Goal: Task Accomplishment & Management: Manage account settings

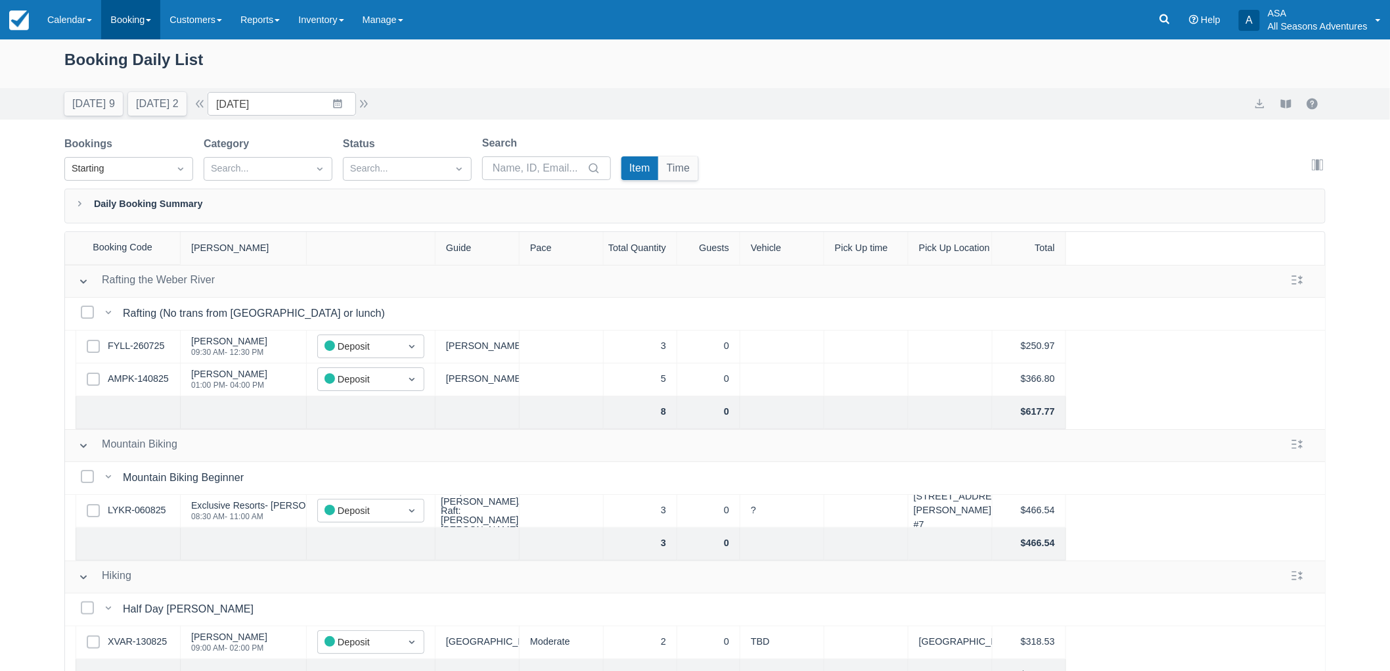
scroll to position [73, 0]
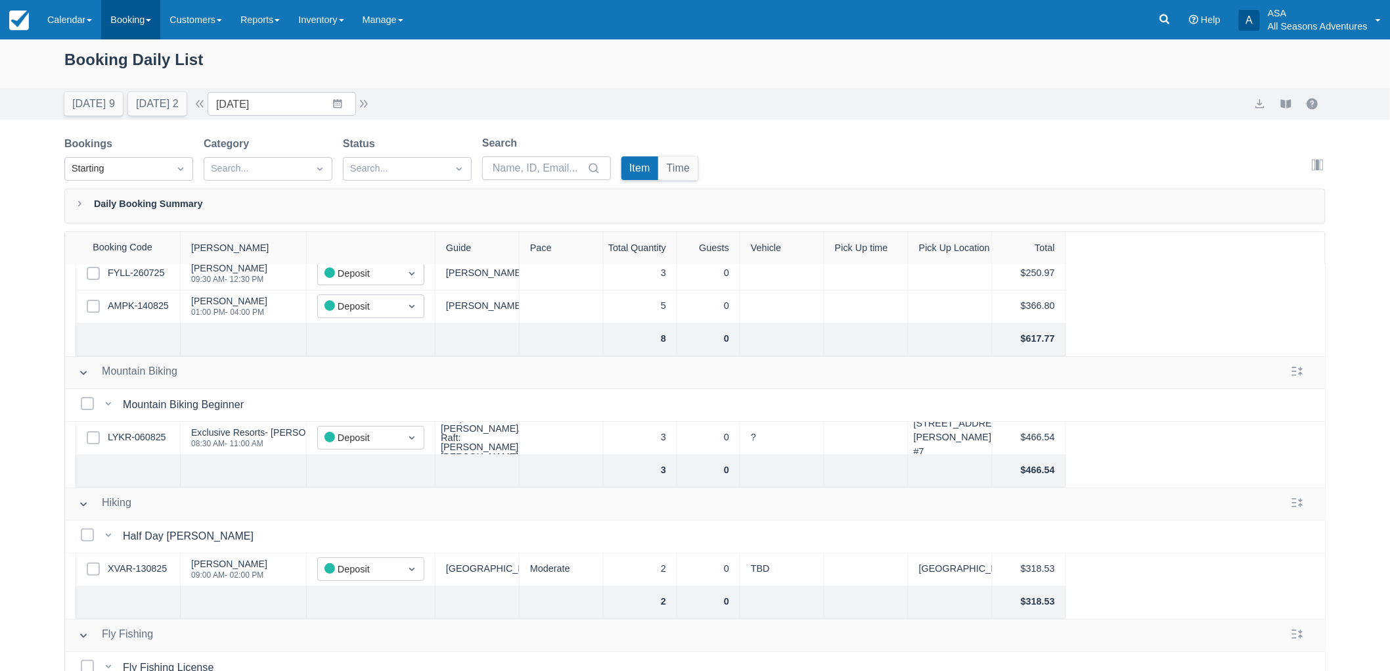
click at [122, 34] on link "Booking" at bounding box center [130, 19] width 59 height 39
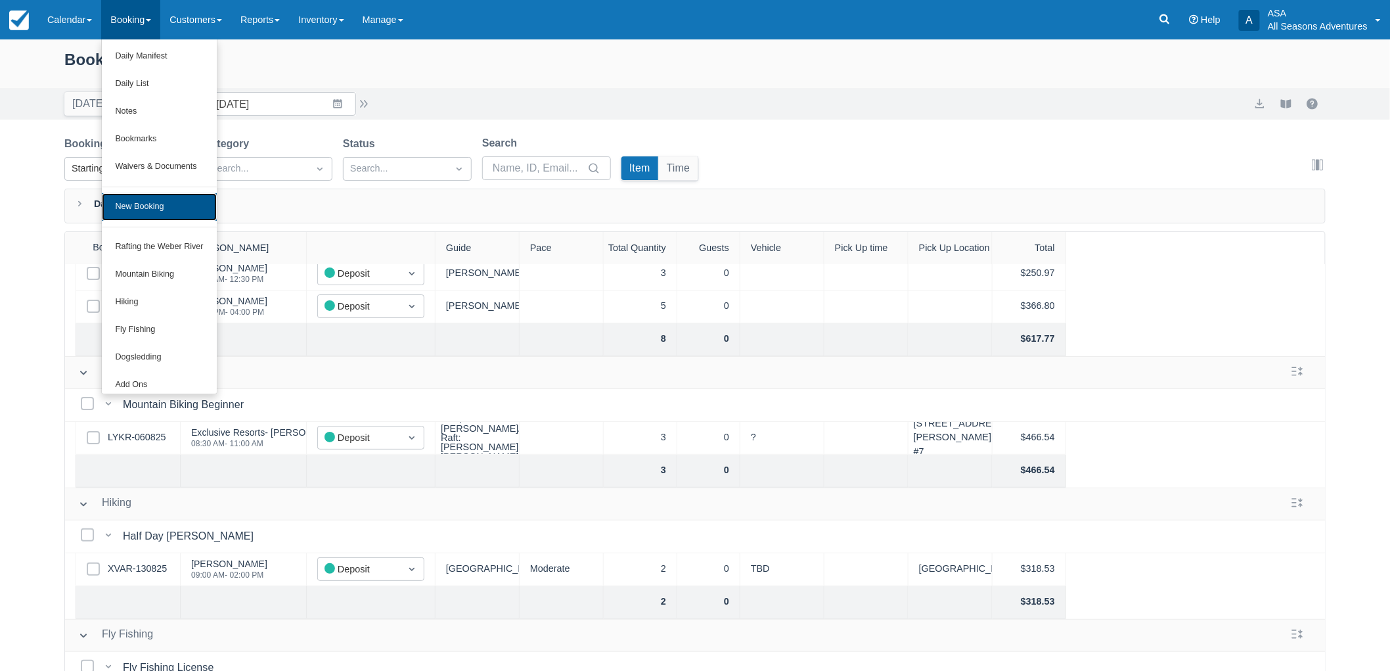
click at [145, 202] on link "New Booking" at bounding box center [159, 207] width 114 height 28
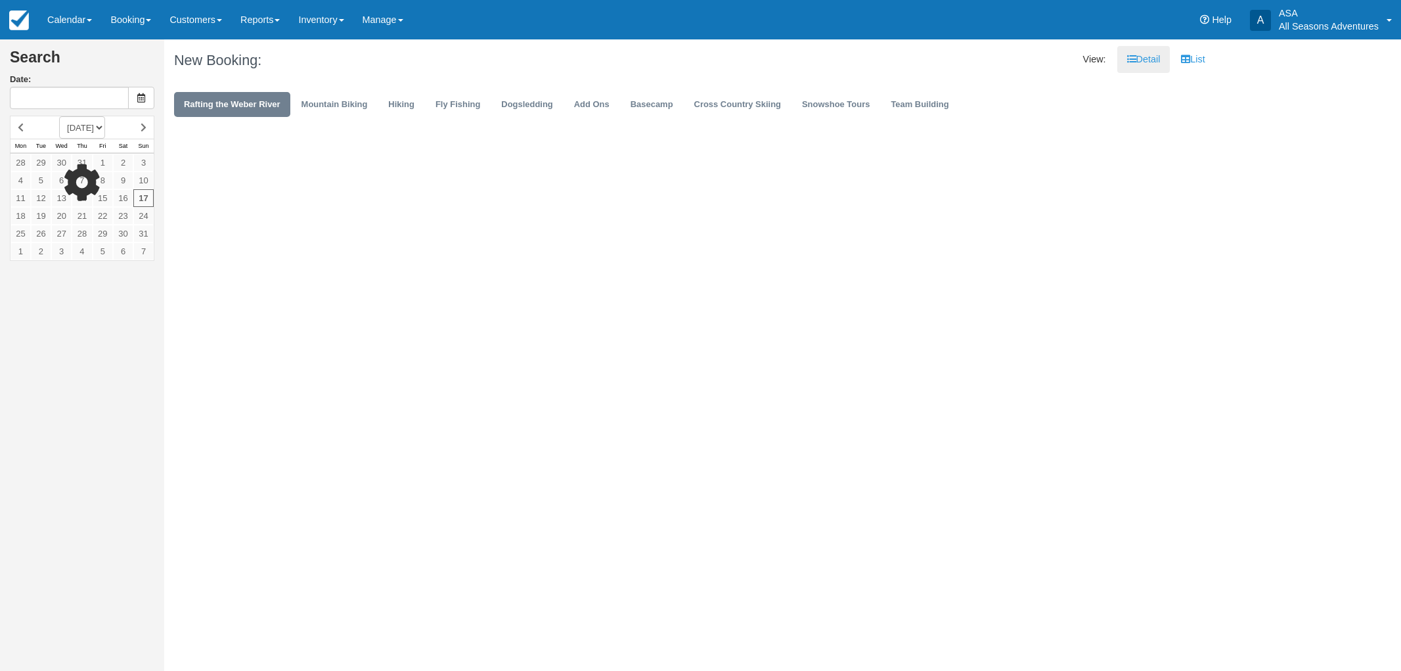
type input "08/17/25"
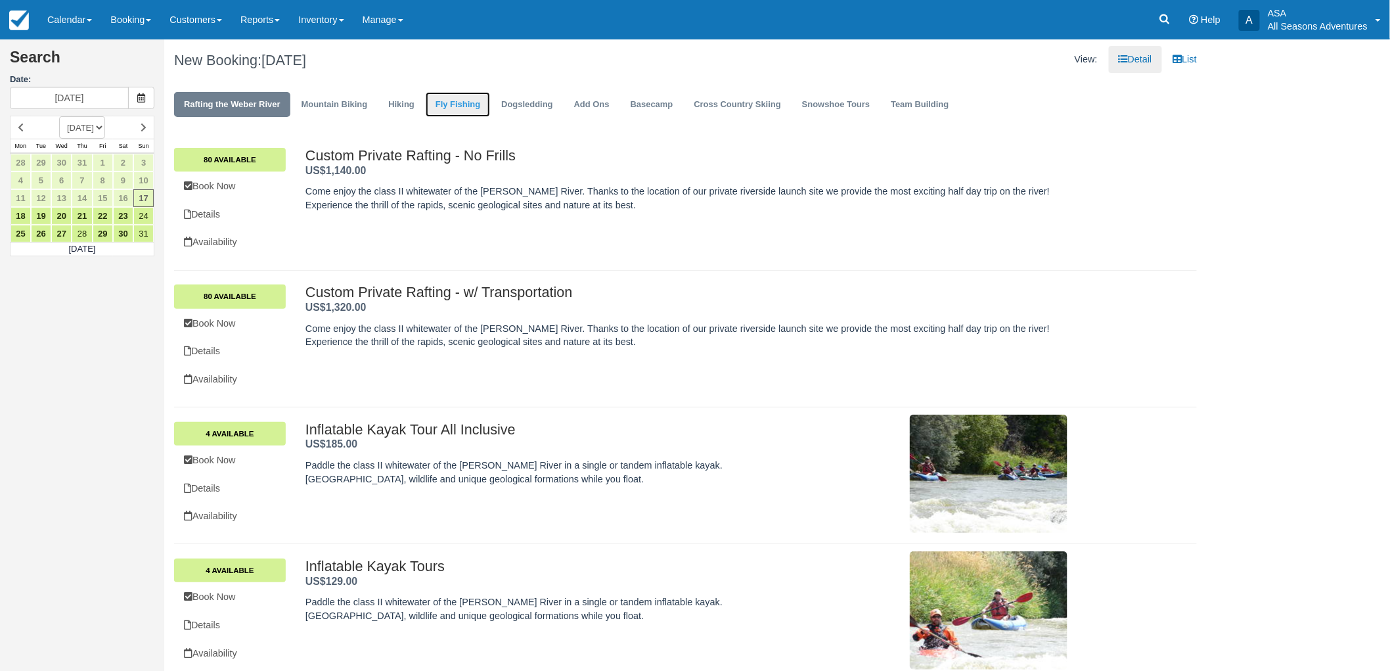
click at [460, 100] on link "Fly Fishing" at bounding box center [458, 105] width 64 height 26
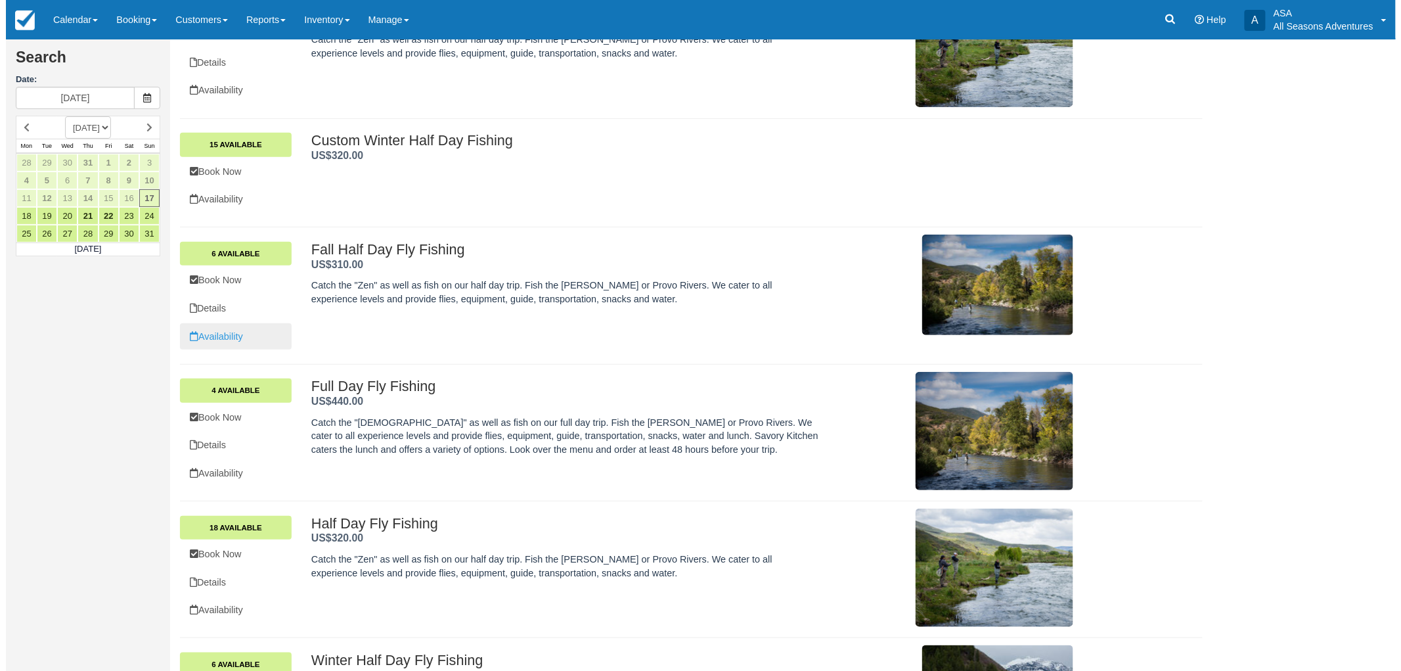
scroll to position [256, 0]
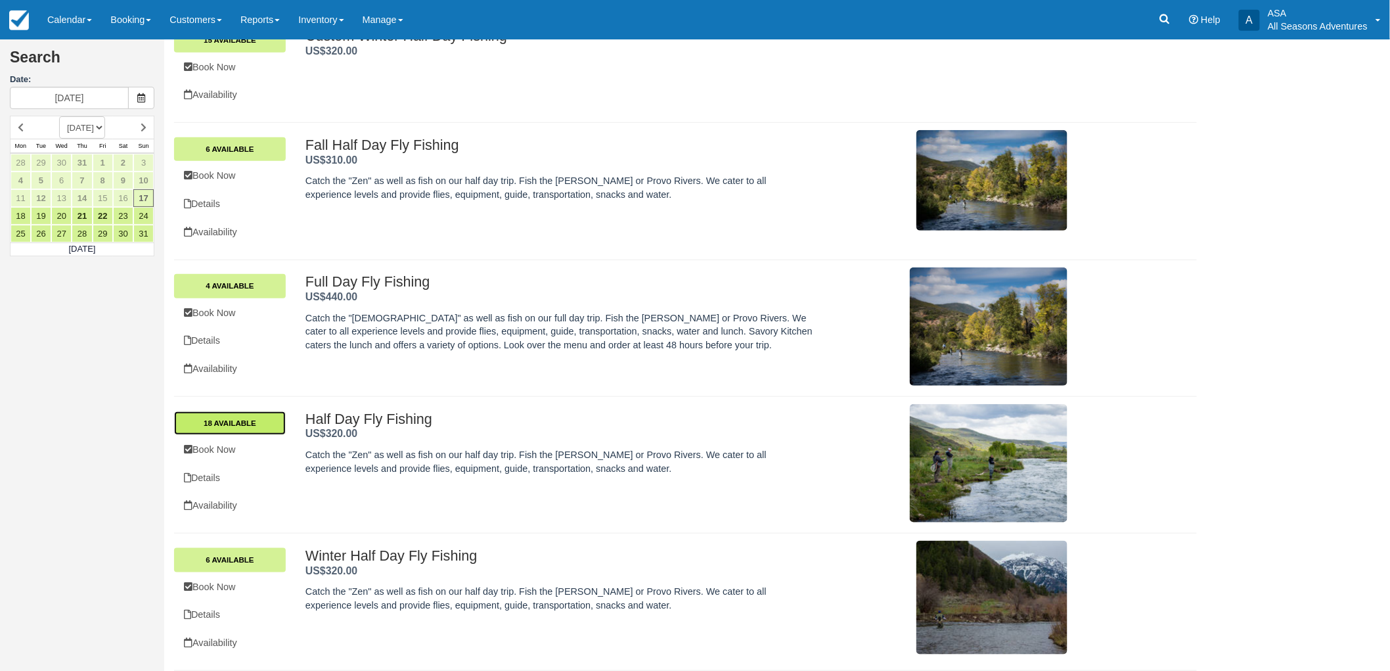
click at [256, 429] on link "18 Available" at bounding box center [230, 423] width 112 height 24
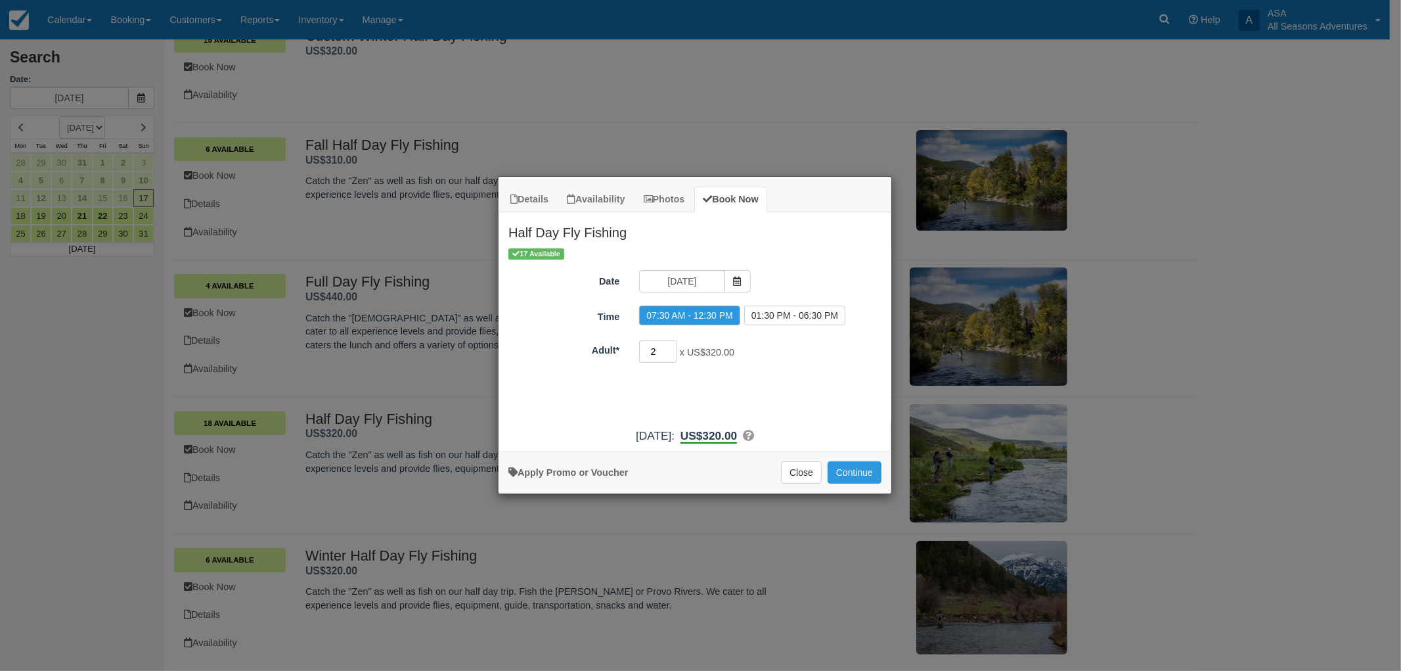
type input "2"
click at [670, 349] on input "2" at bounding box center [658, 351] width 38 height 22
click at [725, 281] on span "Item Modal" at bounding box center [738, 281] width 26 height 22
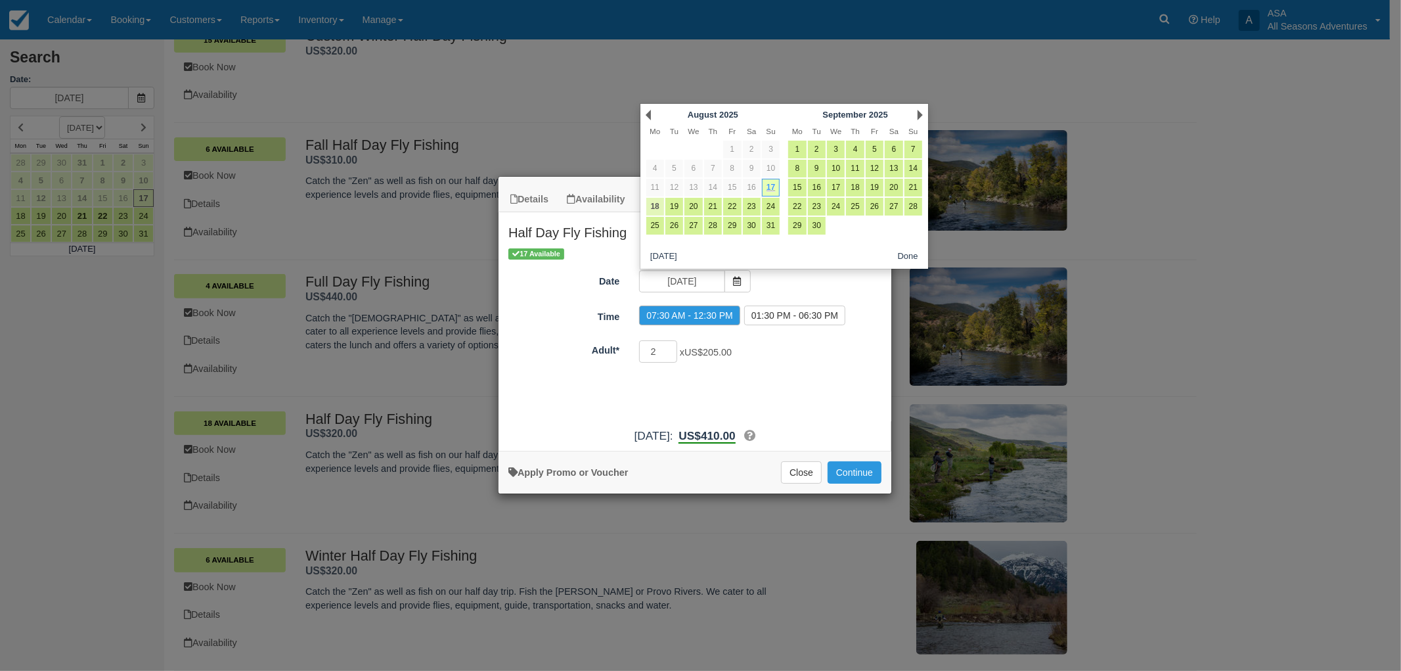
click at [651, 206] on link "18" at bounding box center [655, 207] width 18 height 18
type input "08/18/25"
radio input "false"
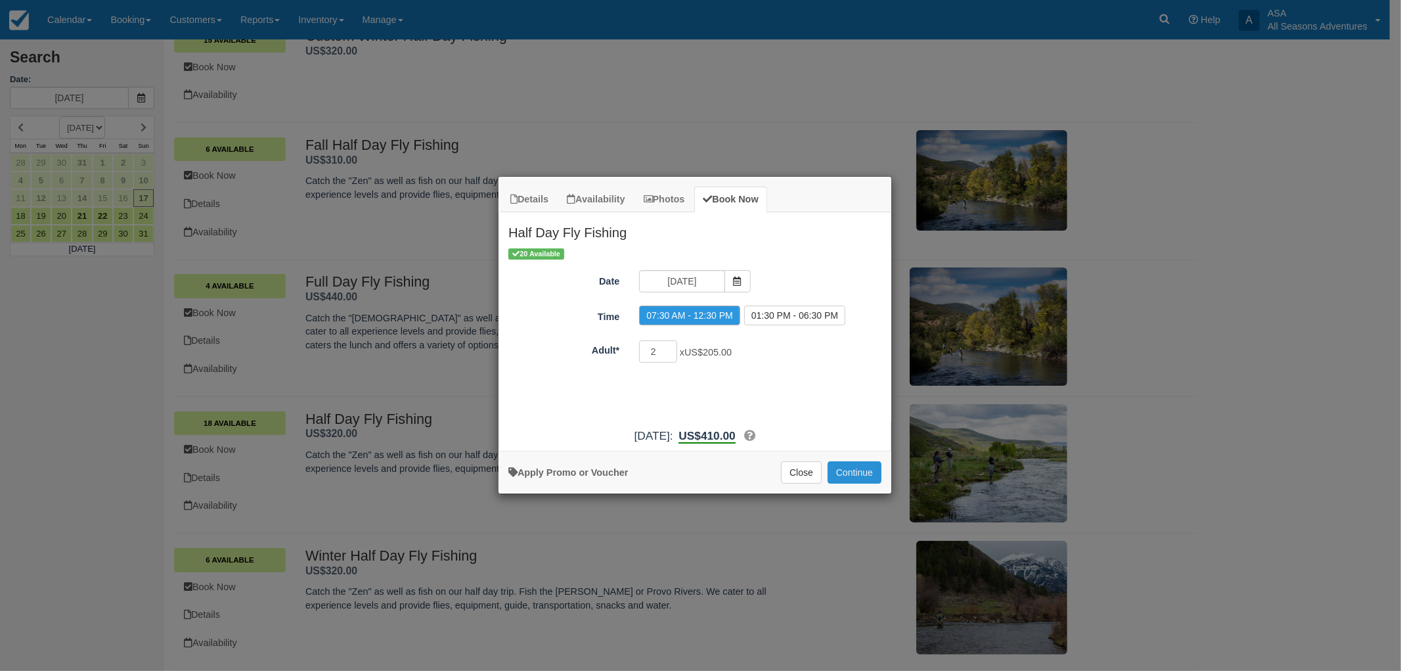
click at [854, 476] on button "Continue" at bounding box center [855, 472] width 54 height 22
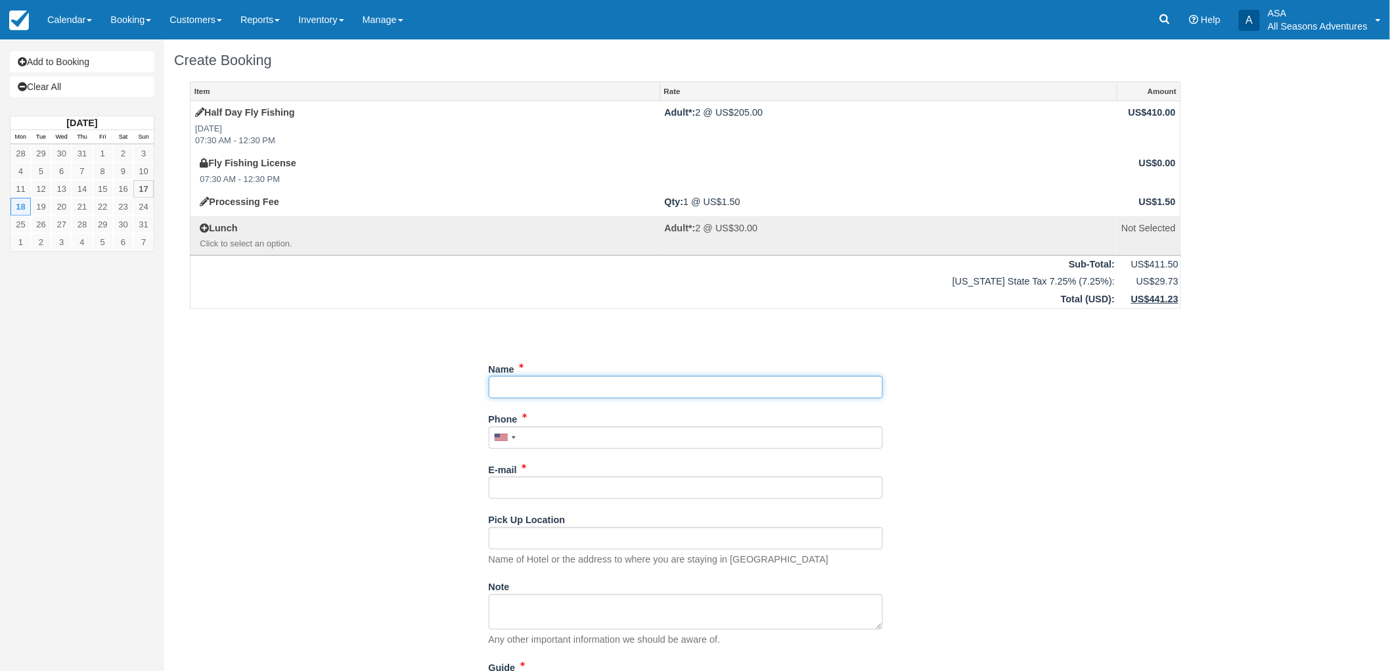
click at [702, 385] on input "Name" at bounding box center [686, 387] width 394 height 22
click at [316, 313] on div "Unsaved Changes" at bounding box center [685, 329] width 991 height 32
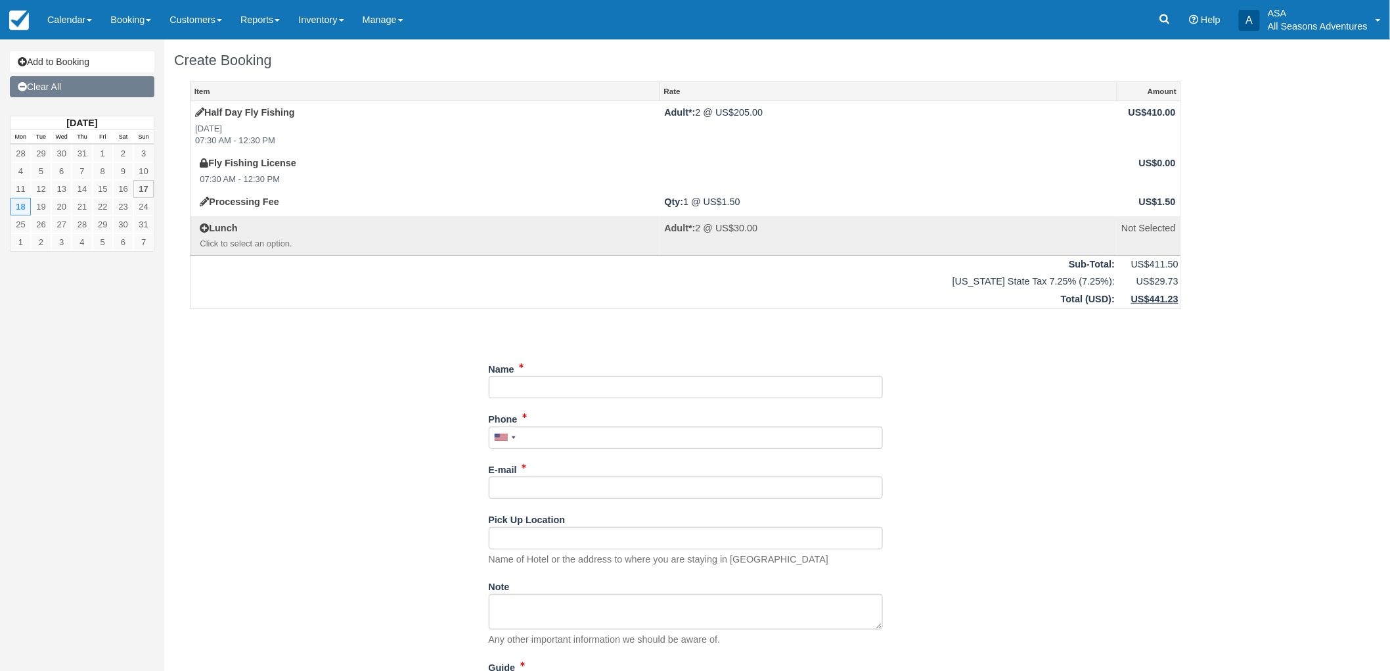
click at [73, 88] on link "Clear All" at bounding box center [82, 86] width 145 height 21
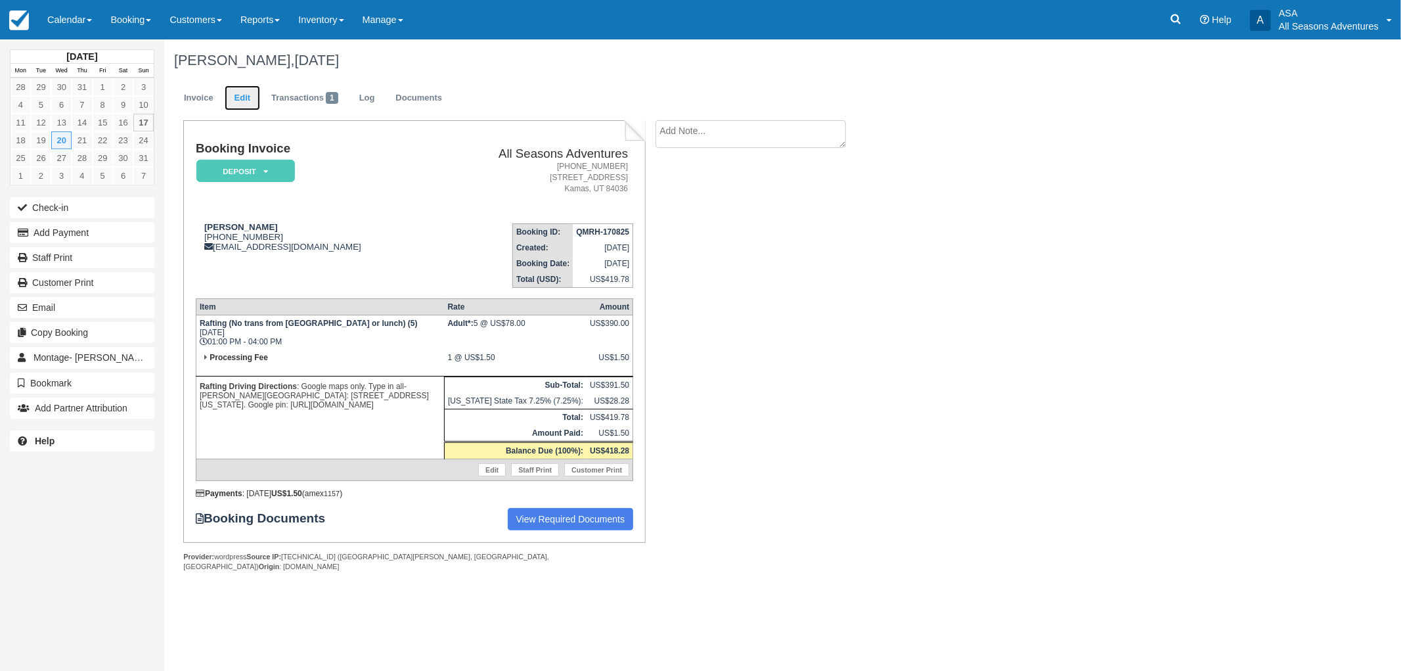
click at [233, 97] on link "Edit" at bounding box center [242, 98] width 35 height 26
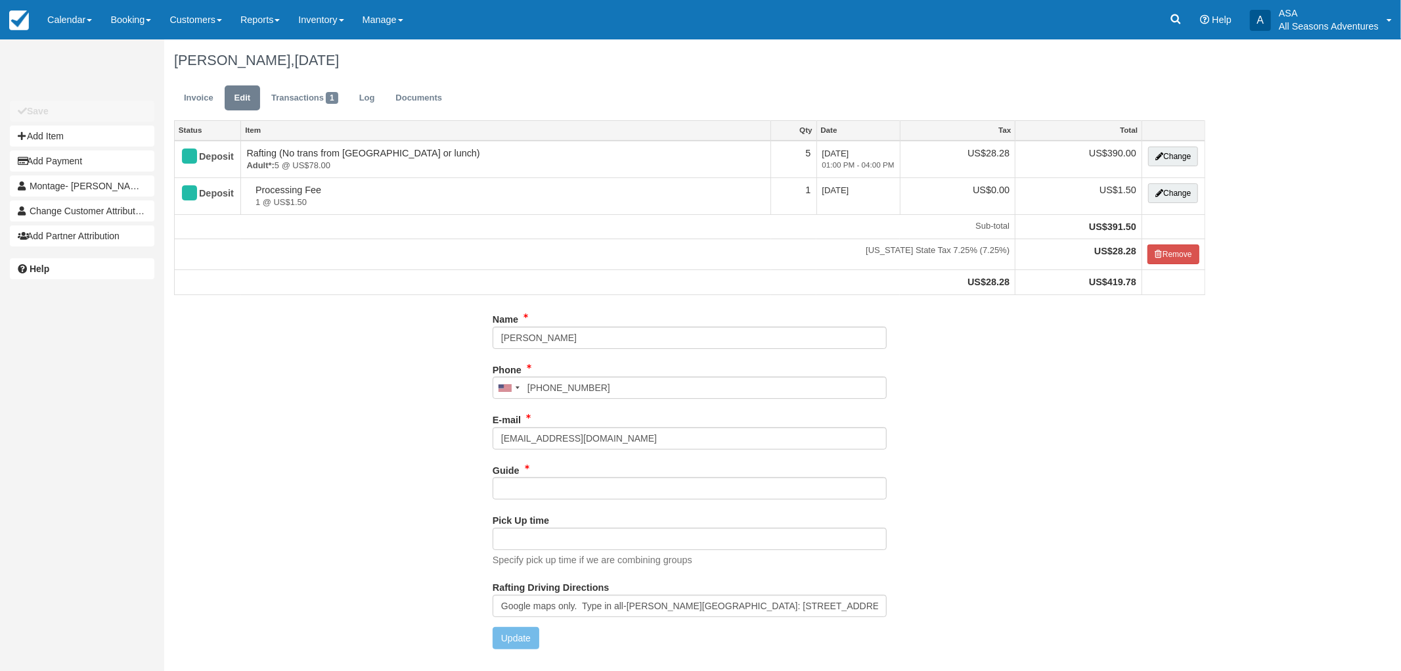
type input "(516) 492-8076"
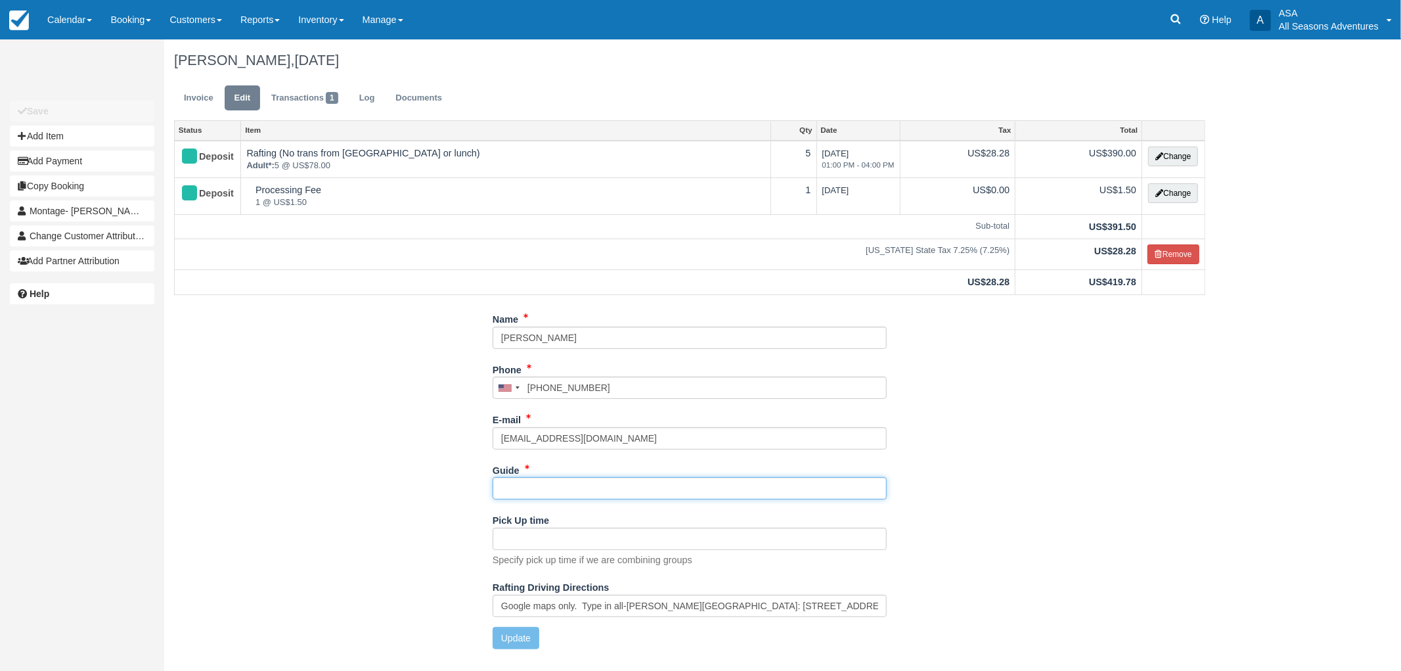
click at [577, 488] on input "Guide" at bounding box center [690, 488] width 394 height 22
type input "Noah"
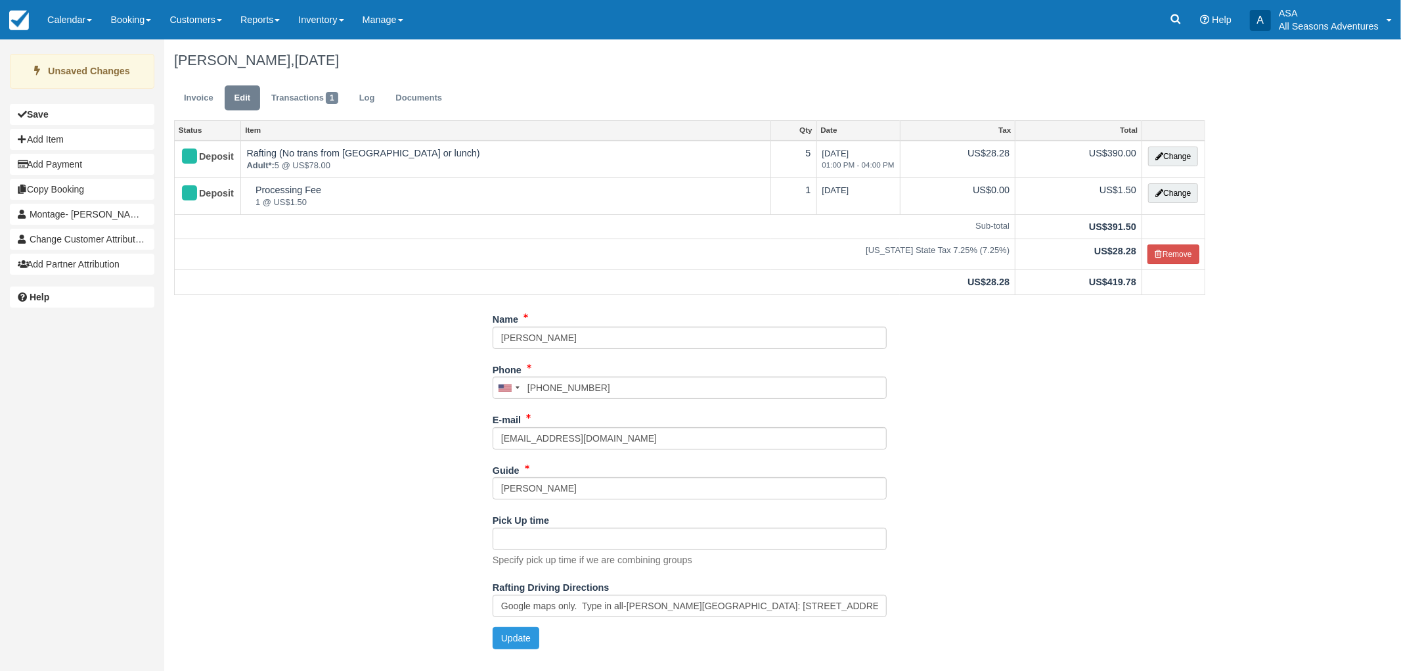
click at [516, 653] on div "Name Eli Katz Phone United States +1 Canada +1 United Kingdom +44 Afghanistan (…" at bounding box center [689, 483] width 1051 height 351
click at [511, 638] on button "Update" at bounding box center [516, 638] width 47 height 22
type input "+15164928076"
click at [394, 28] on link "Manage" at bounding box center [382, 19] width 59 height 39
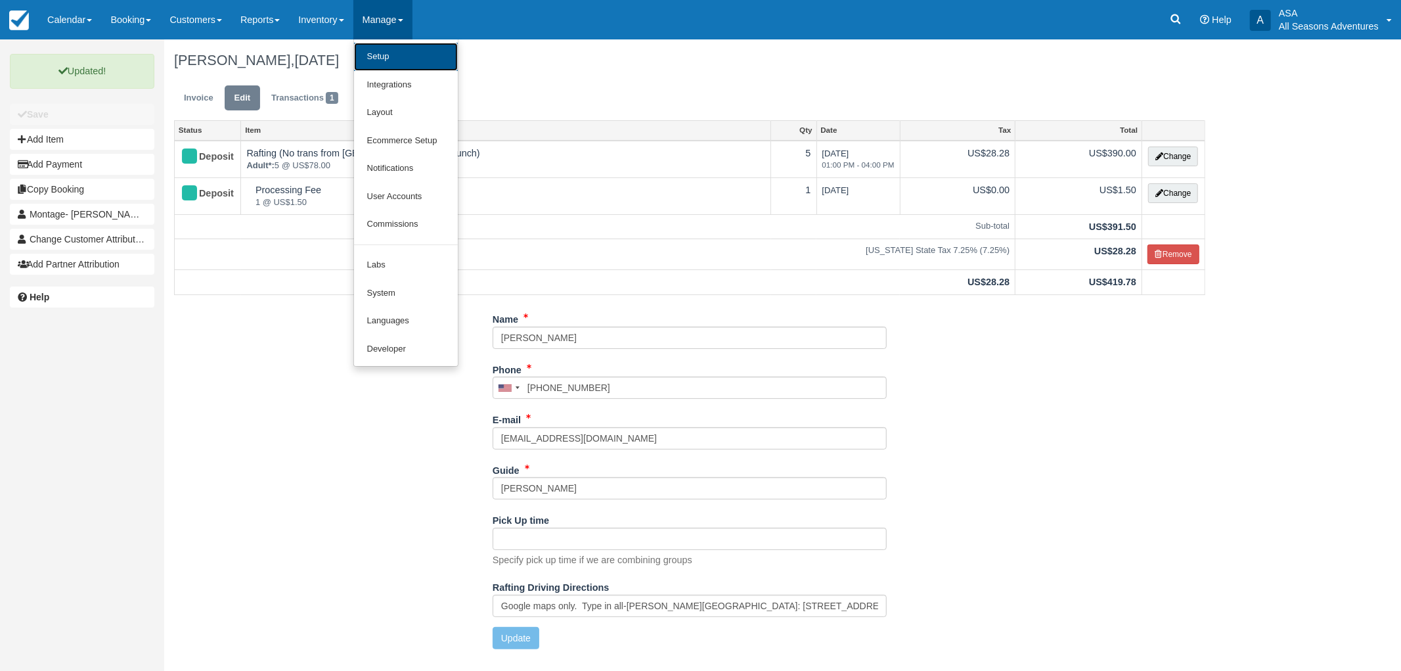
click at [409, 51] on link "Setup" at bounding box center [406, 57] width 104 height 28
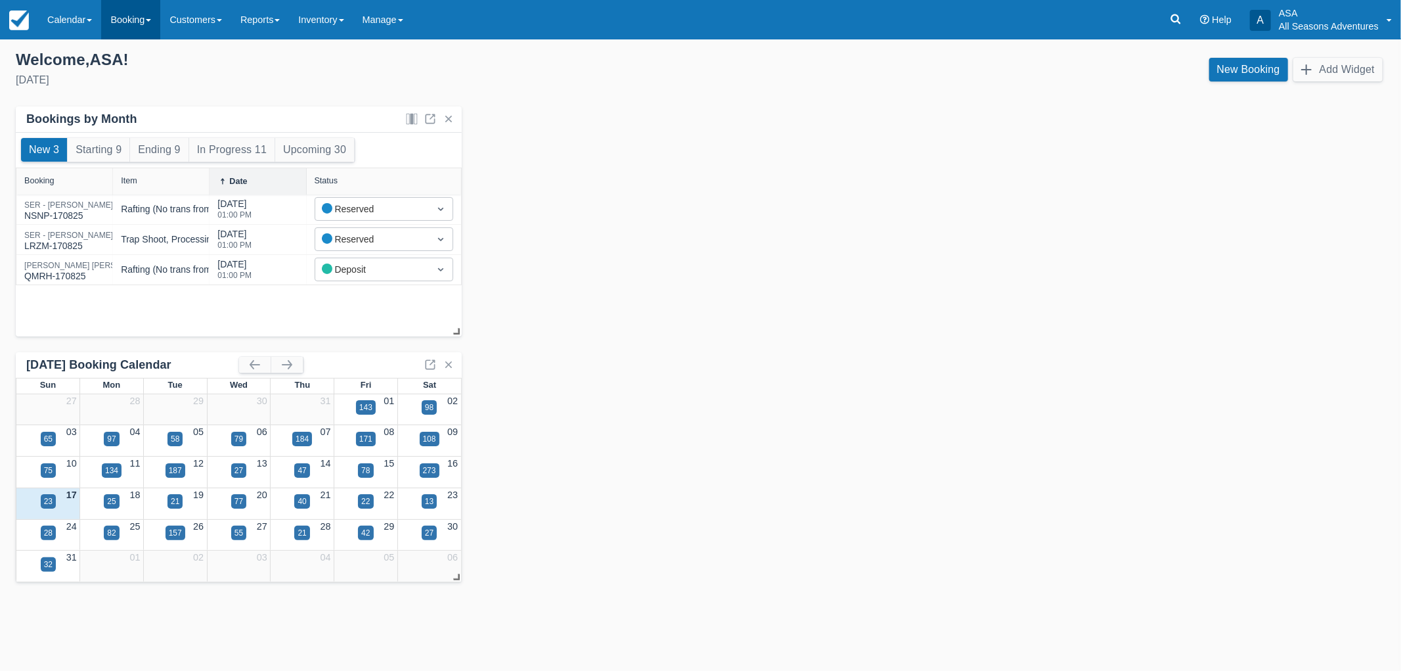
click at [152, 30] on link "Booking" at bounding box center [130, 19] width 59 height 39
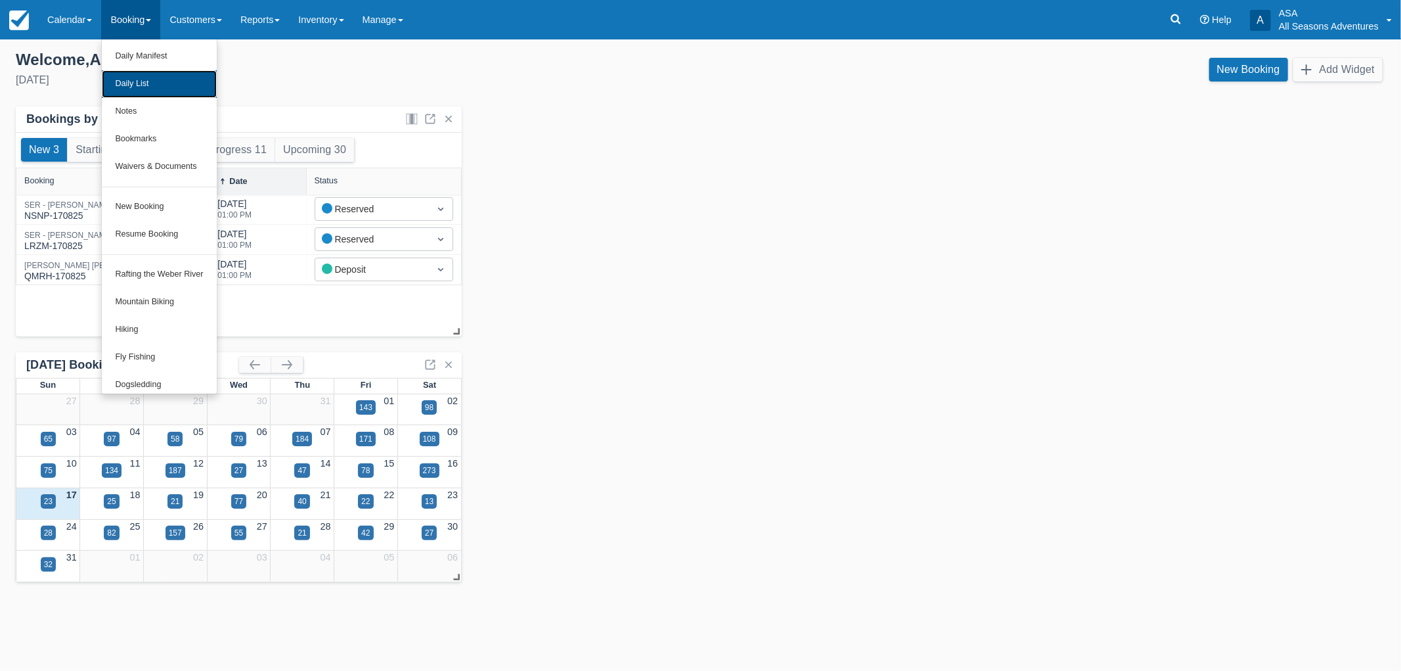
click at [156, 83] on link "Daily List" at bounding box center [159, 84] width 114 height 28
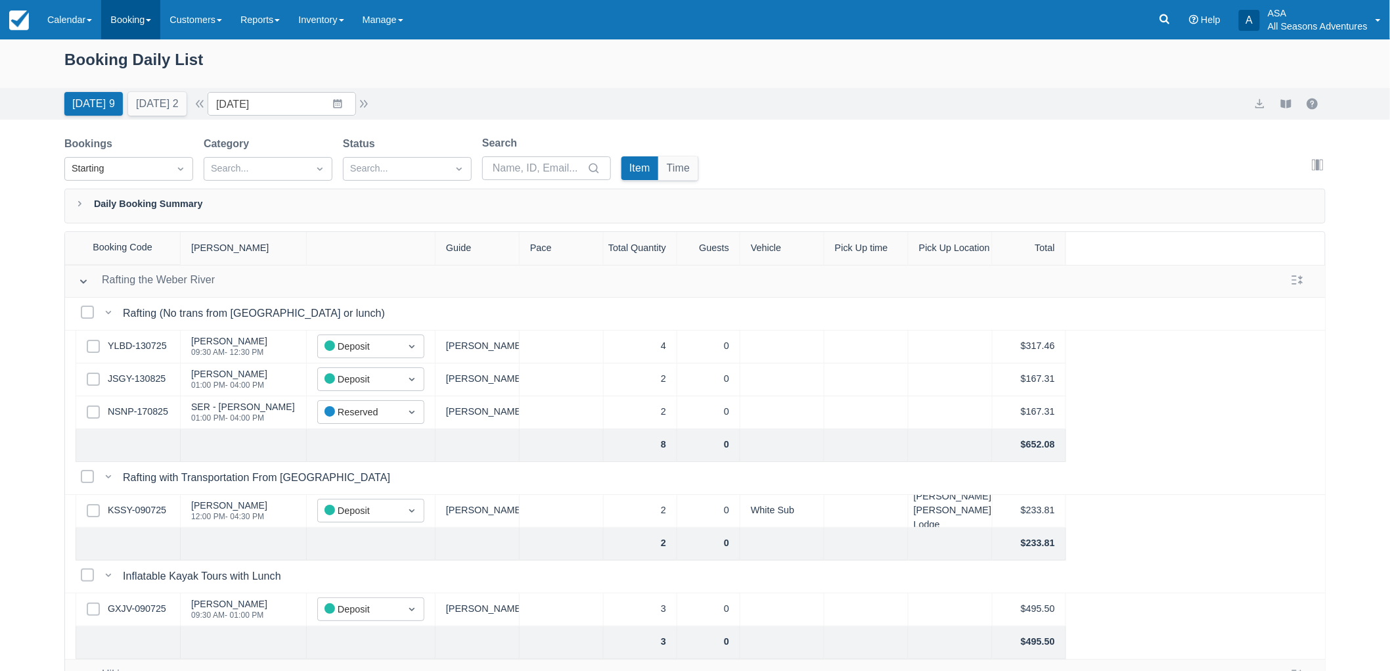
click at [128, 28] on link "Booking" at bounding box center [130, 19] width 59 height 39
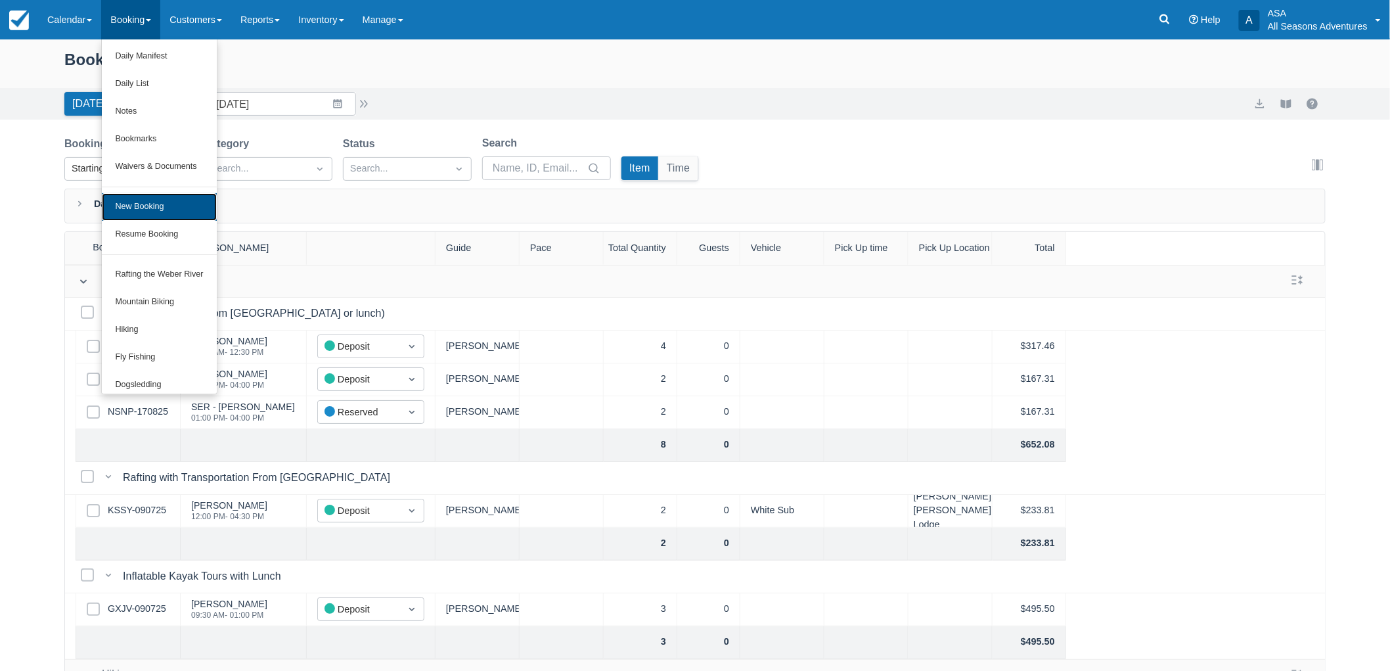
click at [154, 201] on link "New Booking" at bounding box center [159, 207] width 114 height 28
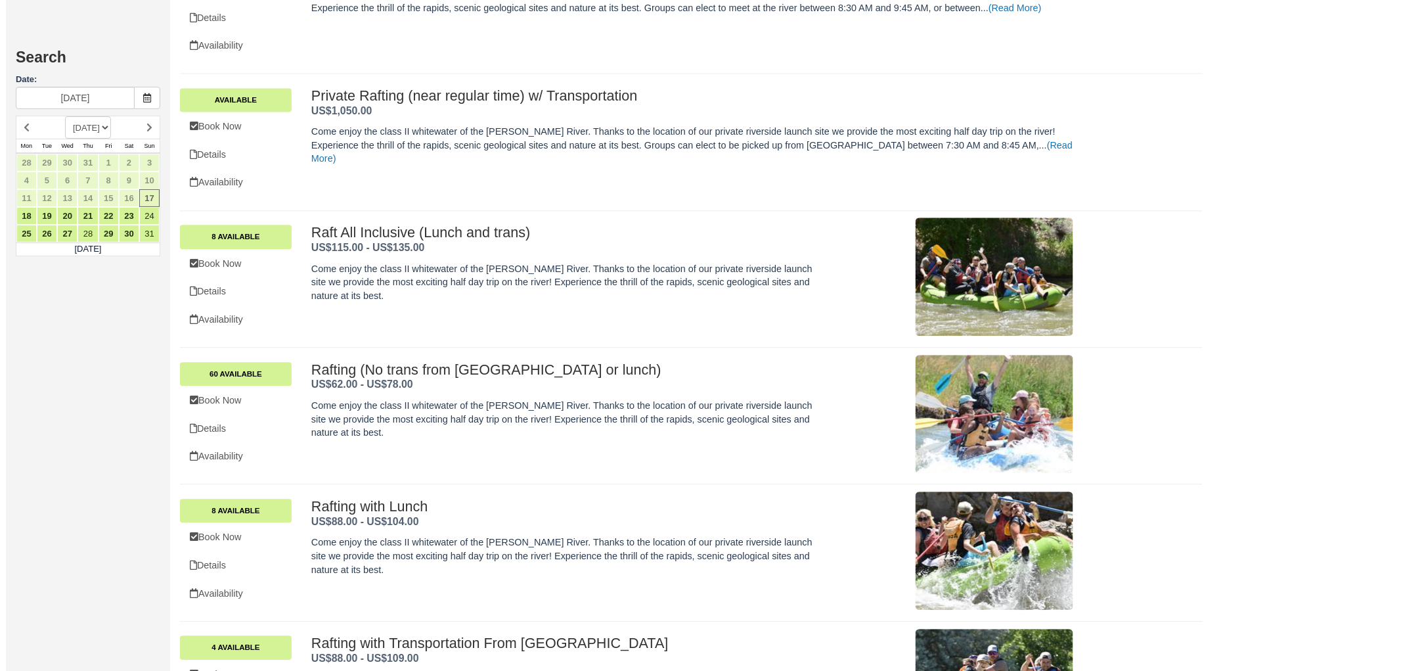
scroll to position [1257, 0]
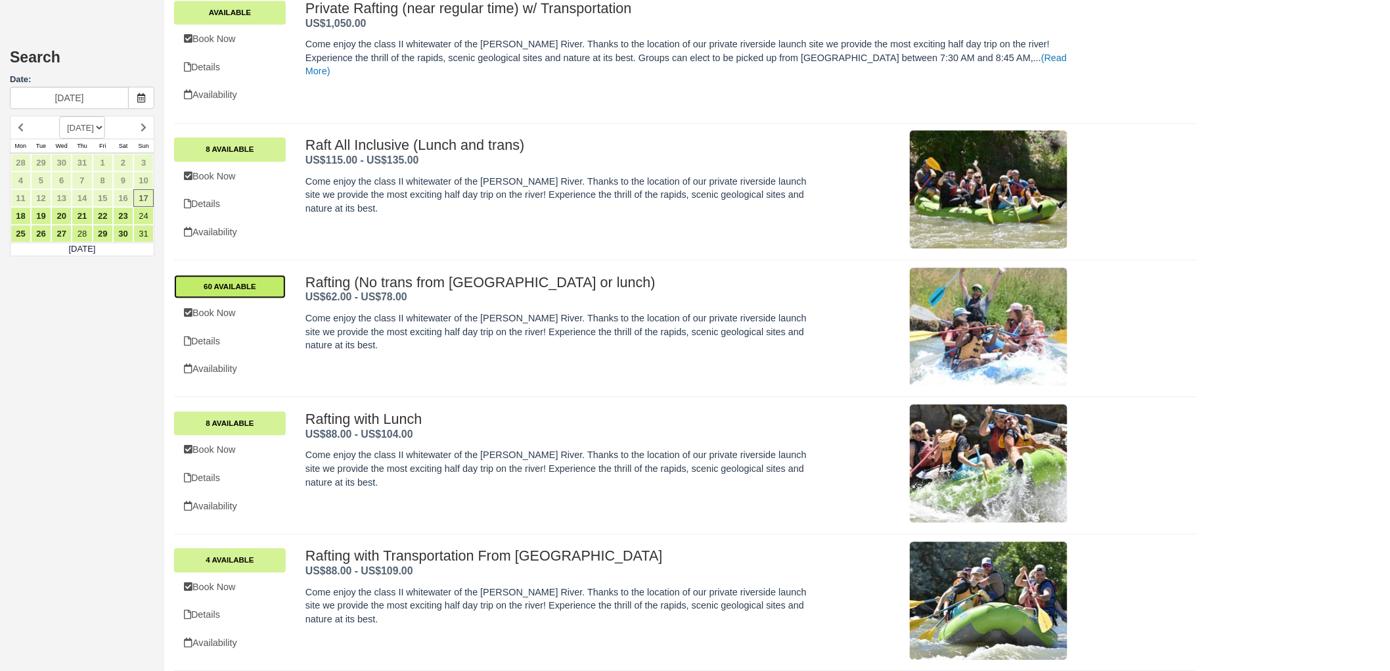
click at [268, 281] on link "60 Available" at bounding box center [230, 287] width 112 height 24
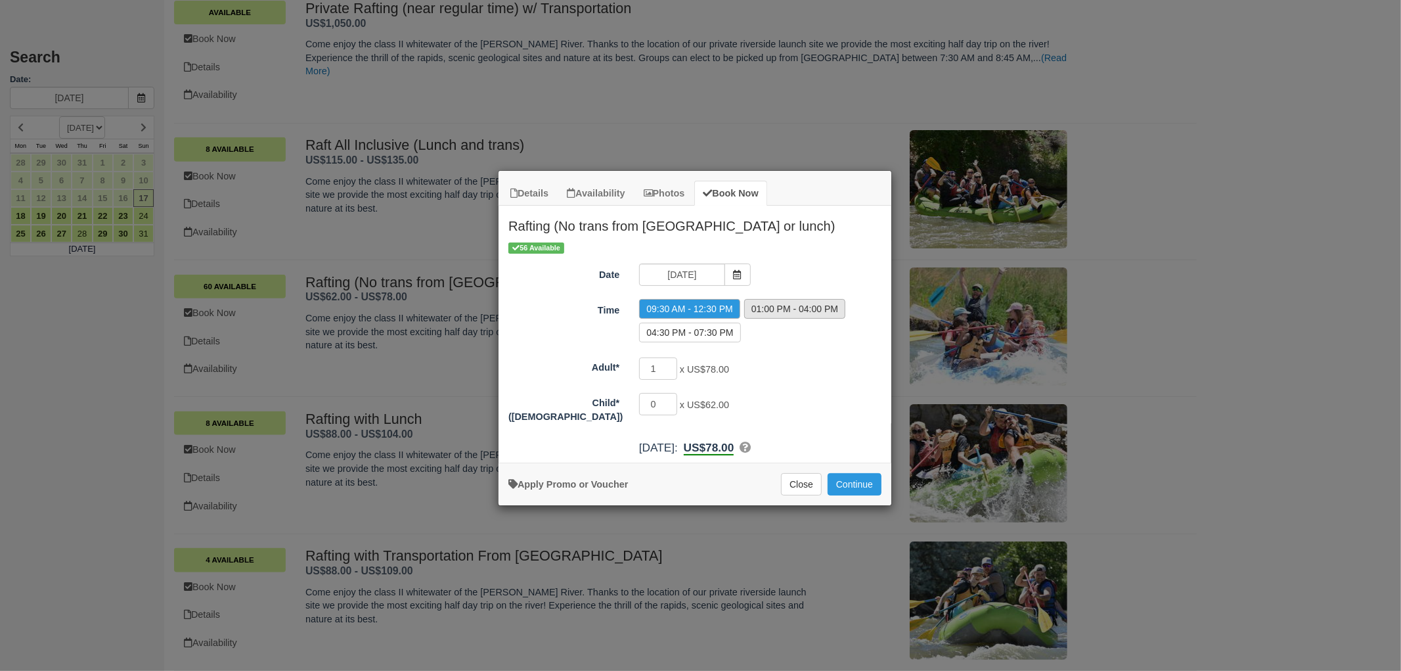
click at [788, 314] on label "01:00 PM - 04:00 PM" at bounding box center [794, 309] width 101 height 20
radio input "true"
click at [656, 372] on input "1" at bounding box center [658, 368] width 38 height 22
type input "14"
click at [786, 375] on div "14 x US$78.00 Required." at bounding box center [743, 370] width 229 height 26
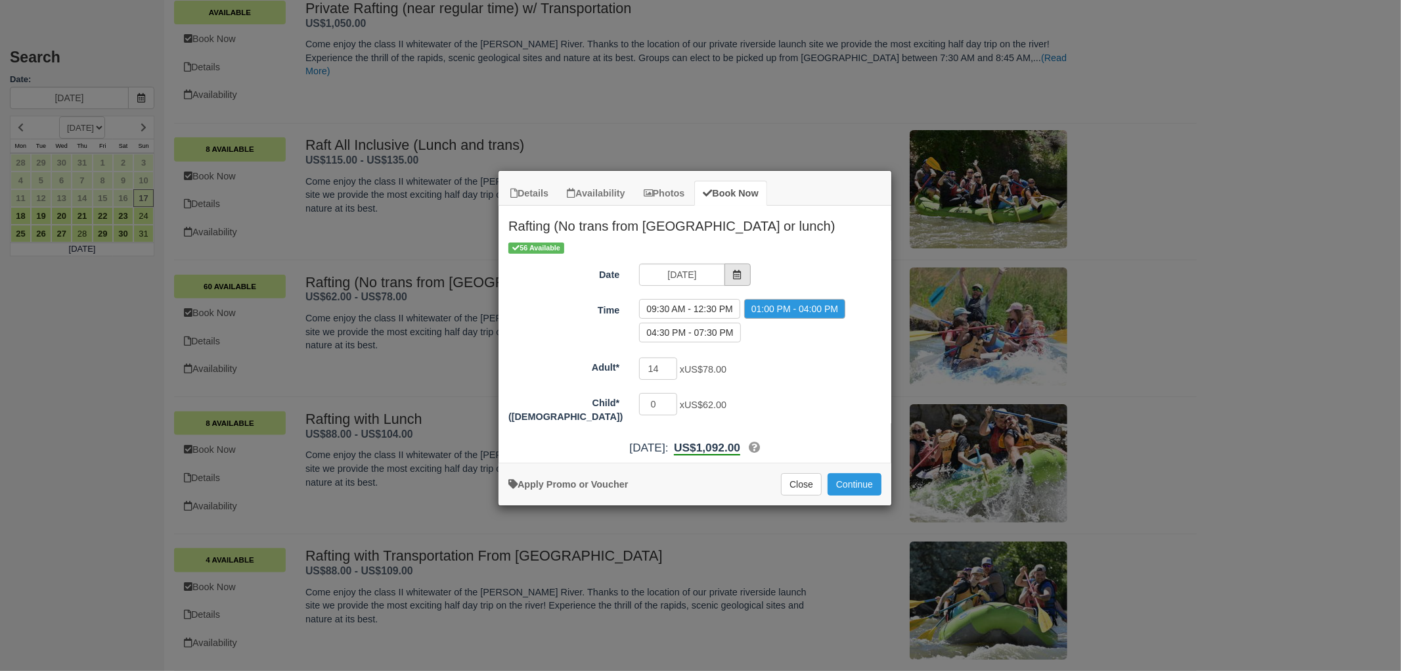
click at [734, 273] on icon "Item Modal" at bounding box center [737, 274] width 9 height 9
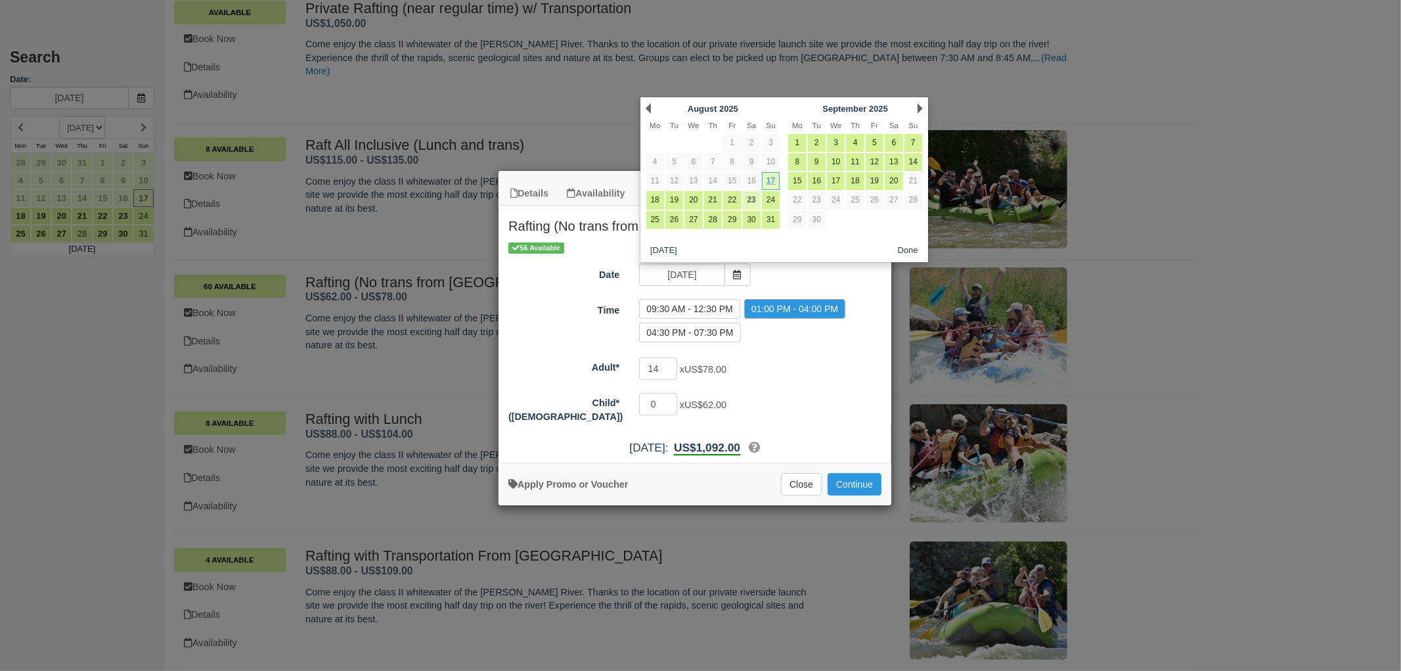
click at [756, 204] on link "23" at bounding box center [752, 200] width 18 height 18
type input "08/23/25"
radio input "false"
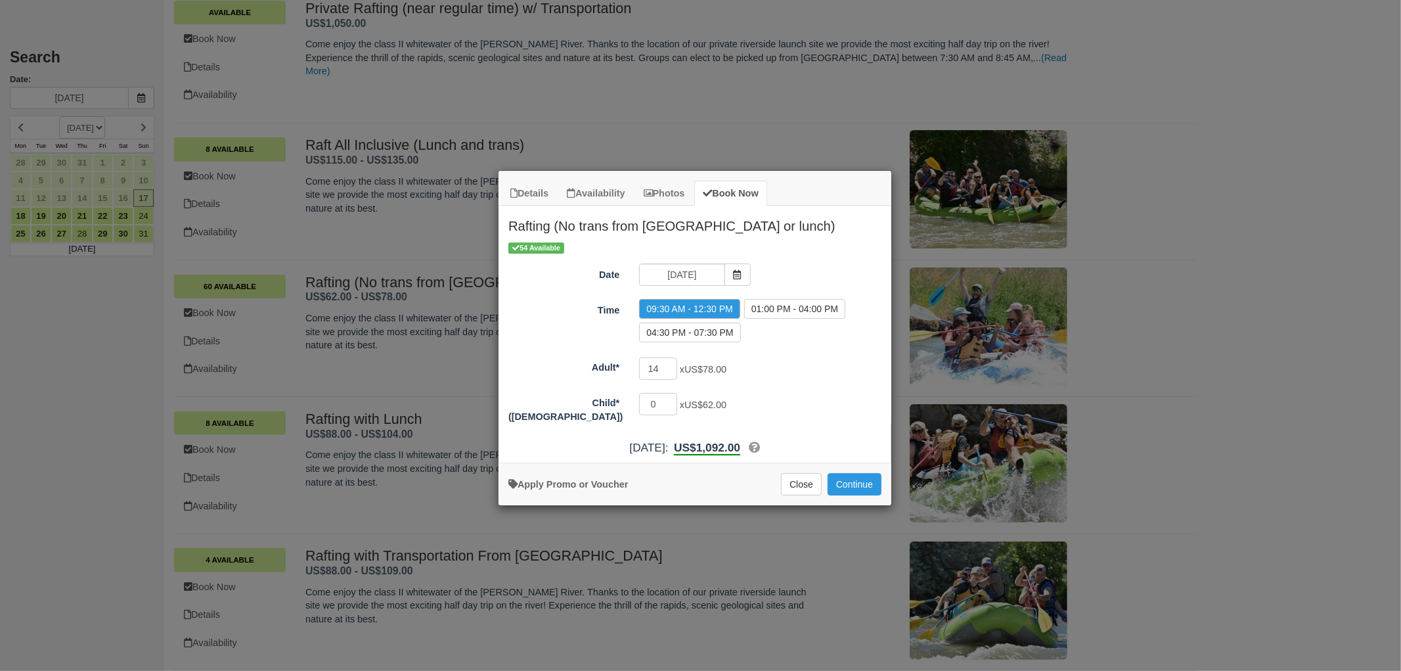
click at [810, 323] on div "09:30 AM - 12:30 PM 01:00 PM - 04:00 PM 04:30 PM - 07:30 PM" at bounding box center [760, 322] width 262 height 47
click at [807, 311] on label "01:00 PM - 04:00 PM" at bounding box center [794, 309] width 101 height 20
radio input "true"
click at [855, 483] on button "Continue" at bounding box center [855, 484] width 54 height 22
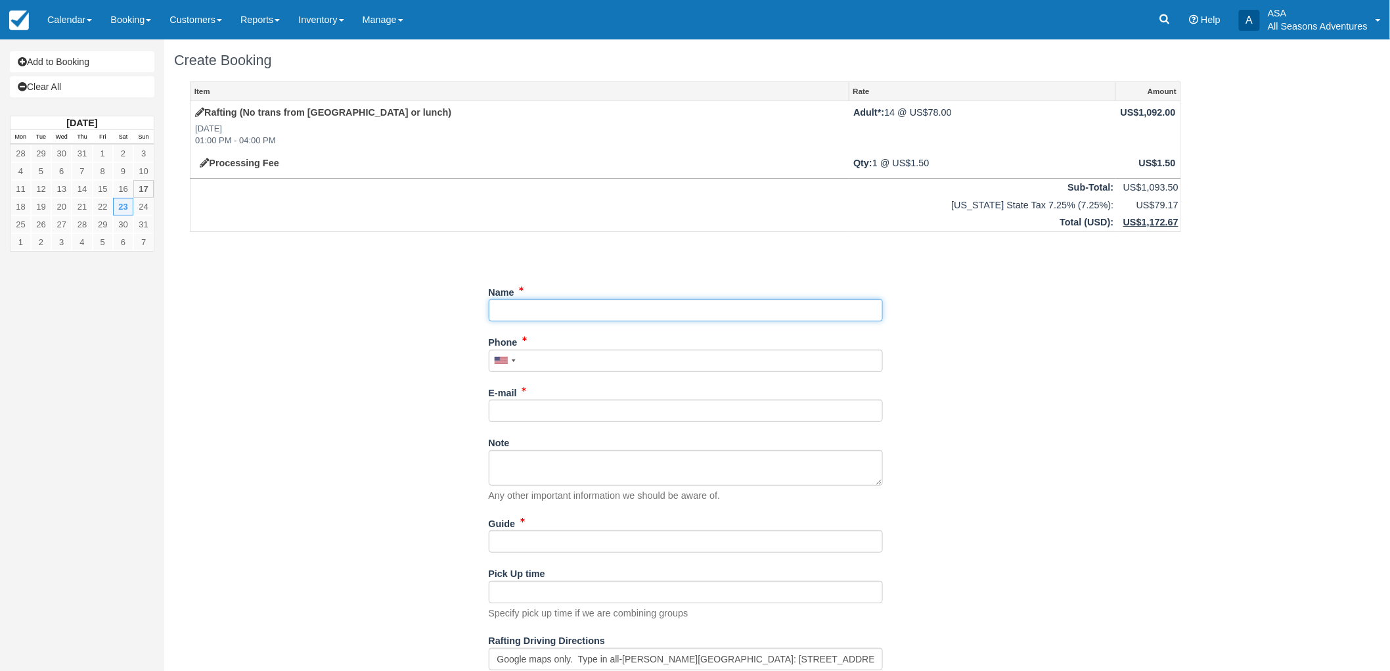
click at [682, 304] on input "Name" at bounding box center [686, 310] width 394 height 22
type input "[PERSON_NAME]"
type input "[PHONE_NUMBER]"
click at [690, 413] on input "E-mail" at bounding box center [686, 410] width 394 height 22
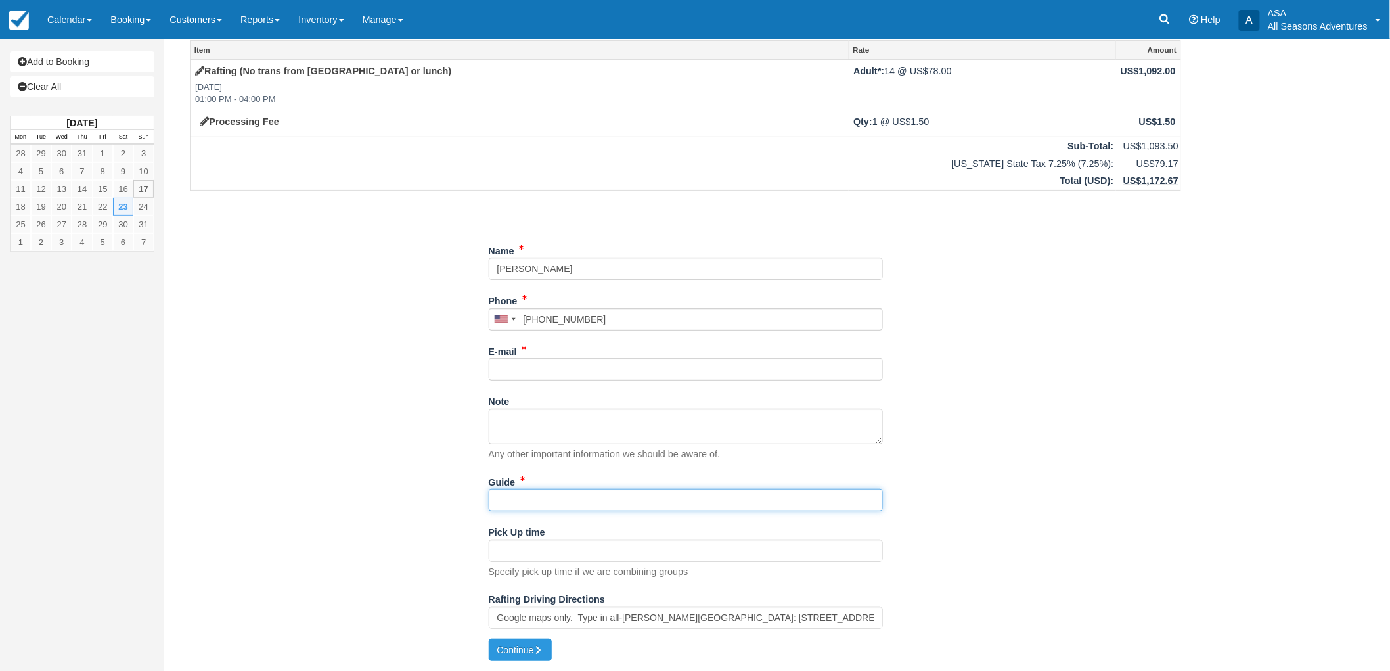
click at [537, 508] on input "Guide" at bounding box center [686, 500] width 394 height 22
type input "? ?"
click at [590, 367] on input "E-mail" at bounding box center [686, 369] width 394 height 22
click at [384, 377] on div "Item Rate Amount Rafting (No trans from Park City or lunch) Sat Aug 23, 2025 01…" at bounding box center [685, 339] width 1023 height 598
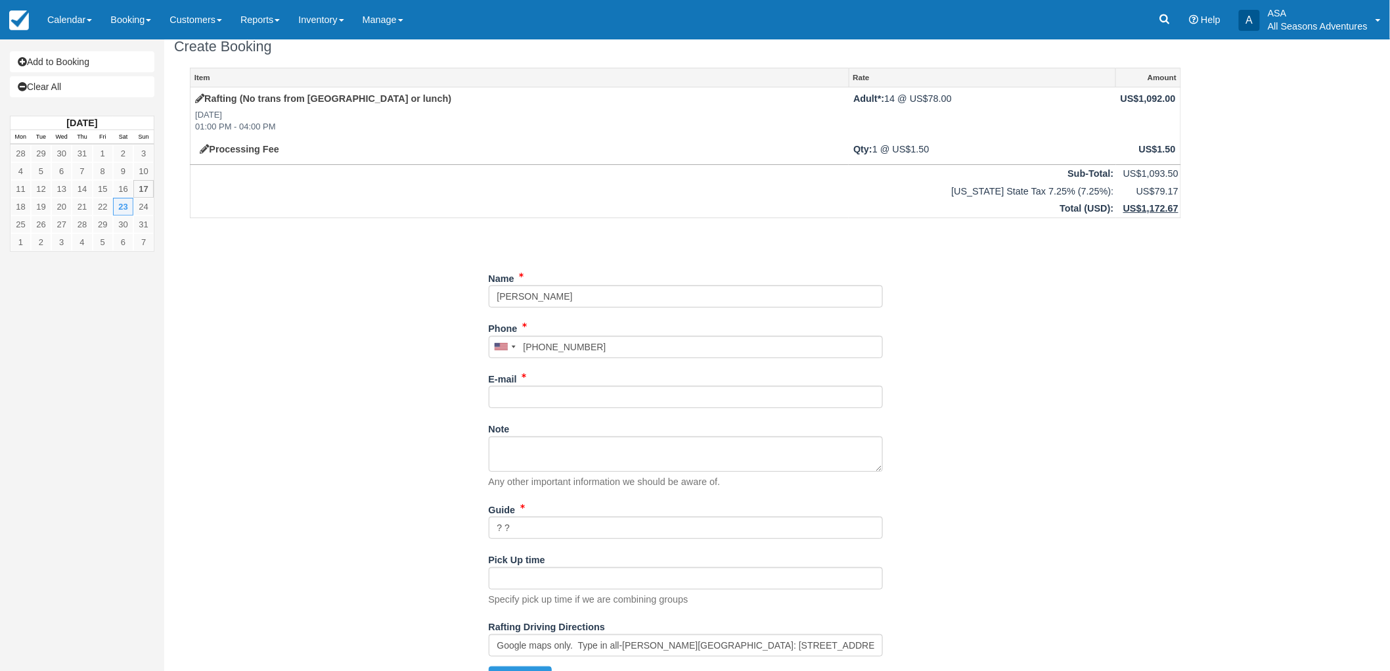
scroll to position [0, 0]
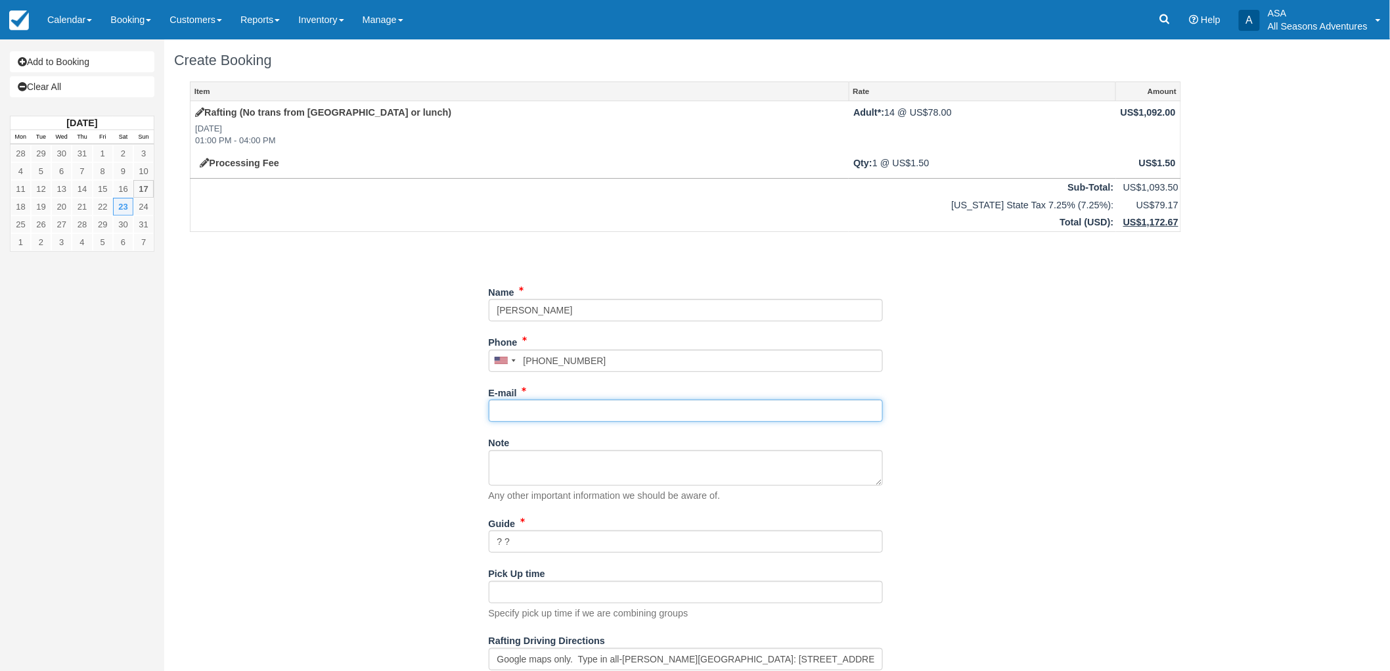
click at [566, 416] on input "E-mail" at bounding box center [686, 410] width 394 height 22
type input "staceymef@aol.com"
click at [355, 518] on div "Item Rate Amount Rafting (No trans from Park City or lunch) Sat Aug 23, 2025 01…" at bounding box center [685, 380] width 1023 height 598
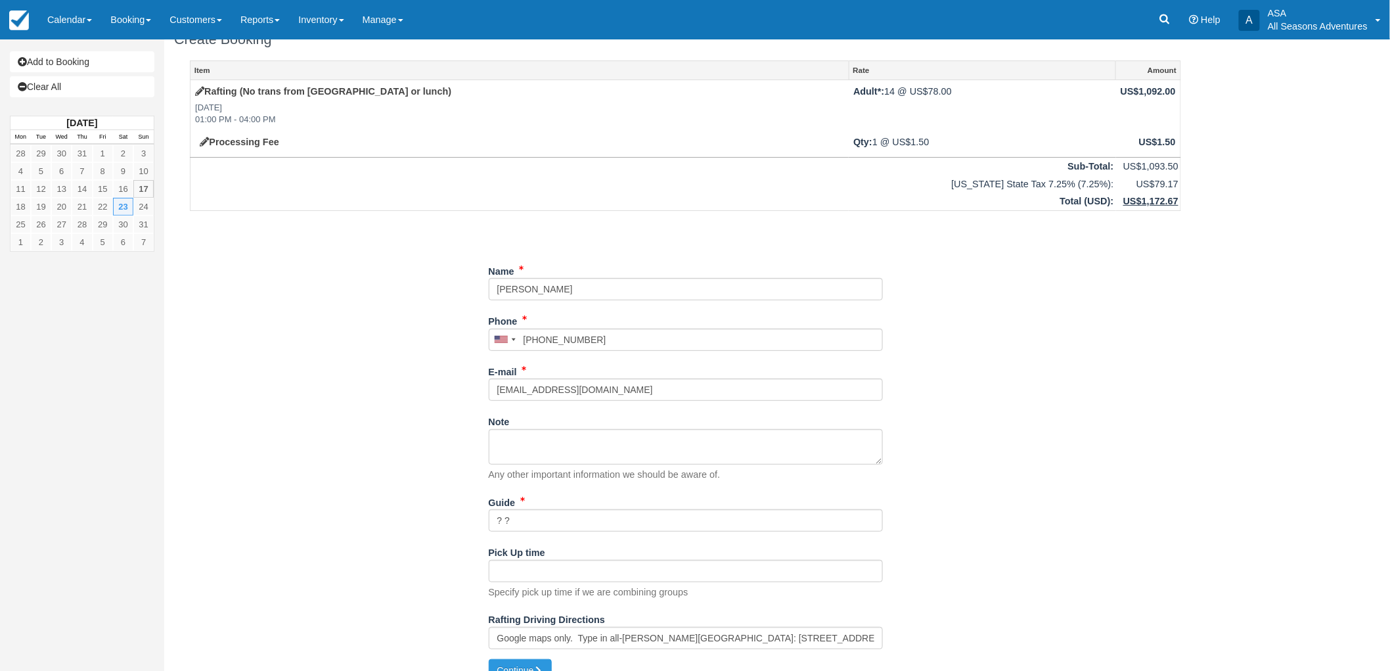
scroll to position [41, 0]
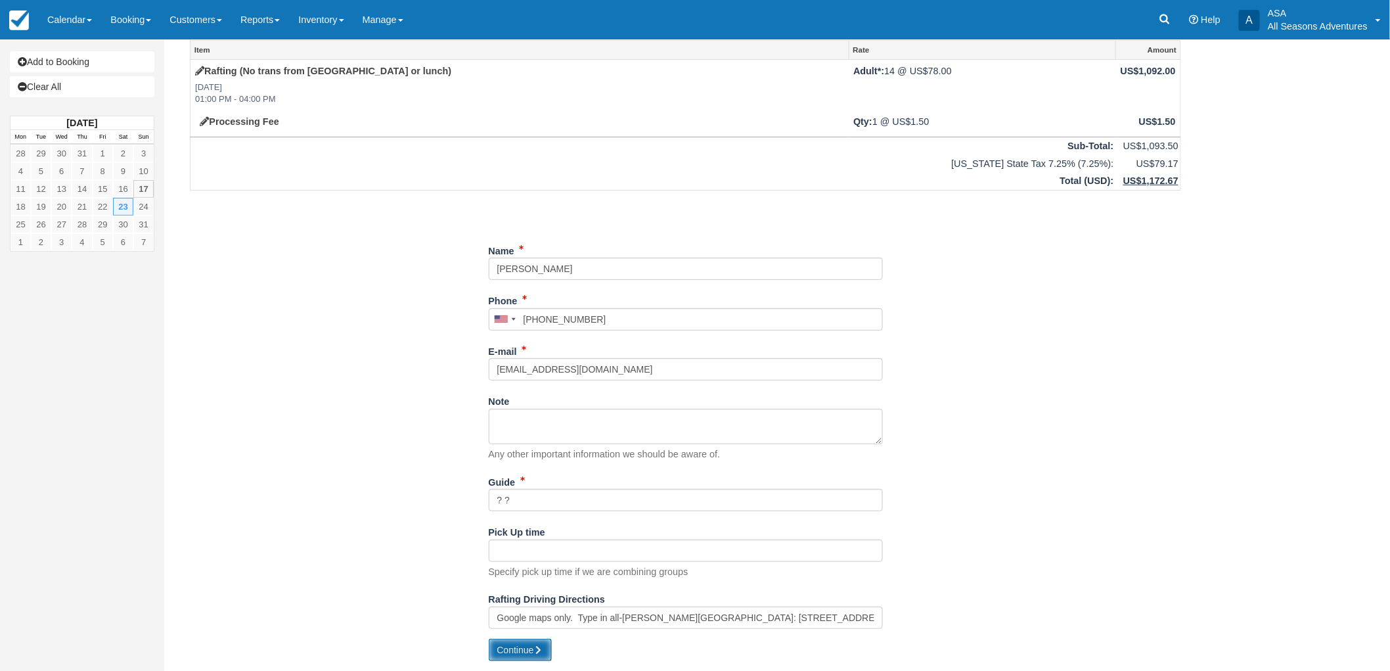
click at [509, 652] on button "Continue" at bounding box center [520, 649] width 63 height 22
type input "+14359012291"
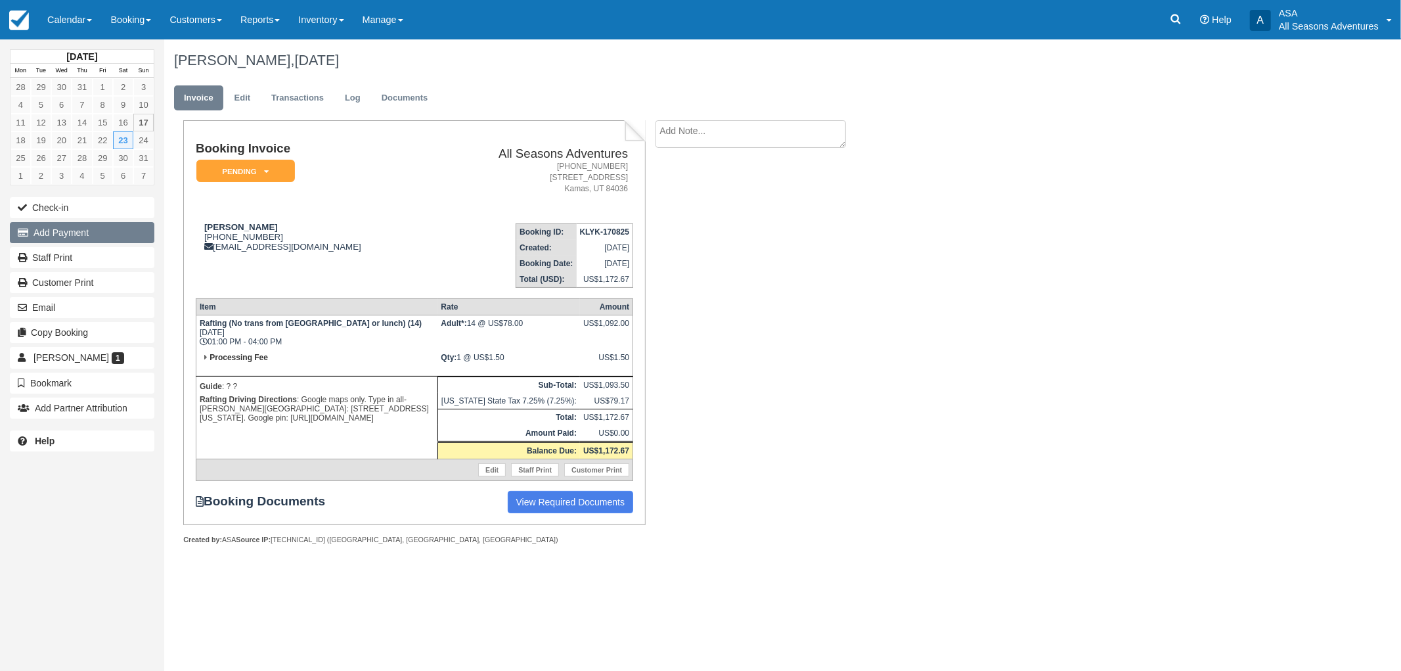
click at [104, 232] on button "Add Payment" at bounding box center [82, 232] width 145 height 21
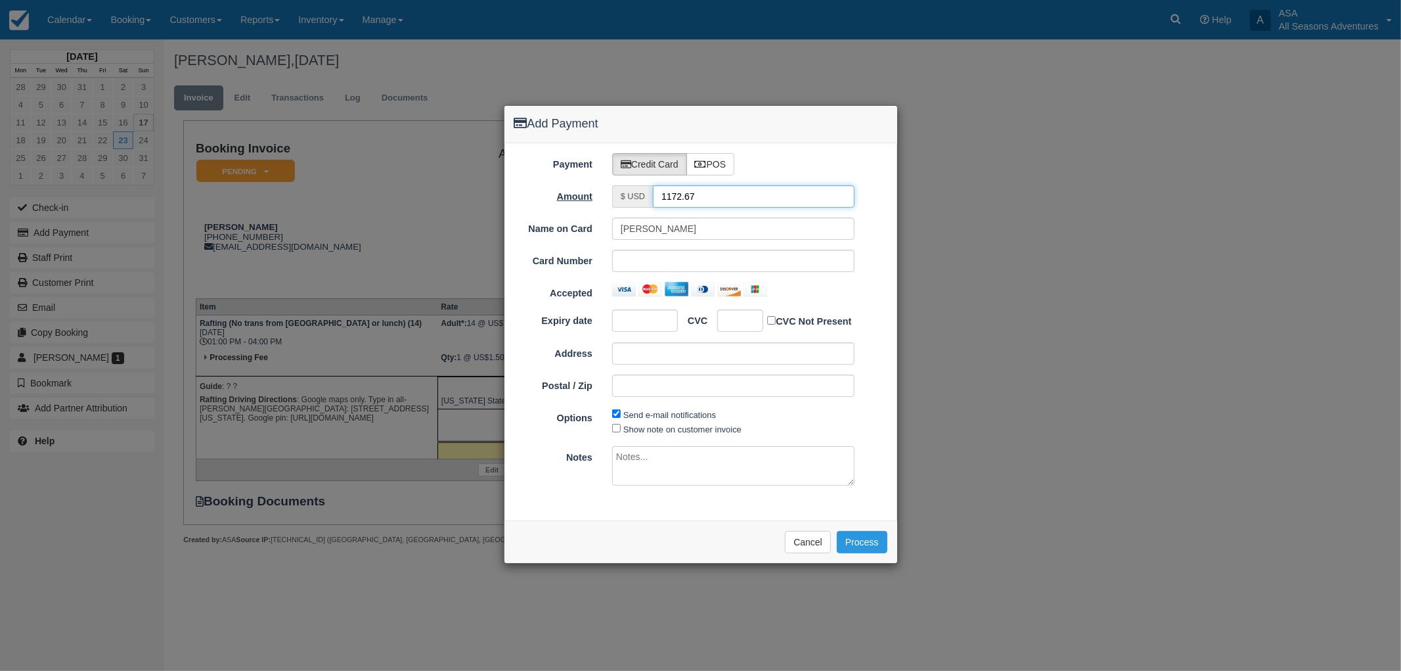
drag, startPoint x: 709, startPoint y: 200, endPoint x: 598, endPoint y: 195, distance: 111.1
click at [598, 196] on div "Amount $ USD 1172.67" at bounding box center [700, 196] width 393 height 22
type input "1.50"
click at [872, 279] on div "Name on Card Stacey Farquharson Card Number Accepted Expiry date CVC CVC Not Pr…" at bounding box center [700, 311] width 373 height 189
click at [868, 539] on button "Process" at bounding box center [862, 542] width 51 height 22
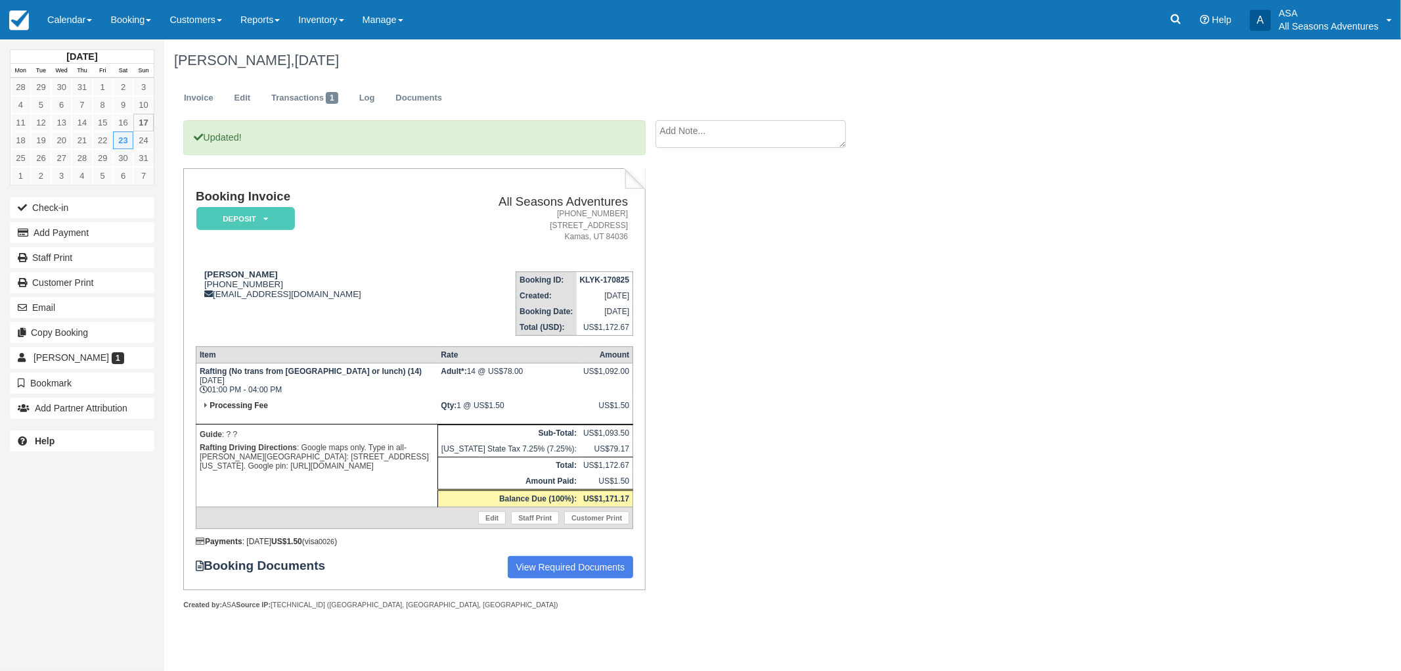
click at [908, 239] on div "[PERSON_NAME], [DATE] Invoice Edit Transactions 1 Log Documents Updated! Bookin…" at bounding box center [689, 338] width 1051 height 598
click at [757, 397] on div "Updated! Booking Invoice Deposit   Pending Reserved Paid Waiting Cancelled All …" at bounding box center [525, 379] width 723 height 518
click at [763, 401] on div "Updated! Booking Invoice Deposit   Pending Reserved Paid Waiting Cancelled All …" at bounding box center [525, 379] width 723 height 518
click at [688, 487] on div "Updated! Booking Invoice Deposit   Pending Reserved Paid Waiting Cancelled All …" at bounding box center [525, 379] width 723 height 518
click at [760, 390] on div "Updated! Booking Invoice Deposit   Pending Reserved Paid Waiting Cancelled All …" at bounding box center [525, 379] width 723 height 518
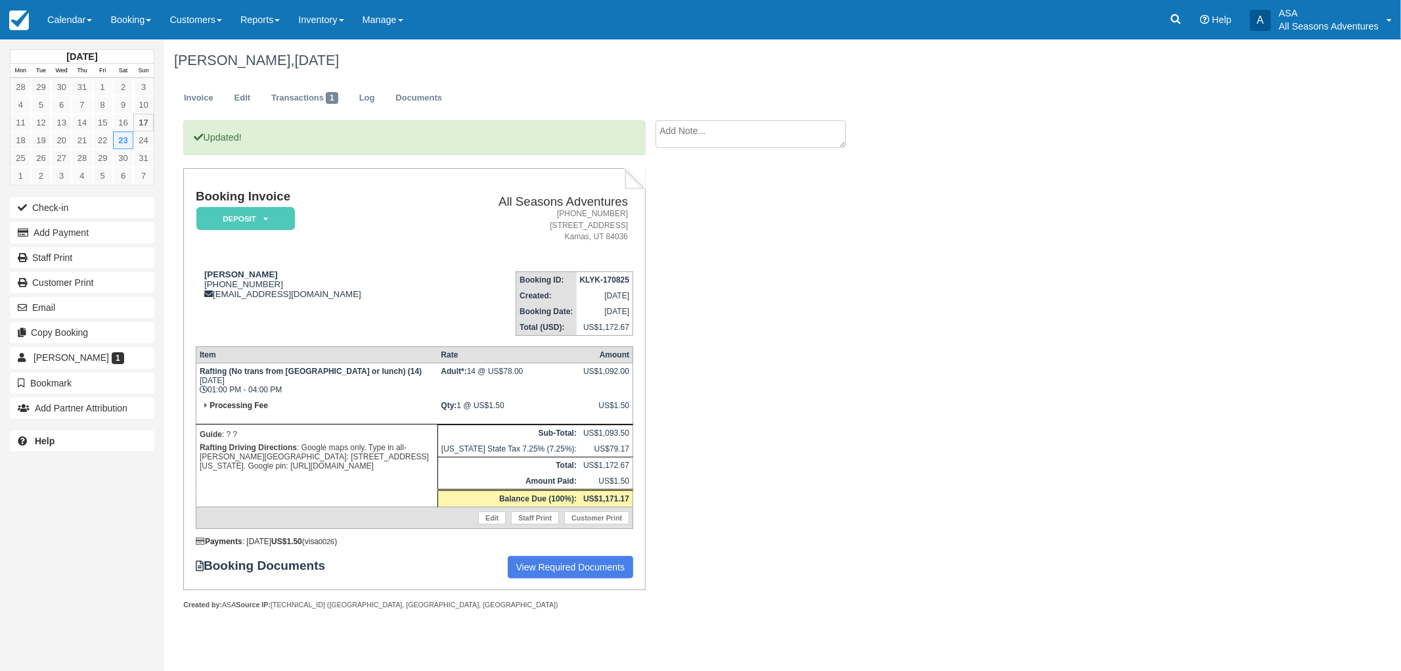
click at [799, 340] on div "Updated! Booking Invoice Deposit   Pending Reserved Paid Waiting Cancelled All …" at bounding box center [525, 379] width 723 height 518
click at [861, 292] on div "Updated! Booking Invoice Deposit   Pending Reserved Paid Waiting Cancelled All …" at bounding box center [525, 379] width 723 height 518
click at [767, 566] on div "Updated! Booking Invoice Deposit   Pending Reserved Paid Waiting Cancelled All …" at bounding box center [525, 379] width 723 height 518
click at [869, 476] on div "Updated! Booking Invoice Deposit   Pending Reserved Paid Waiting Cancelled All …" at bounding box center [525, 379] width 723 height 518
click at [904, 268] on div "[PERSON_NAME], [DATE] Invoice Edit Transactions 1 Log Documents Updated! Bookin…" at bounding box center [689, 338] width 1051 height 598
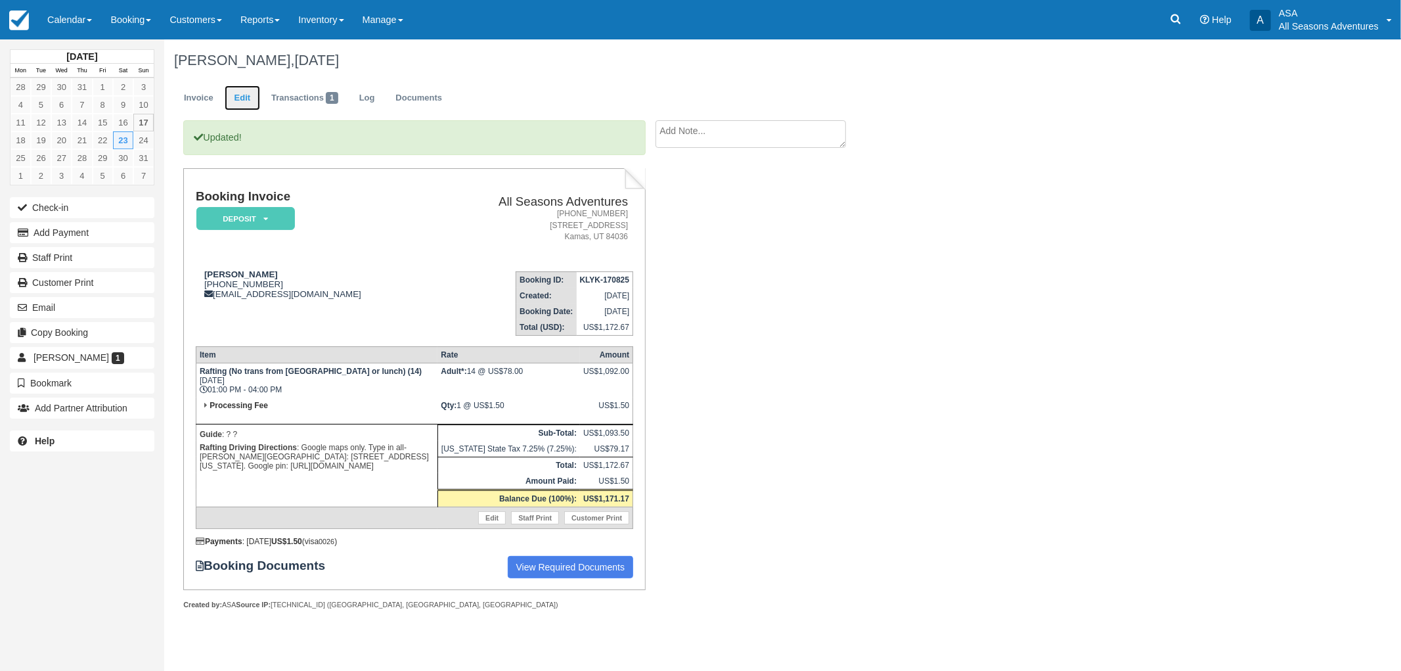
click at [248, 100] on link "Edit" at bounding box center [242, 98] width 35 height 26
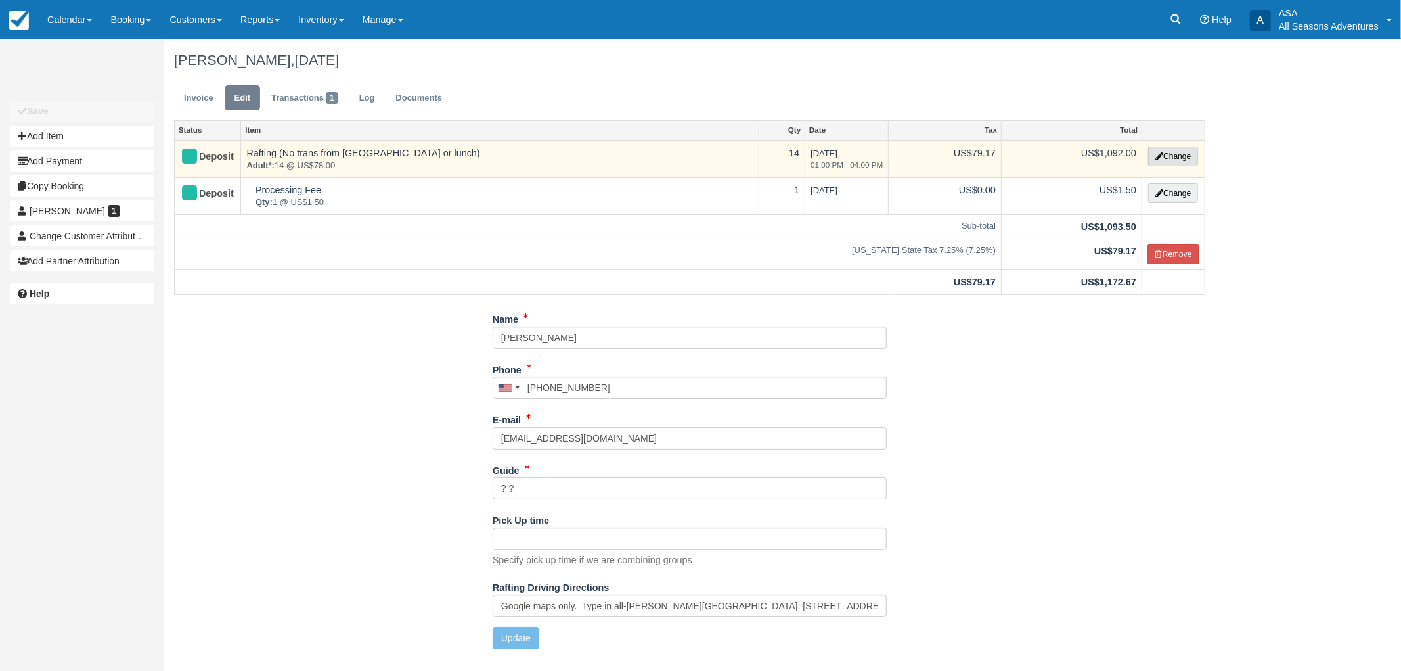
click at [1159, 149] on button "Change" at bounding box center [1173, 156] width 50 height 20
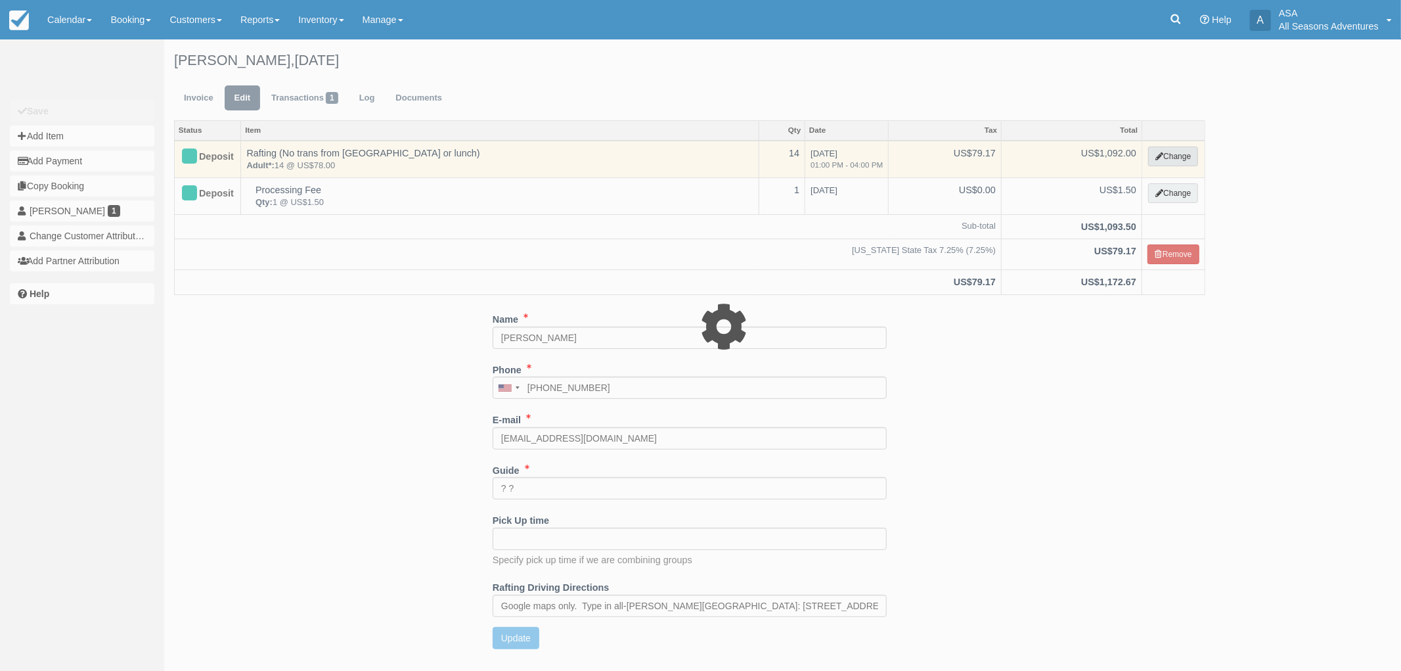
type input "1092.00"
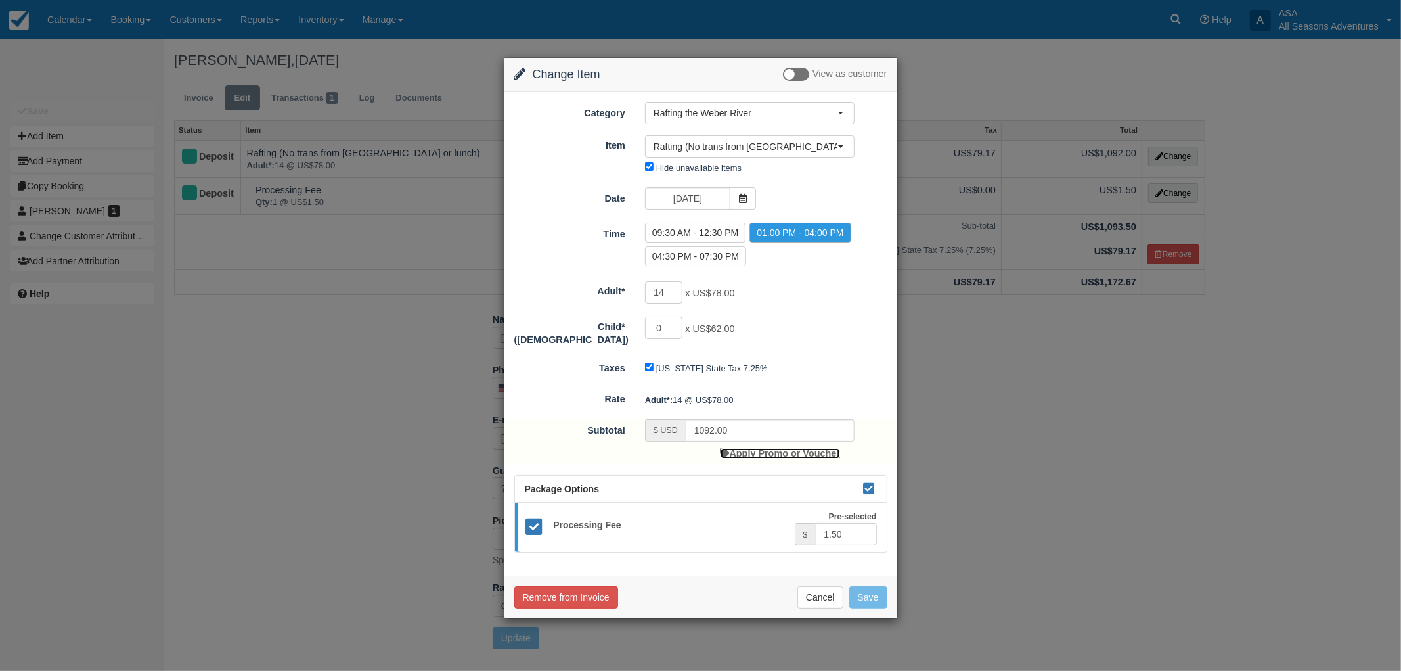
click at [751, 450] on link "Apply Promo or Voucher" at bounding box center [781, 453] width 120 height 11
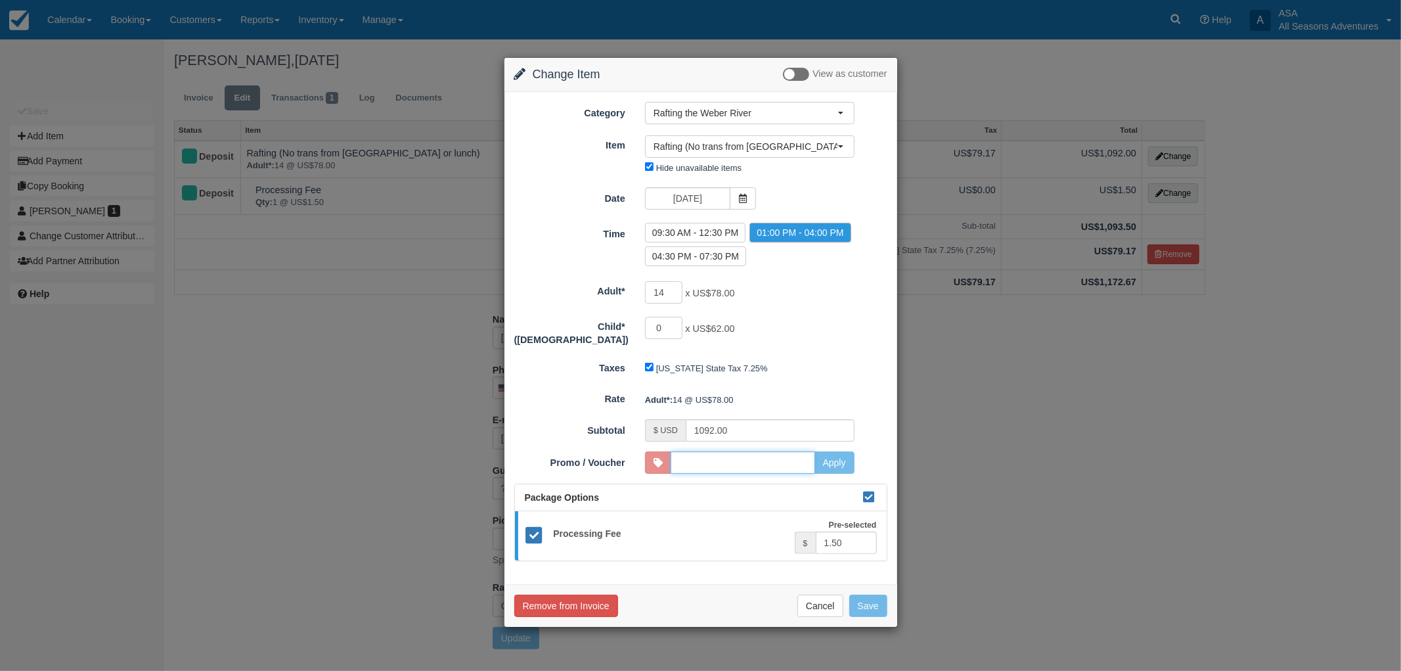
click at [802, 455] on input "Promo / Voucher" at bounding box center [743, 462] width 145 height 22
click at [763, 451] on input "Promo / Voucher" at bounding box center [743, 462] width 145 height 22
click at [776, 389] on div "Adult*: 14 @ US$78.00" at bounding box center [766, 400] width 262 height 22
click at [727, 457] on input "Promo / Voucher" at bounding box center [743, 462] width 145 height 22
type input "5"
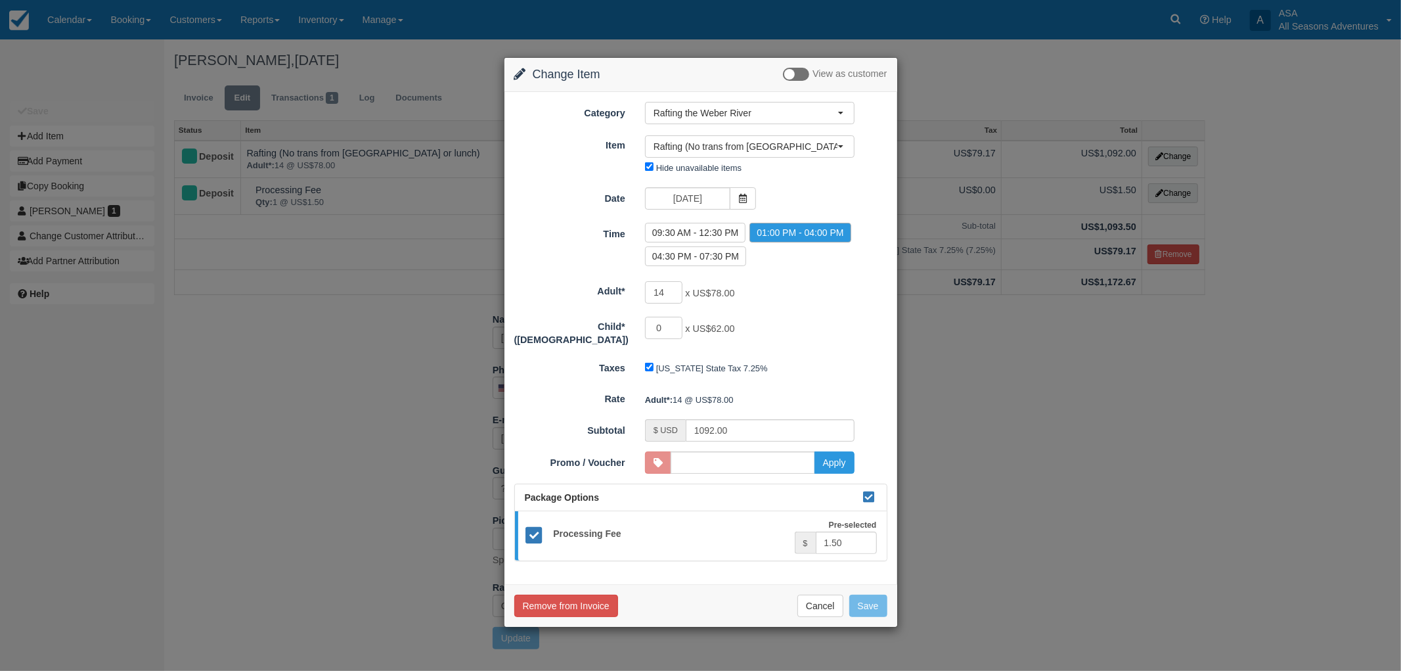
click at [661, 457] on div at bounding box center [658, 462] width 26 height 22
click at [771, 458] on input "Promo / Voucher" at bounding box center [743, 462] width 145 height 22
click at [785, 378] on form "Category Rafting the Weber River Rafting the Weber River Mountain Biking Hiking…" at bounding box center [700, 331] width 373 height 459
click at [782, 306] on div "14 x US$78.00 Required." at bounding box center [749, 294] width 229 height 26
click at [799, 457] on input "Promo / Voucher" at bounding box center [743, 462] width 145 height 22
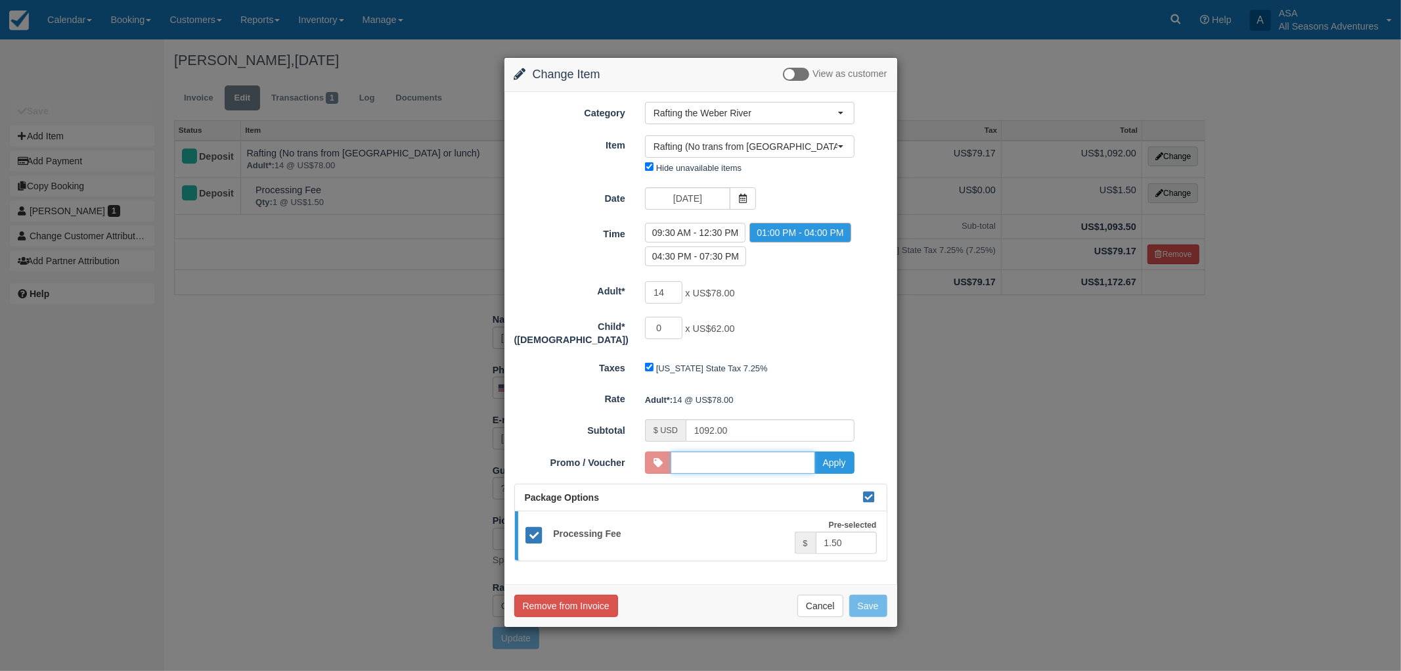
click at [747, 456] on input "Promo / Voucher" at bounding box center [743, 462] width 145 height 22
click at [842, 451] on button "Apply" at bounding box center [835, 462] width 40 height 22
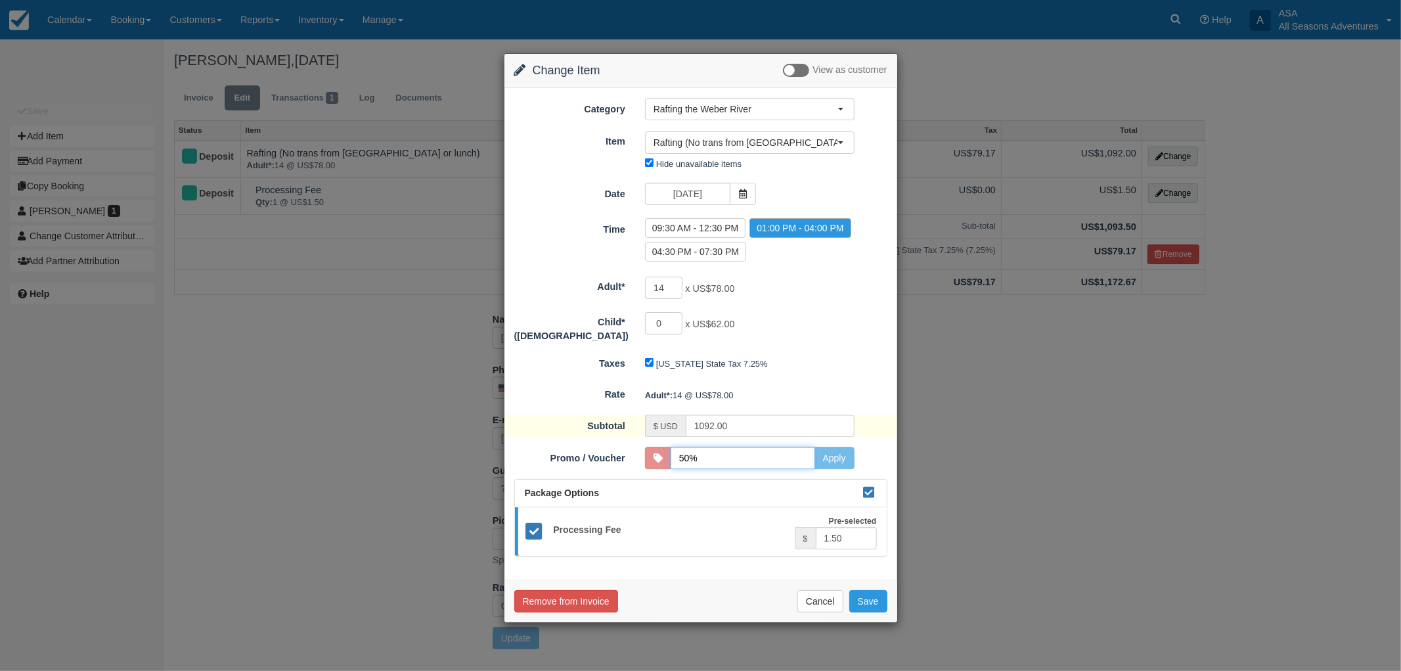
click at [746, 447] on input "50%" at bounding box center [743, 458] width 145 height 22
type input "5"
click at [847, 353] on div "[US_STATE] State Tax 7.25%" at bounding box center [749, 363] width 229 height 21
click at [862, 595] on button "Save" at bounding box center [868, 601] width 38 height 22
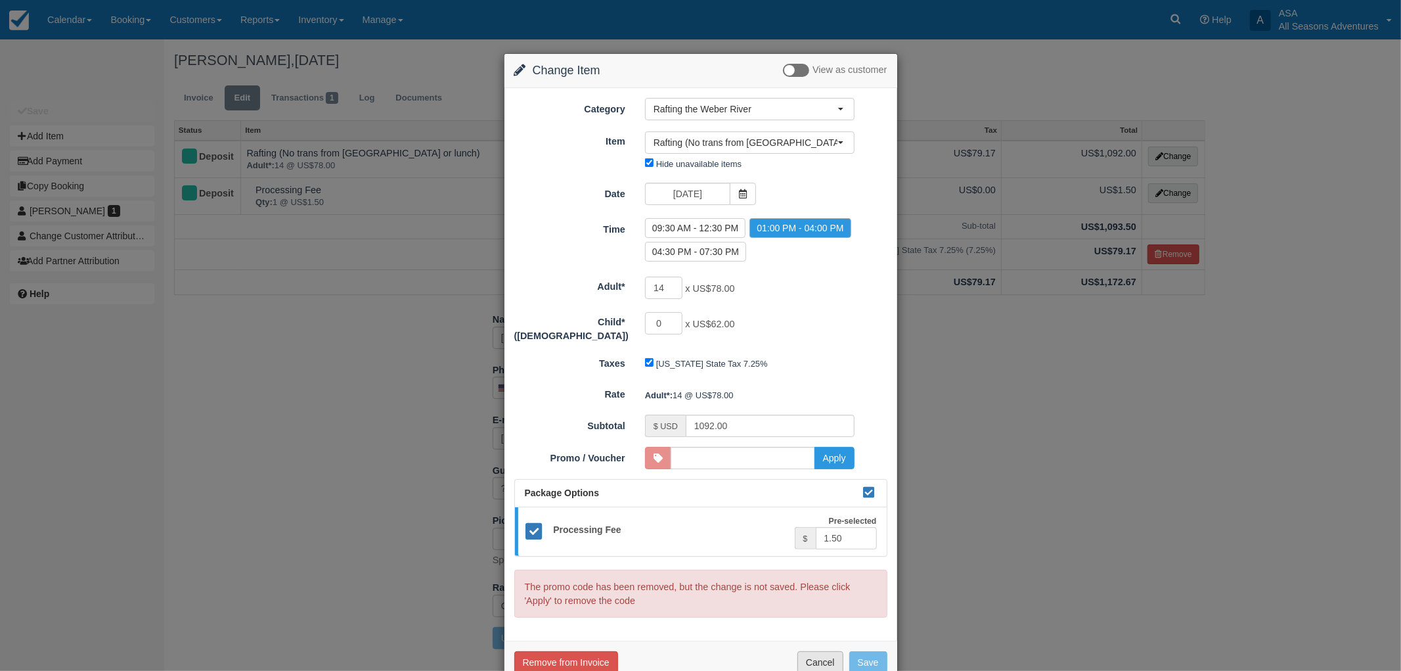
click at [831, 656] on button "Cancel" at bounding box center [820, 662] width 46 height 22
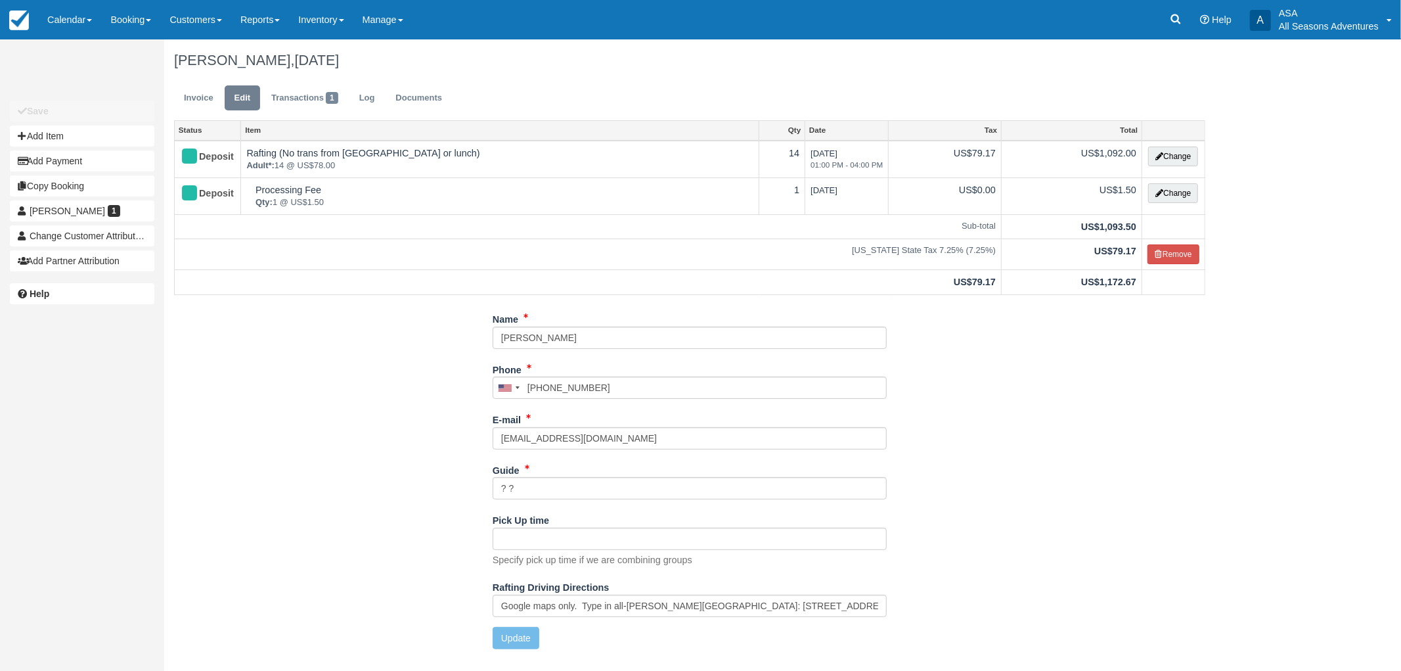
click at [997, 455] on div "Name Stacey Farquharson Phone United States +1 Canada +1 United Kingdom +44 Afg…" at bounding box center [689, 483] width 1051 height 351
click at [208, 97] on link "Invoice" at bounding box center [198, 98] width 49 height 26
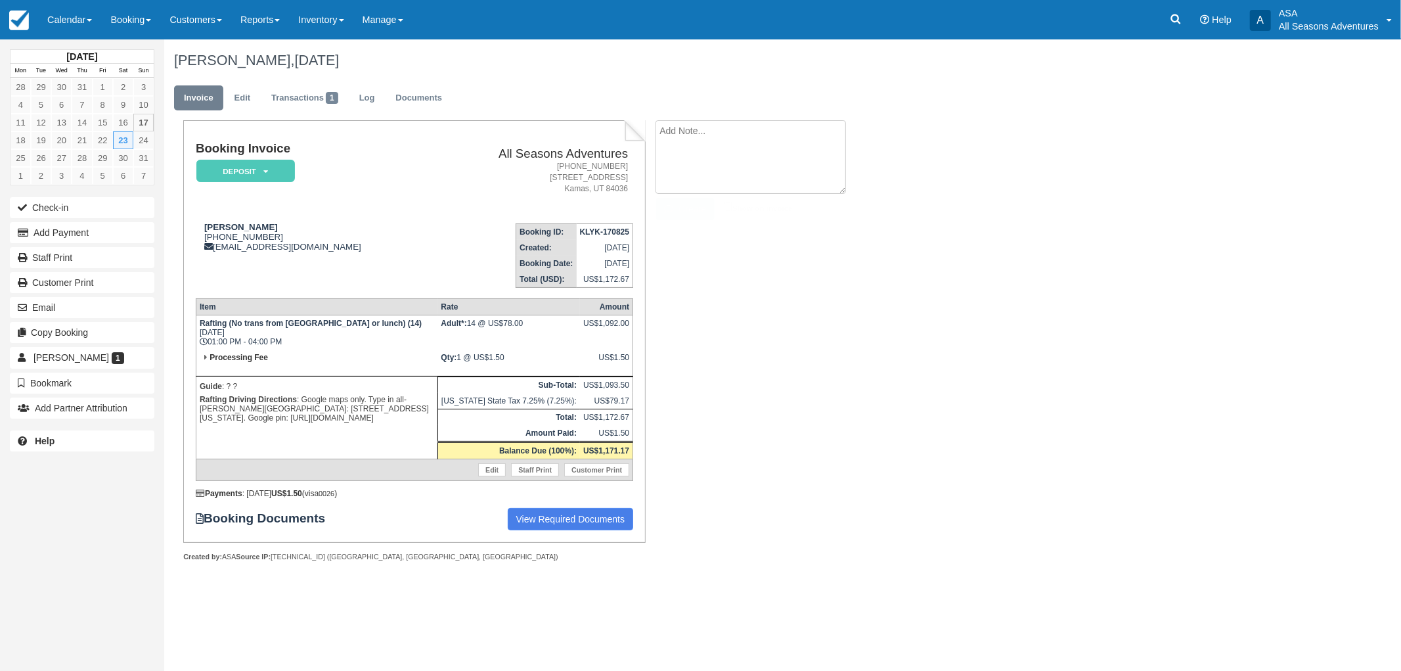
click at [710, 137] on textarea at bounding box center [751, 157] width 190 height 74
type textarea "Maddie's boyfriend's family"
click at [698, 208] on button "Create" at bounding box center [685, 209] width 59 height 22
click at [236, 93] on link "Edit" at bounding box center [242, 98] width 35 height 26
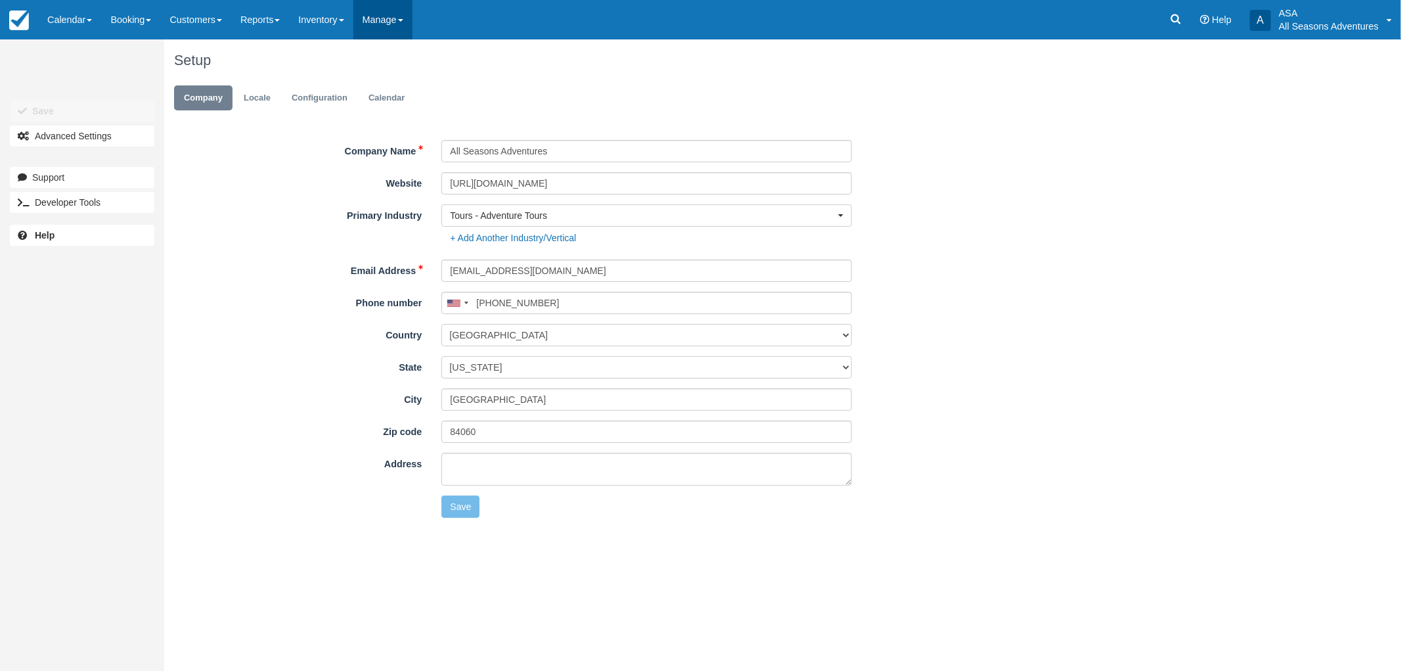
click at [376, 30] on link "Manage" at bounding box center [382, 19] width 59 height 39
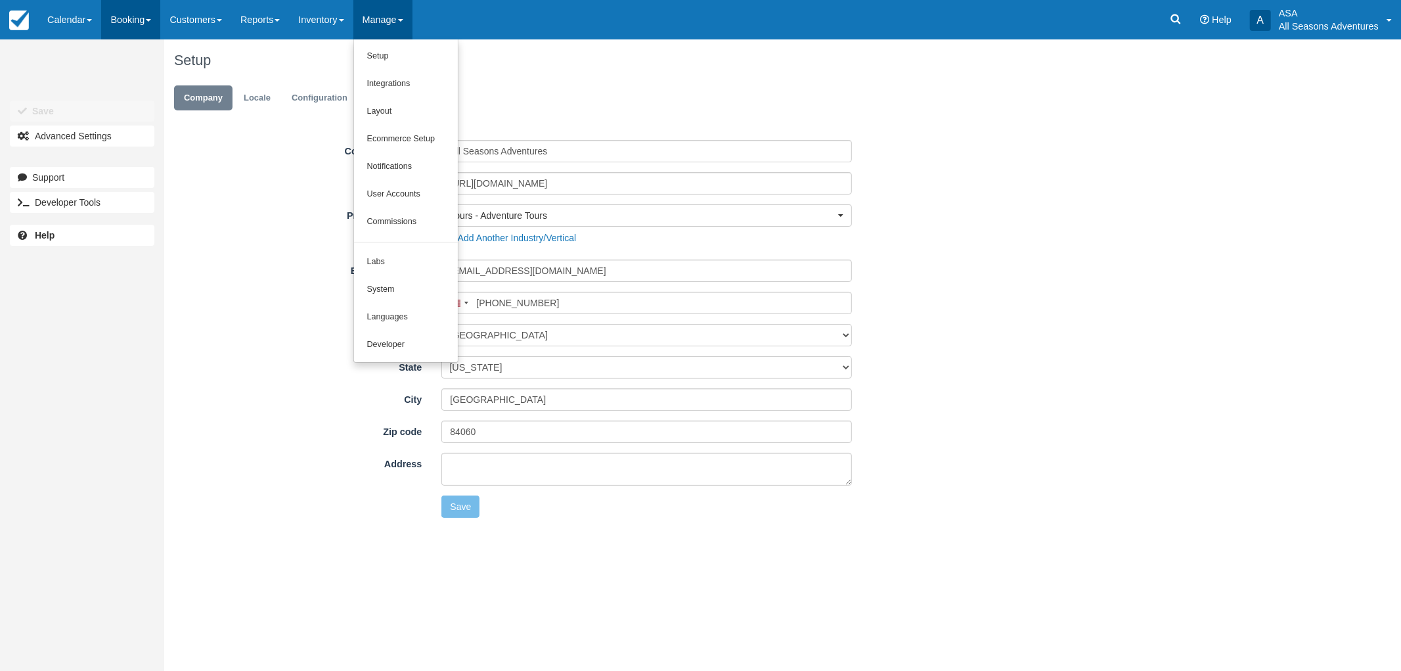
click at [132, 24] on link "Booking" at bounding box center [130, 19] width 59 height 39
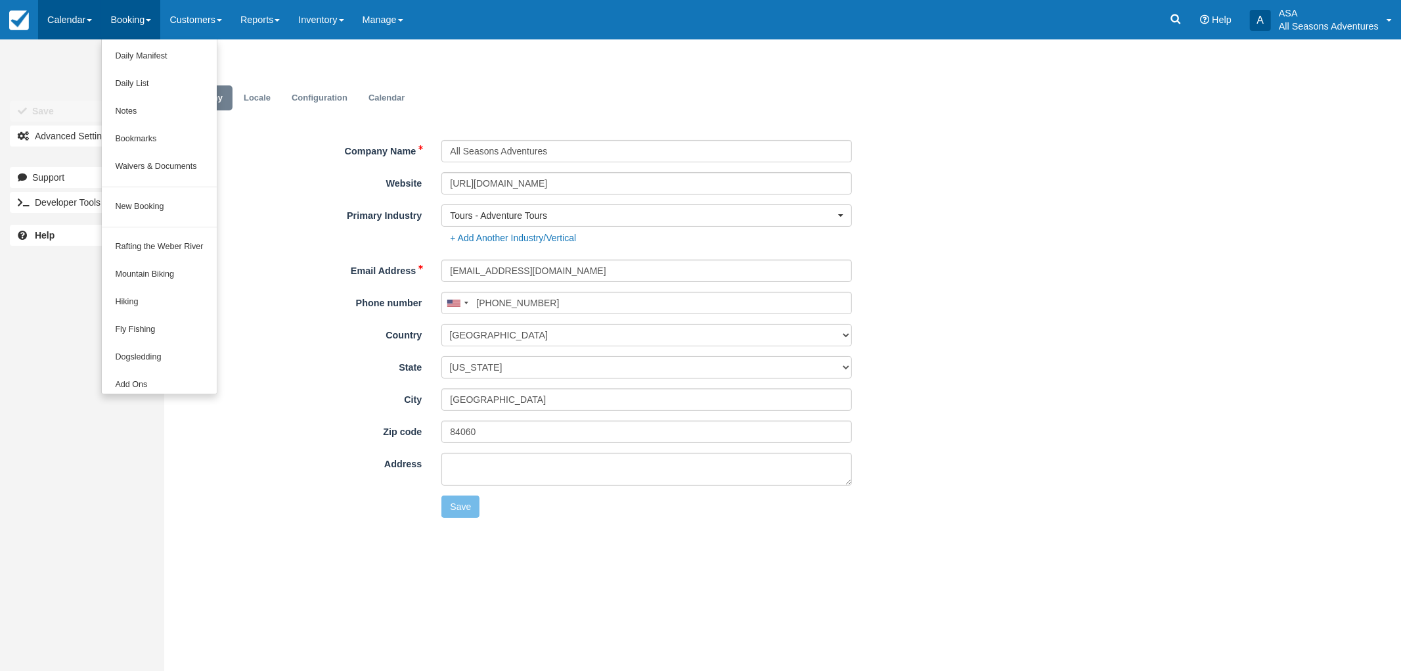
click at [82, 17] on link "Calendar" at bounding box center [69, 19] width 63 height 39
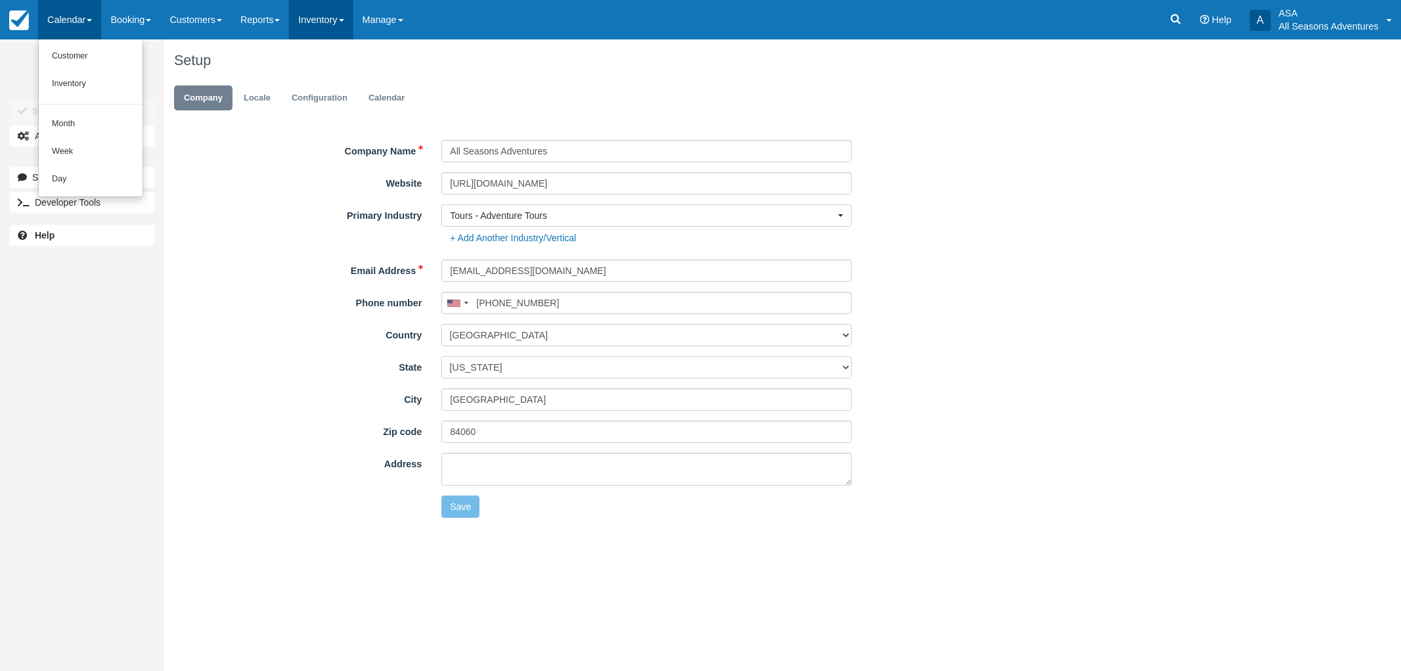
click at [340, 29] on link "Inventory" at bounding box center [321, 19] width 64 height 39
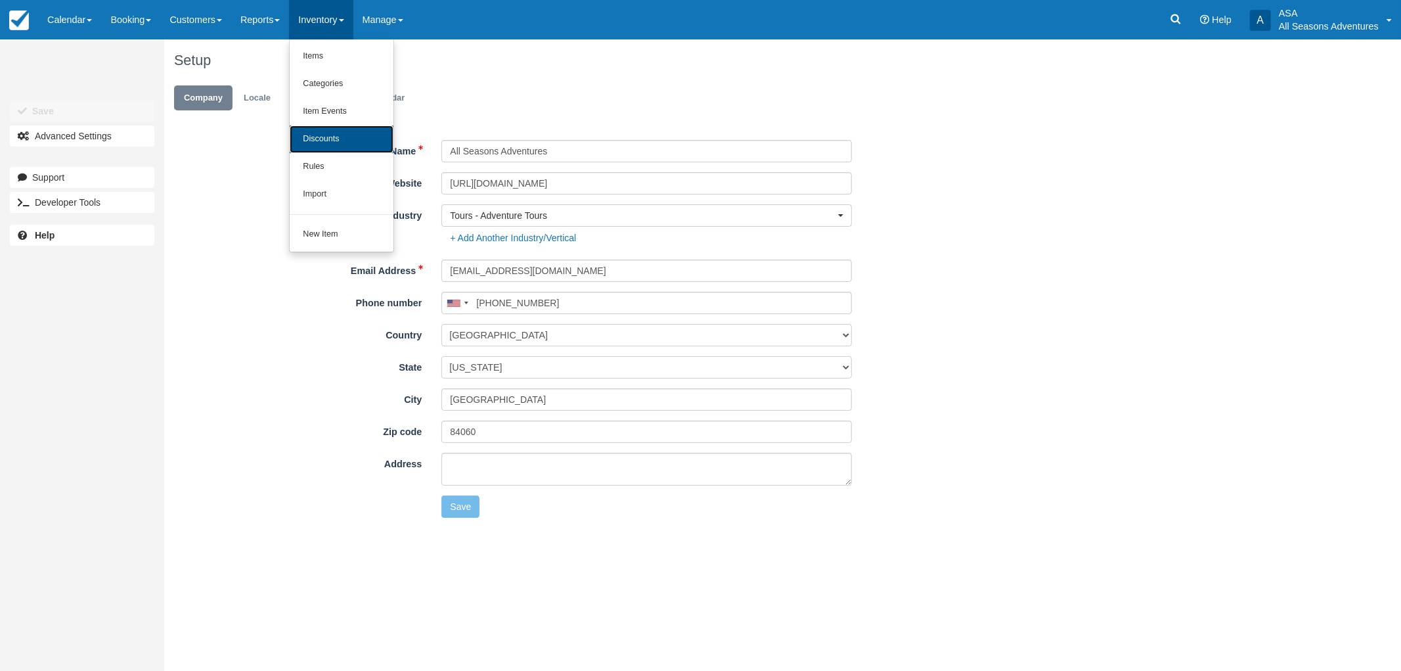
click at [347, 146] on link "Discounts" at bounding box center [342, 139] width 104 height 28
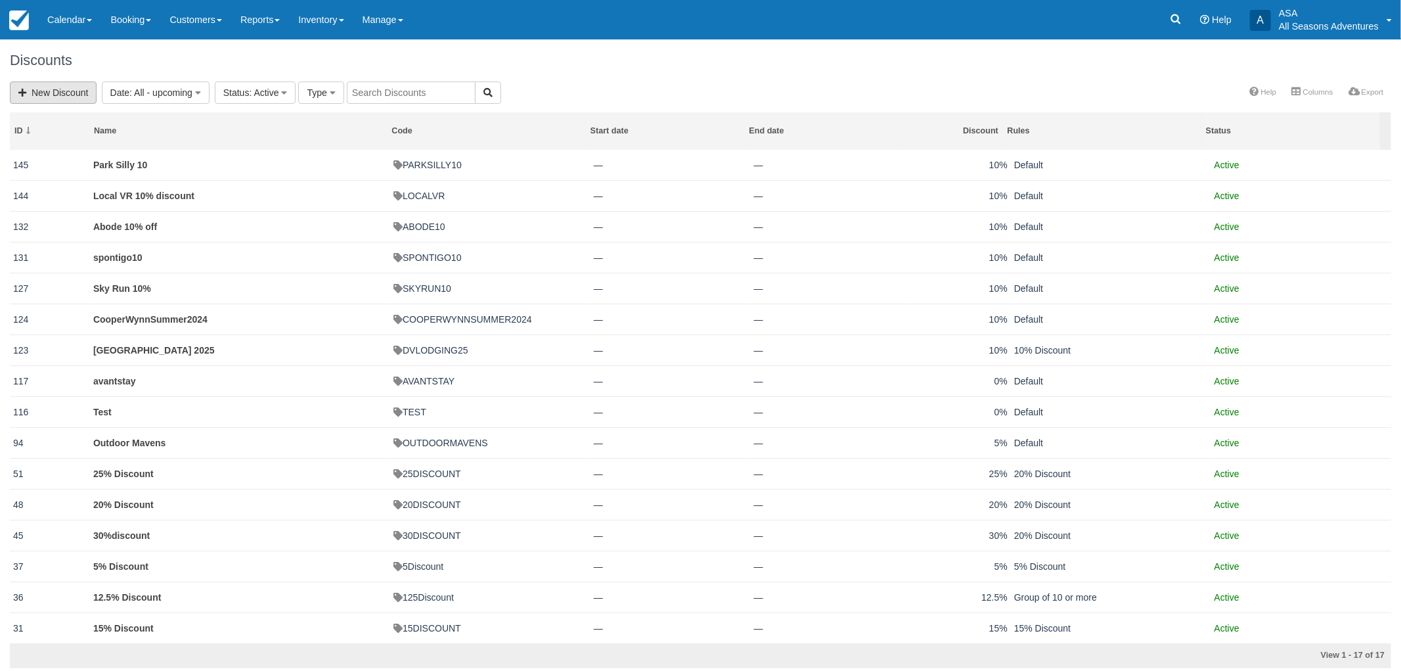
click at [79, 87] on link "New Discount" at bounding box center [53, 92] width 87 height 22
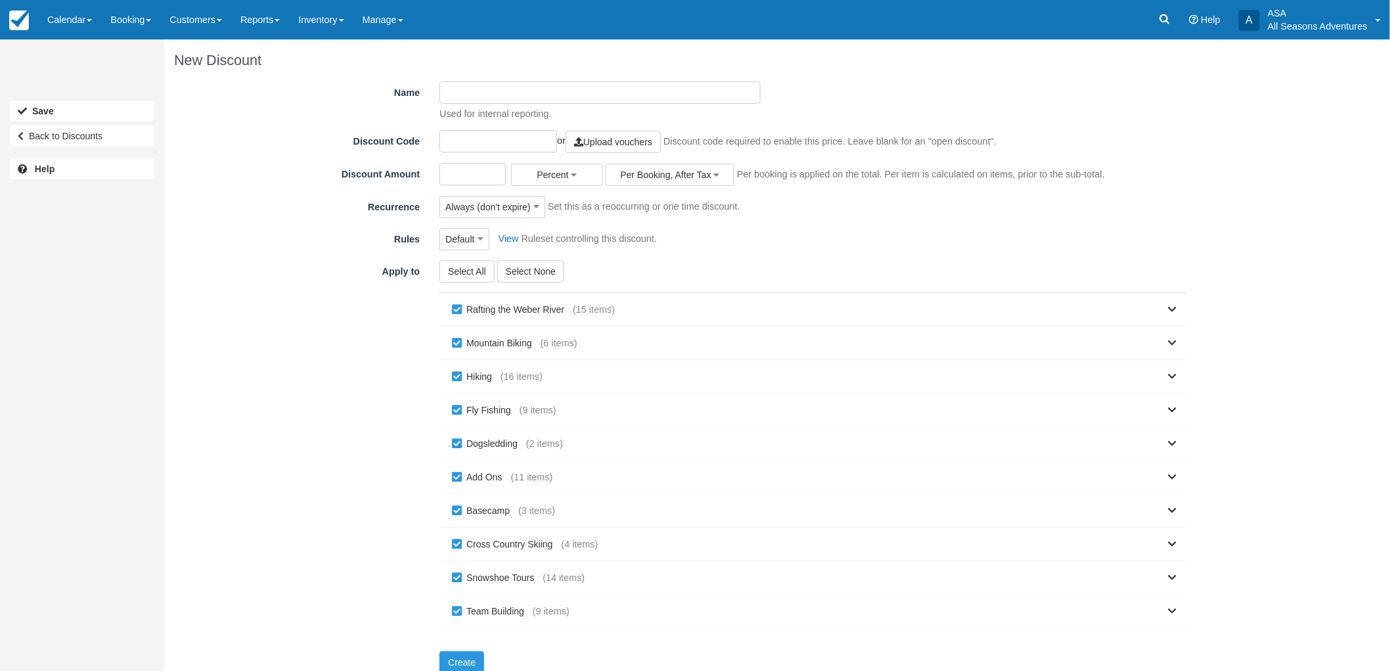
click at [460, 139] on input "text" at bounding box center [498, 141] width 118 height 22
click at [476, 90] on input "Name" at bounding box center [599, 92] width 321 height 22
type input "50DISCOUNT"
click at [484, 146] on input "text" at bounding box center [498, 141] width 118 height 22
click at [348, 79] on div "New Discount" at bounding box center [685, 60] width 1042 height 42
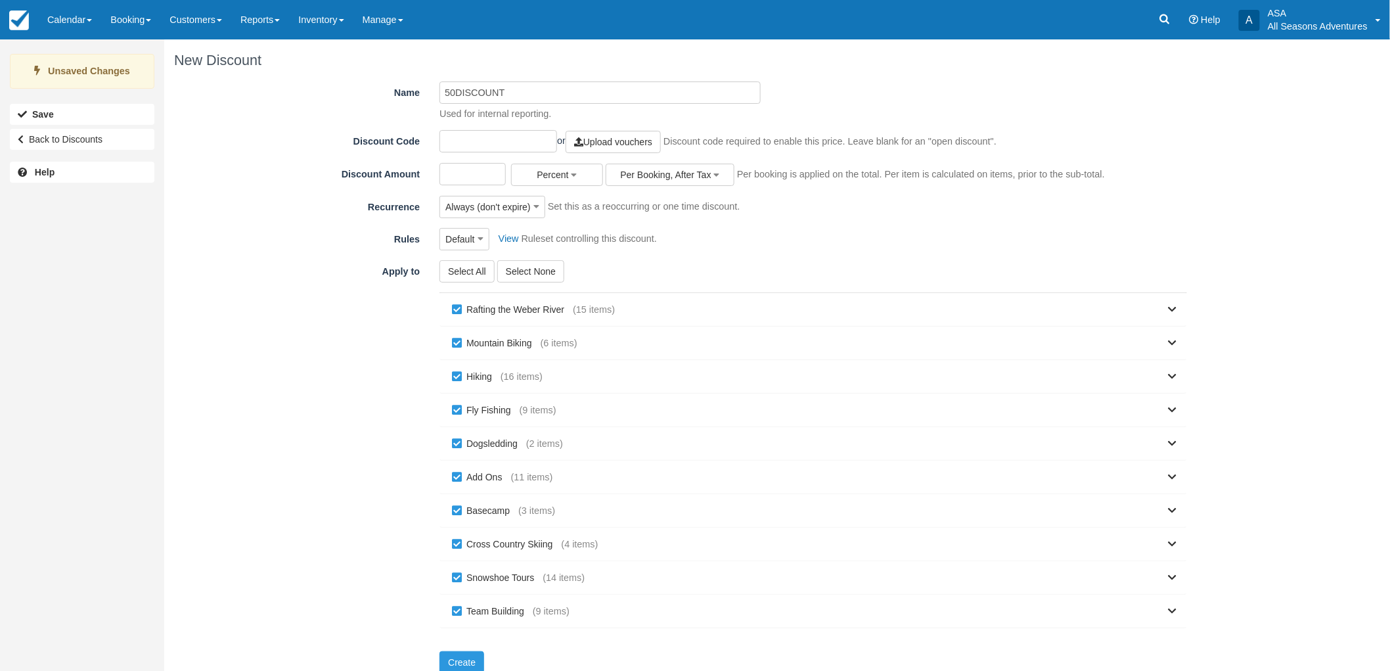
click at [457, 180] on input "Discount Amount" at bounding box center [472, 174] width 66 height 22
type input "50"
click at [321, 250] on div "Rules Default Default 1 to 1 2 to 2 Group of 10 or more Max 3 Max 6 20% Gratuit…" at bounding box center [685, 239] width 1023 height 22
click at [545, 277] on button "Select None" at bounding box center [530, 271] width 67 height 22
checkbox input "false"
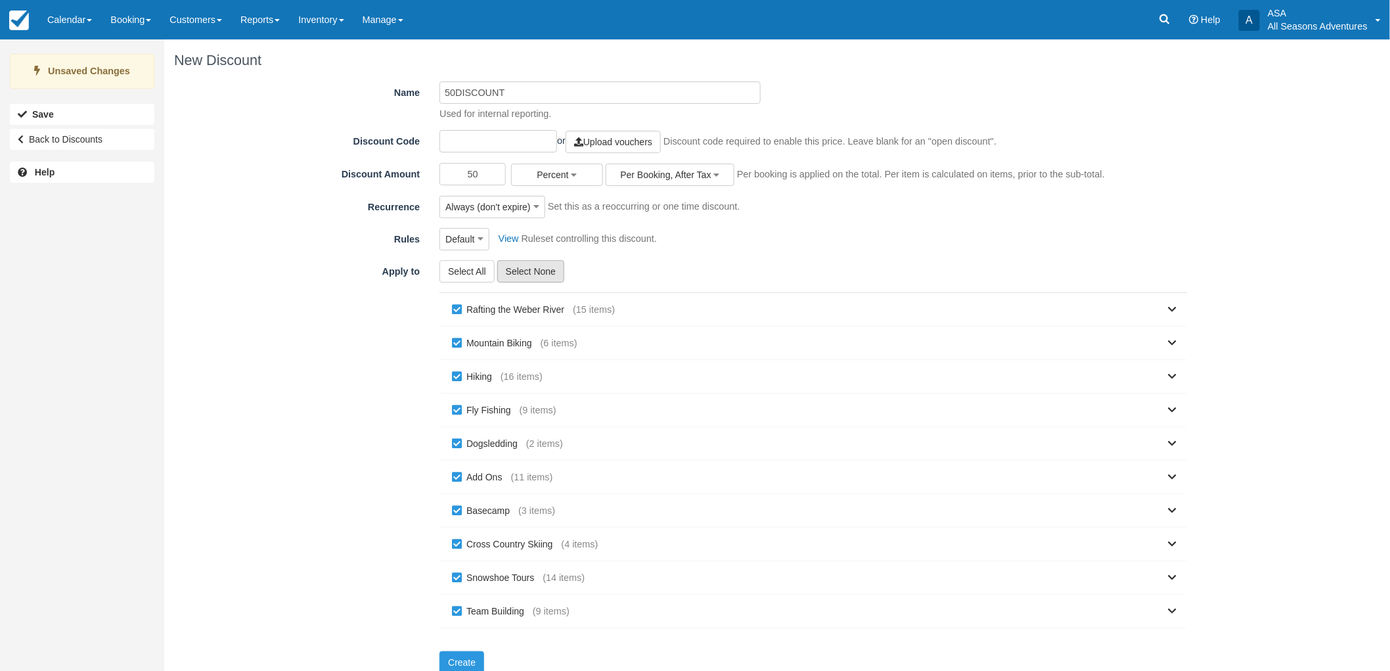
checkbox input "false"
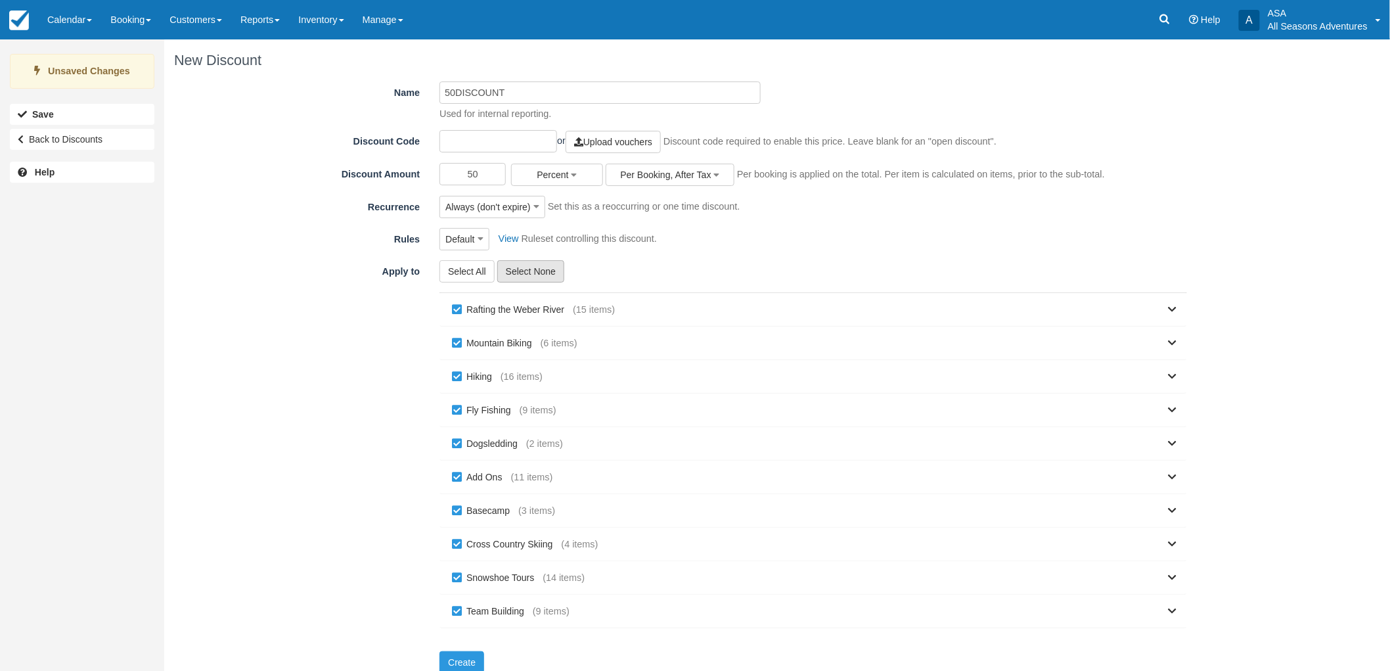
checkbox input "false"
click at [618, 311] on link at bounding box center [896, 309] width 562 height 33
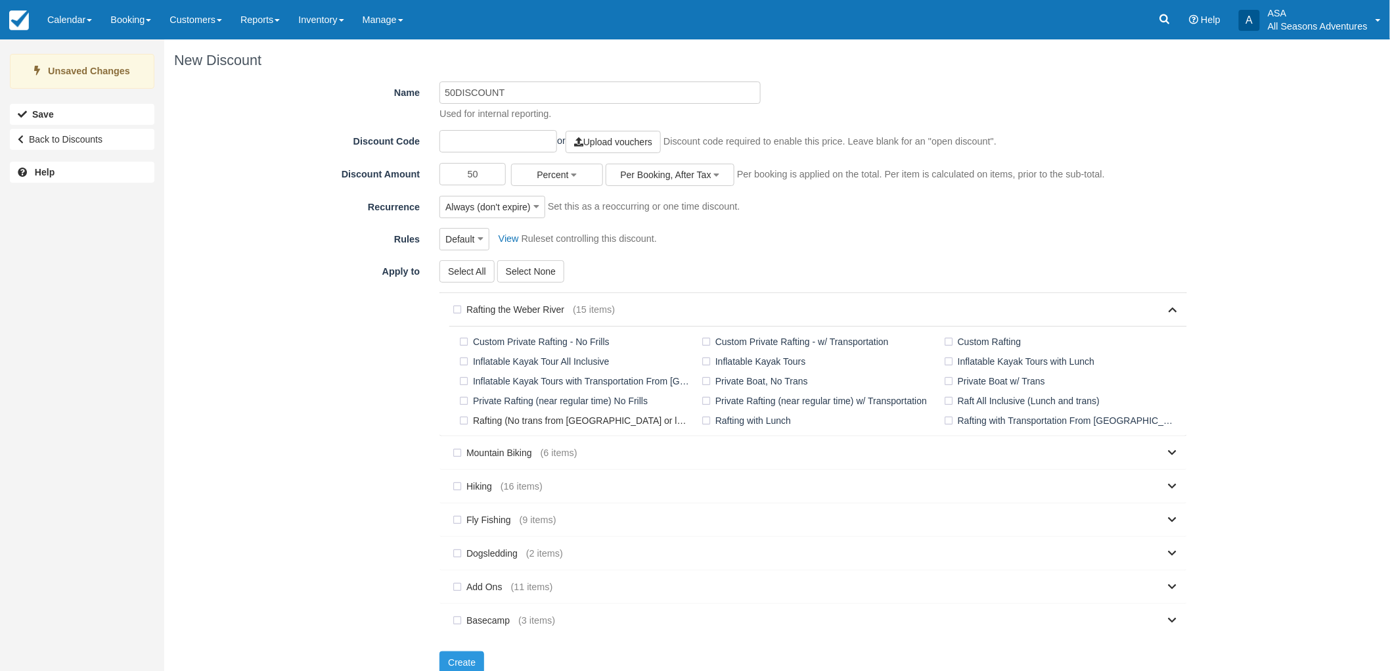
click at [467, 418] on label "Rafting (No trans from [GEOGRAPHIC_DATA] or lunch)" at bounding box center [577, 421] width 242 height 20
checkbox input "true"
click at [445, 657] on button "Create" at bounding box center [461, 662] width 45 height 22
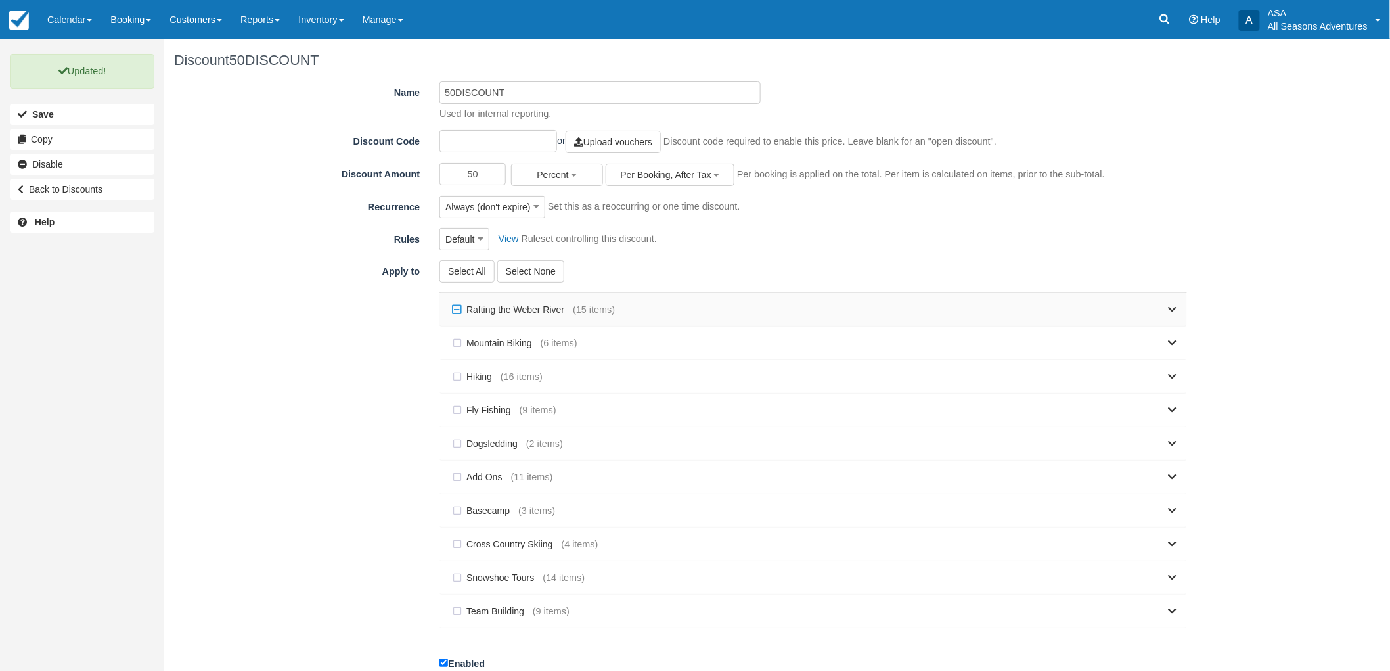
click at [522, 311] on label "Rafting the Weber River" at bounding box center [510, 310] width 123 height 20
click at [1154, 313] on link at bounding box center [896, 309] width 562 height 33
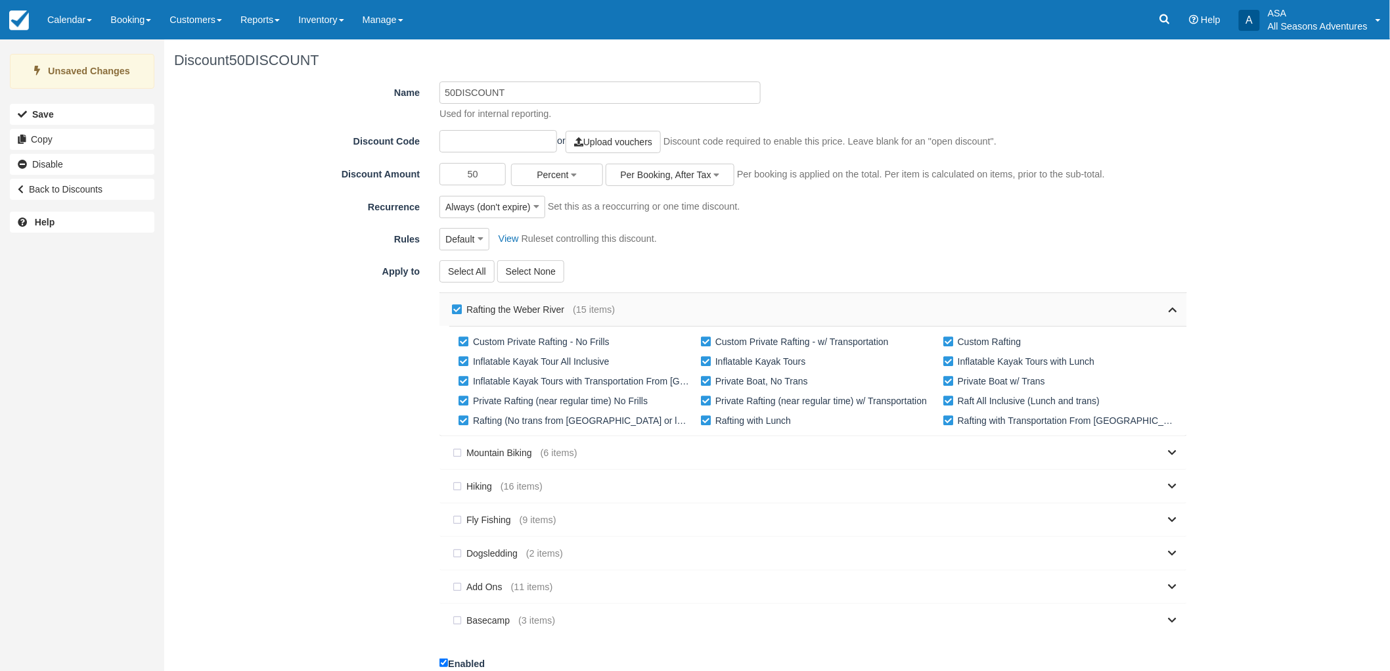
click at [457, 309] on label "Rafting the Weber River" at bounding box center [510, 310] width 123 height 20
checkbox input "false"
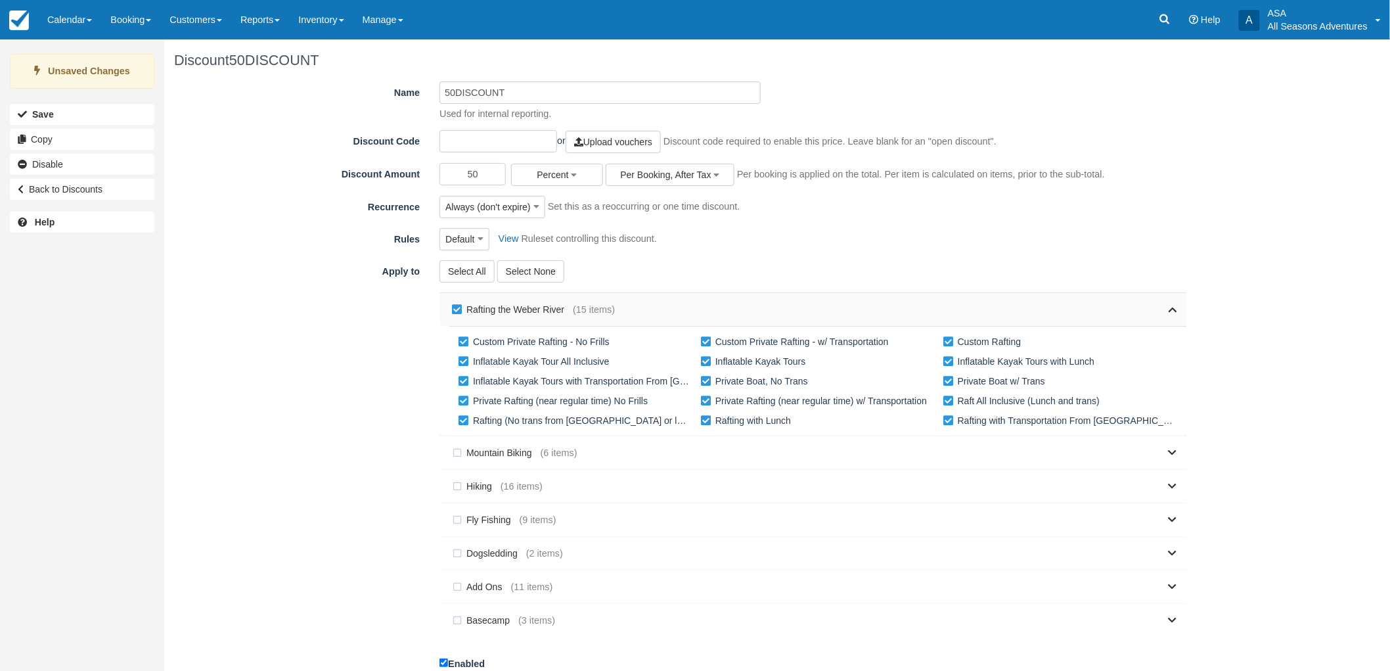
checkbox input "false"
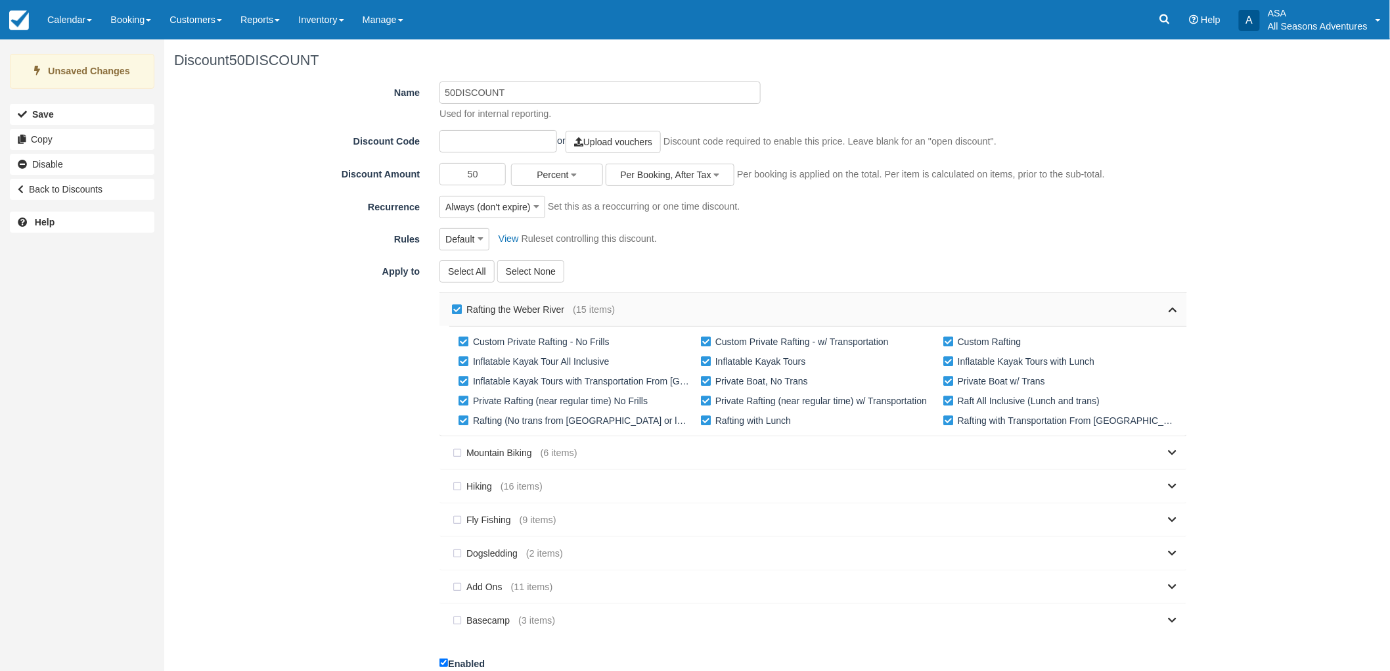
checkbox input "false"
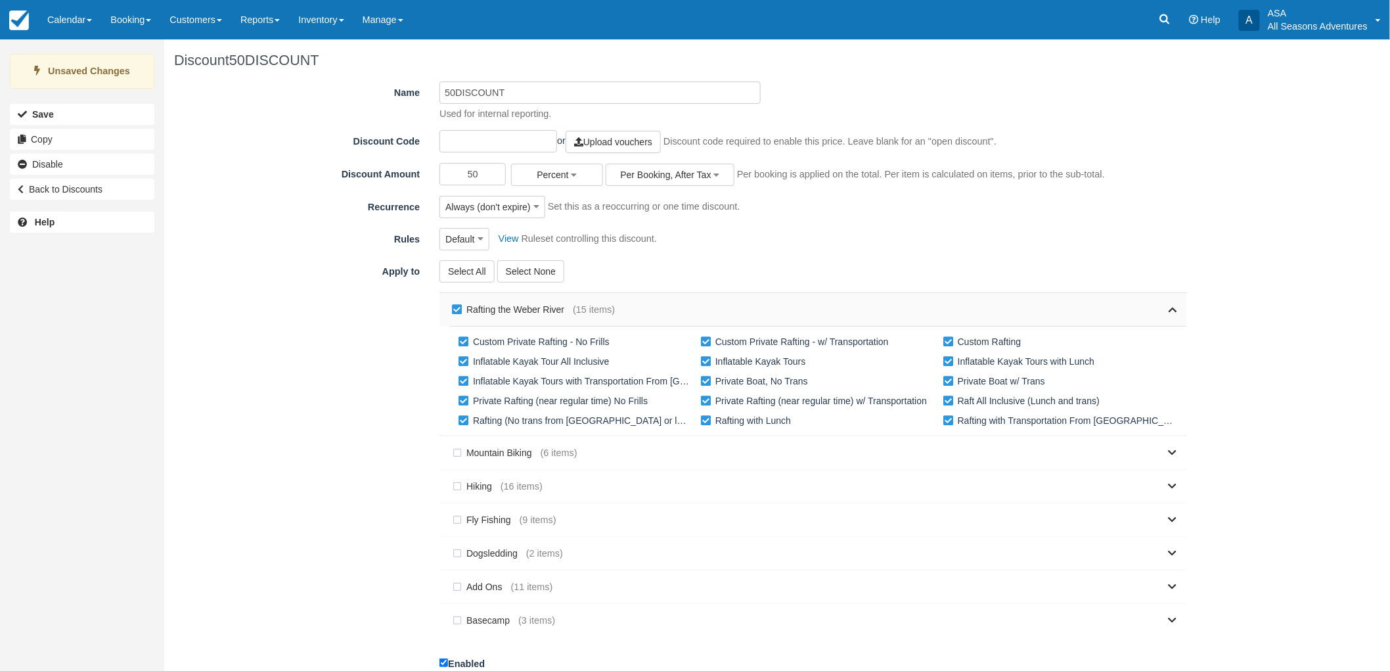
checkbox input "false"
click at [468, 419] on label "Rafting (No trans from [GEOGRAPHIC_DATA] or lunch)" at bounding box center [577, 421] width 242 height 20
checkbox input "true"
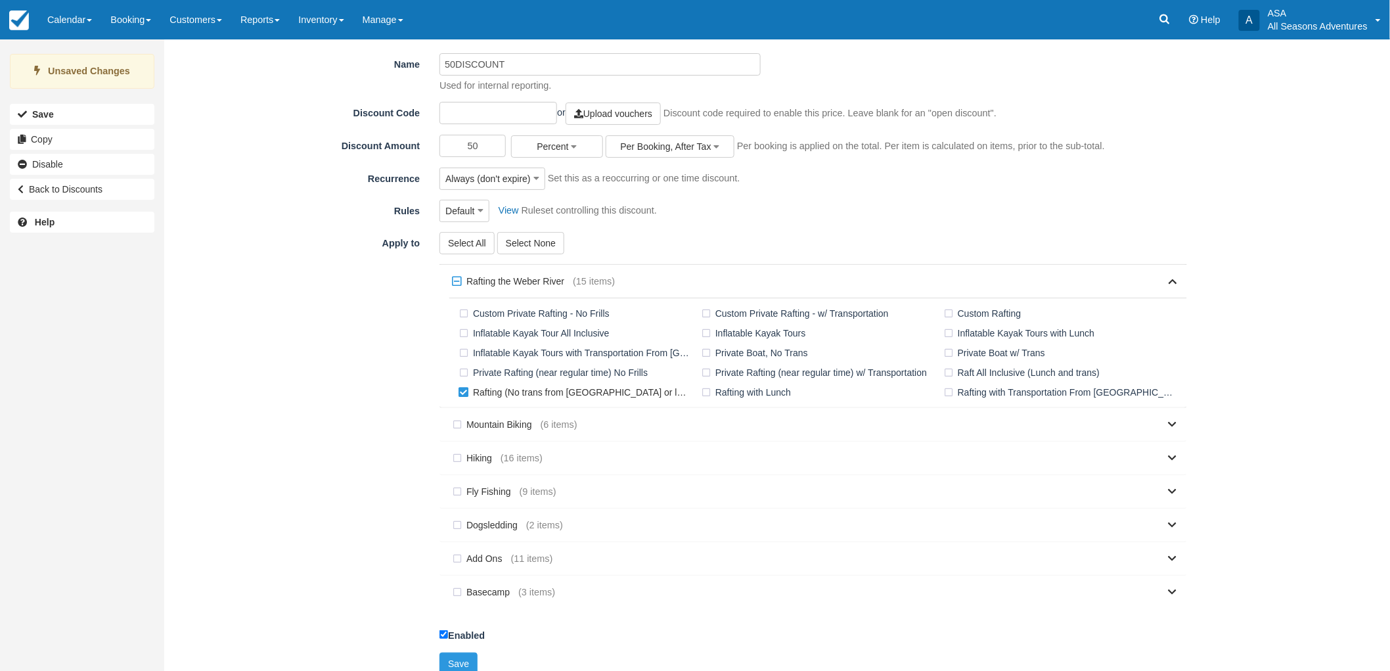
scroll to position [43, 0]
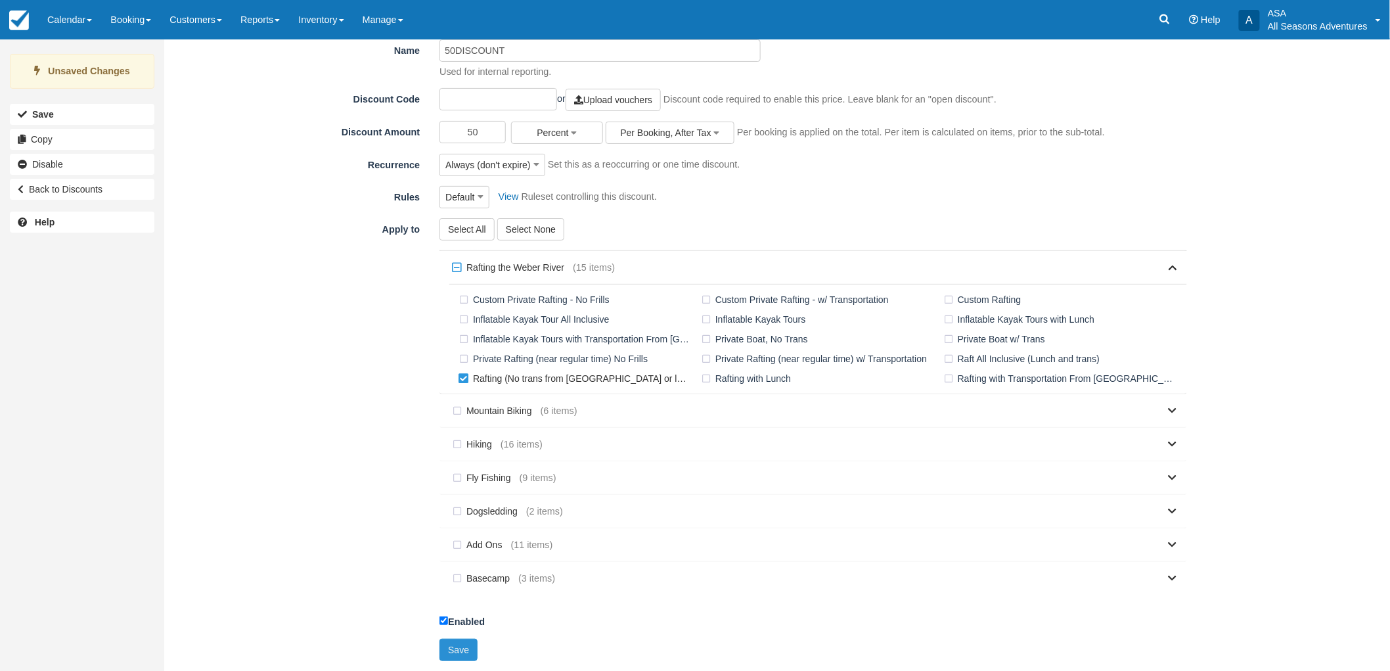
click at [460, 650] on button "Save" at bounding box center [458, 649] width 38 height 22
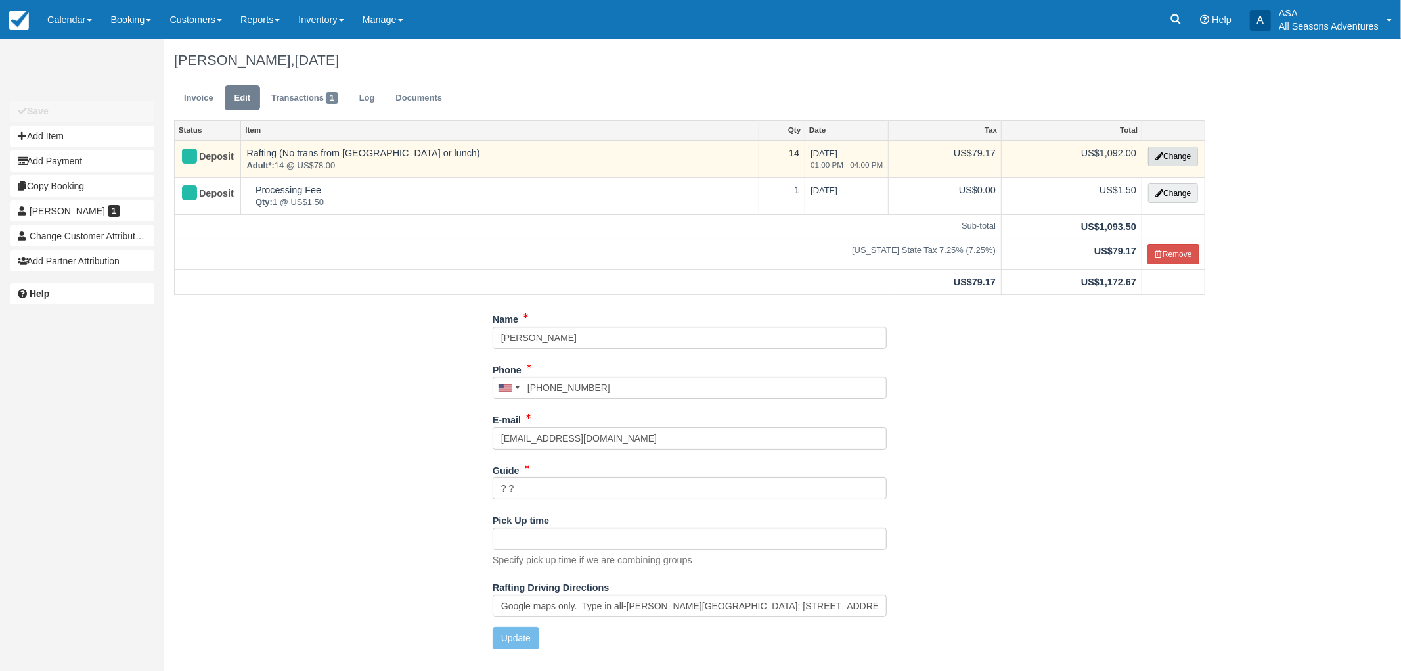
click at [1184, 158] on button "Change" at bounding box center [1173, 156] width 50 height 20
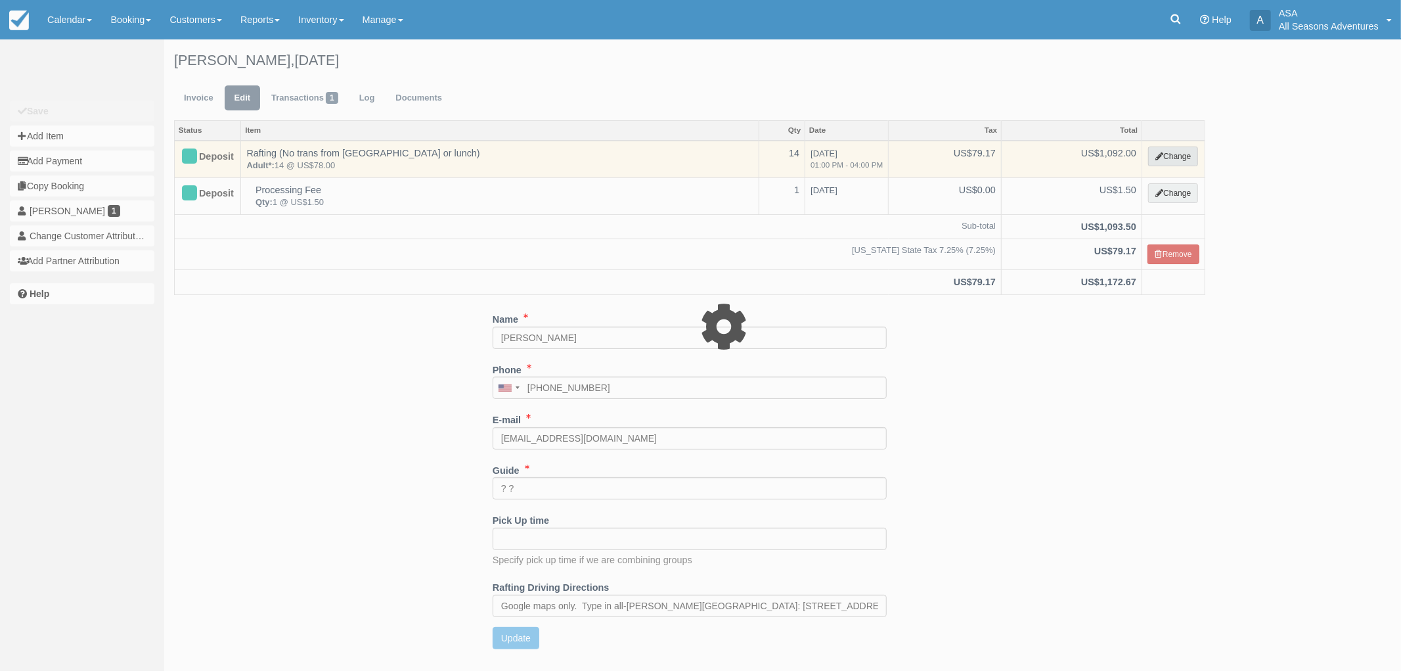
type input "1092.00"
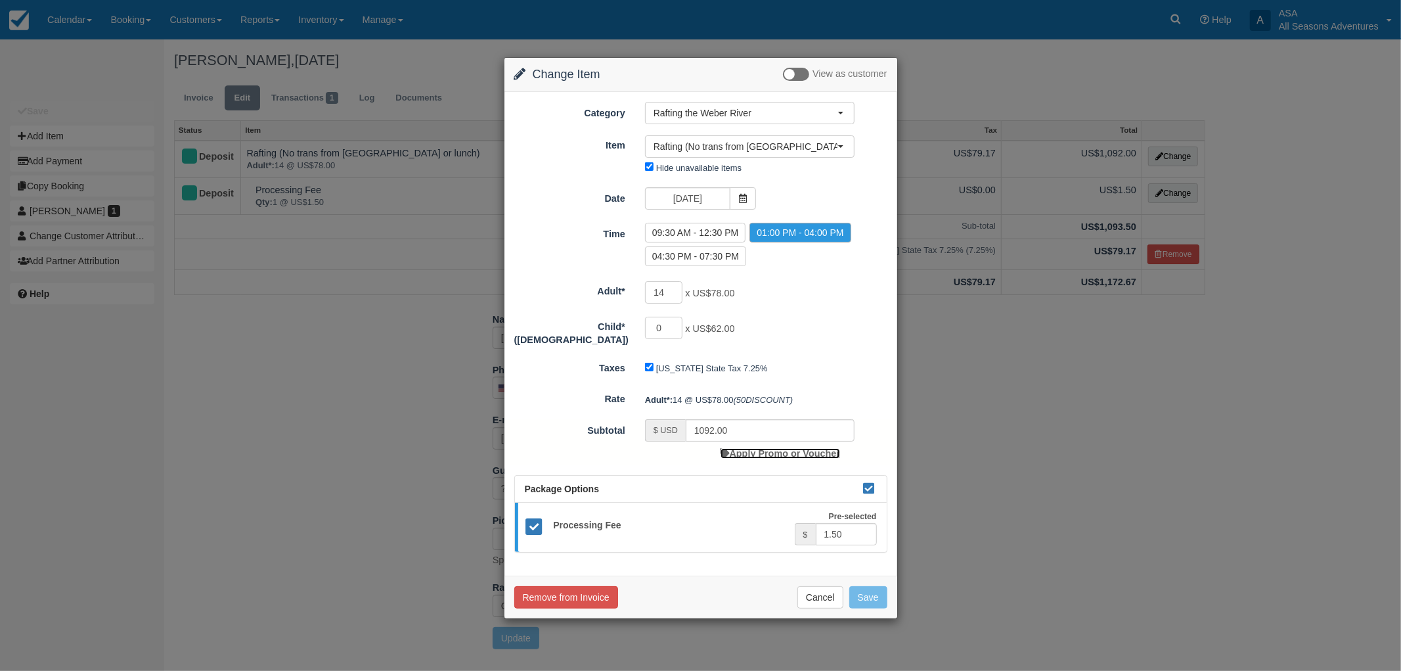
click at [751, 448] on link "Apply Promo or Voucher" at bounding box center [781, 453] width 120 height 11
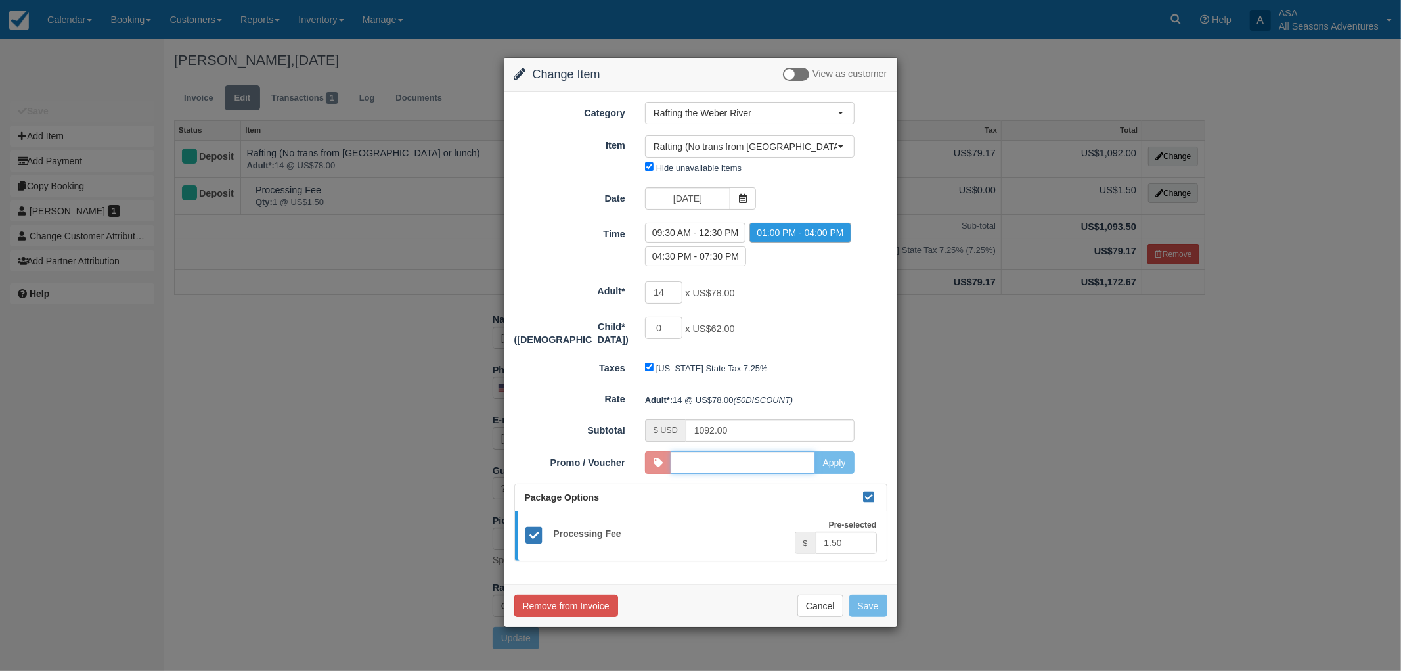
click at [746, 452] on input "Promo / Voucher" at bounding box center [743, 462] width 145 height 22
type input "5"
click at [815, 602] on button "Cancel" at bounding box center [820, 605] width 46 height 22
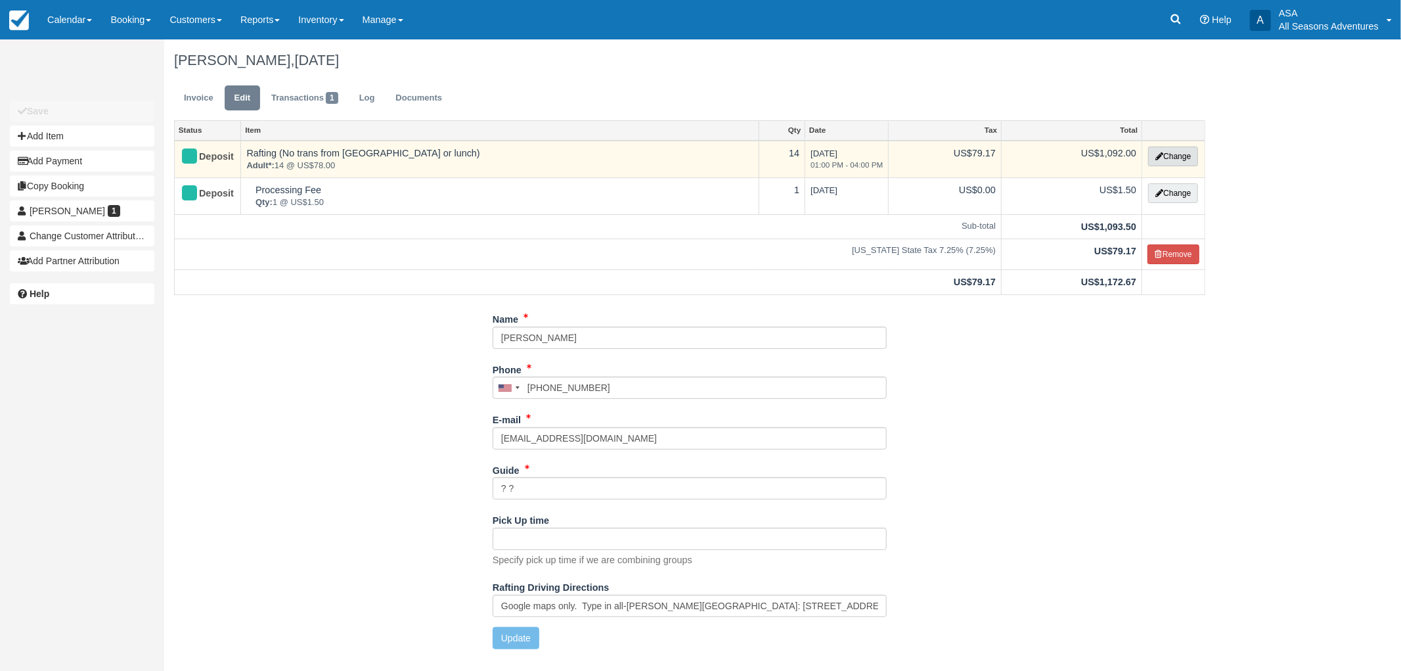
click at [1187, 150] on button "Change" at bounding box center [1173, 156] width 50 height 20
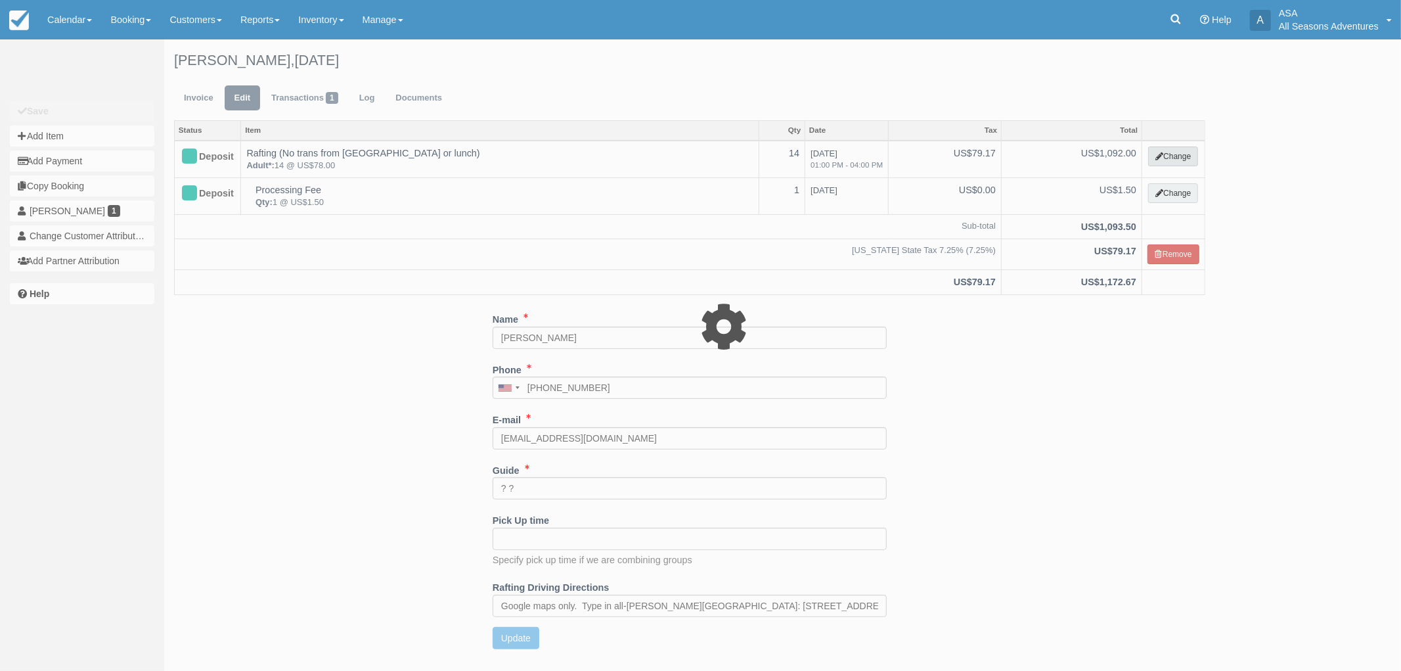
type input "1092.00"
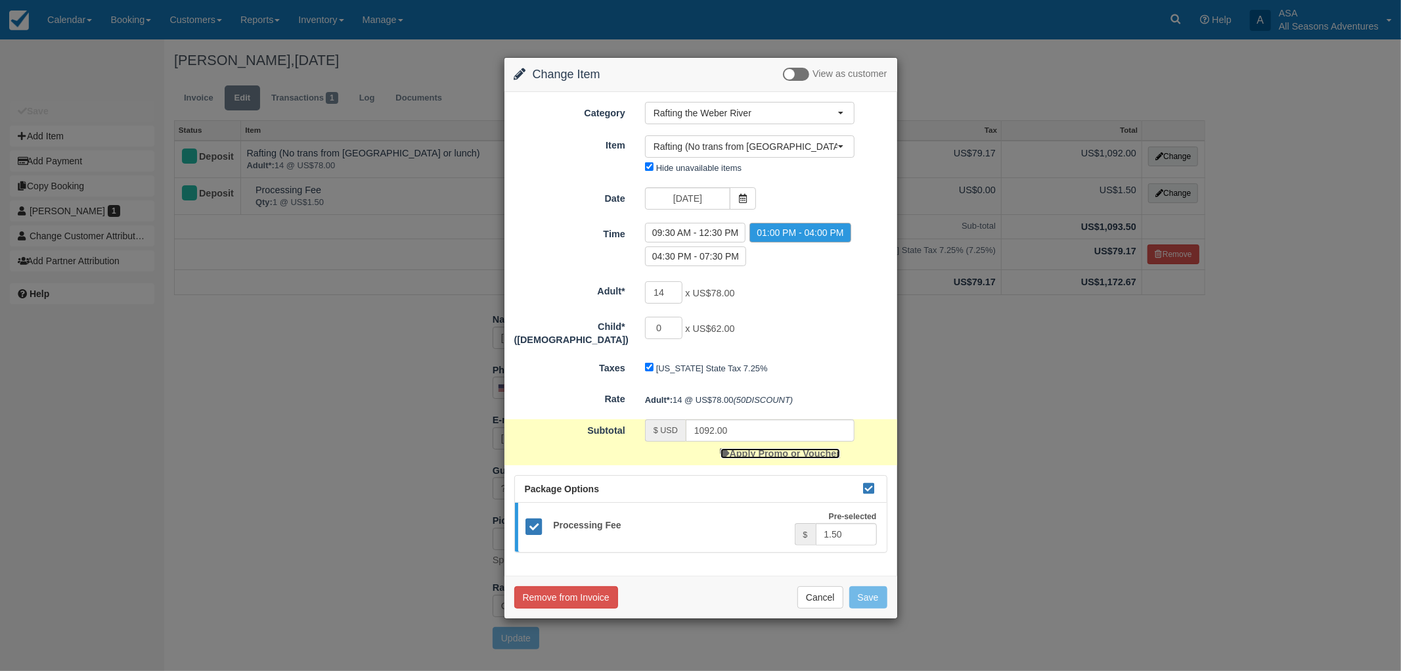
click at [769, 448] on link "Apply Promo or Voucher" at bounding box center [781, 453] width 120 height 11
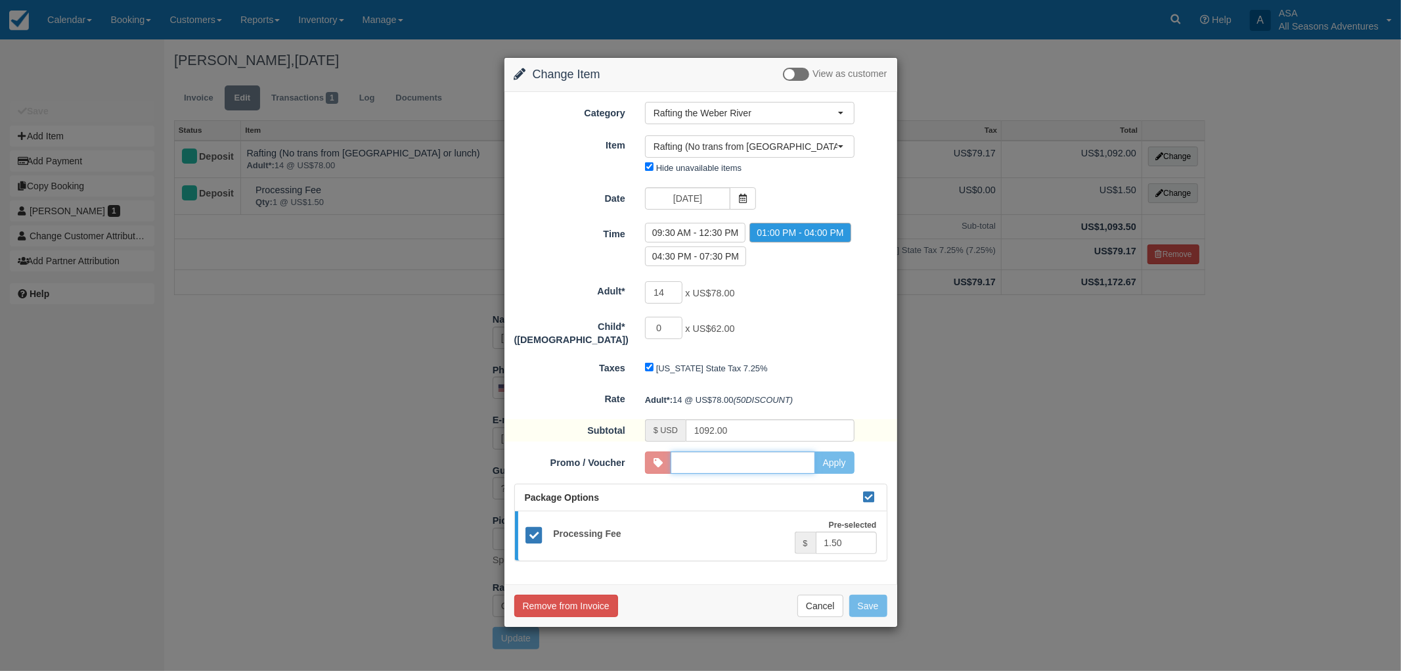
click at [797, 451] on input "Promo / Voucher" at bounding box center [743, 462] width 145 height 22
type input "5"
click at [819, 389] on div "Adult*: 14 @ US$78.00 (50DISCOUNT)" at bounding box center [766, 400] width 262 height 22
click at [811, 594] on button "Cancel" at bounding box center [820, 605] width 46 height 22
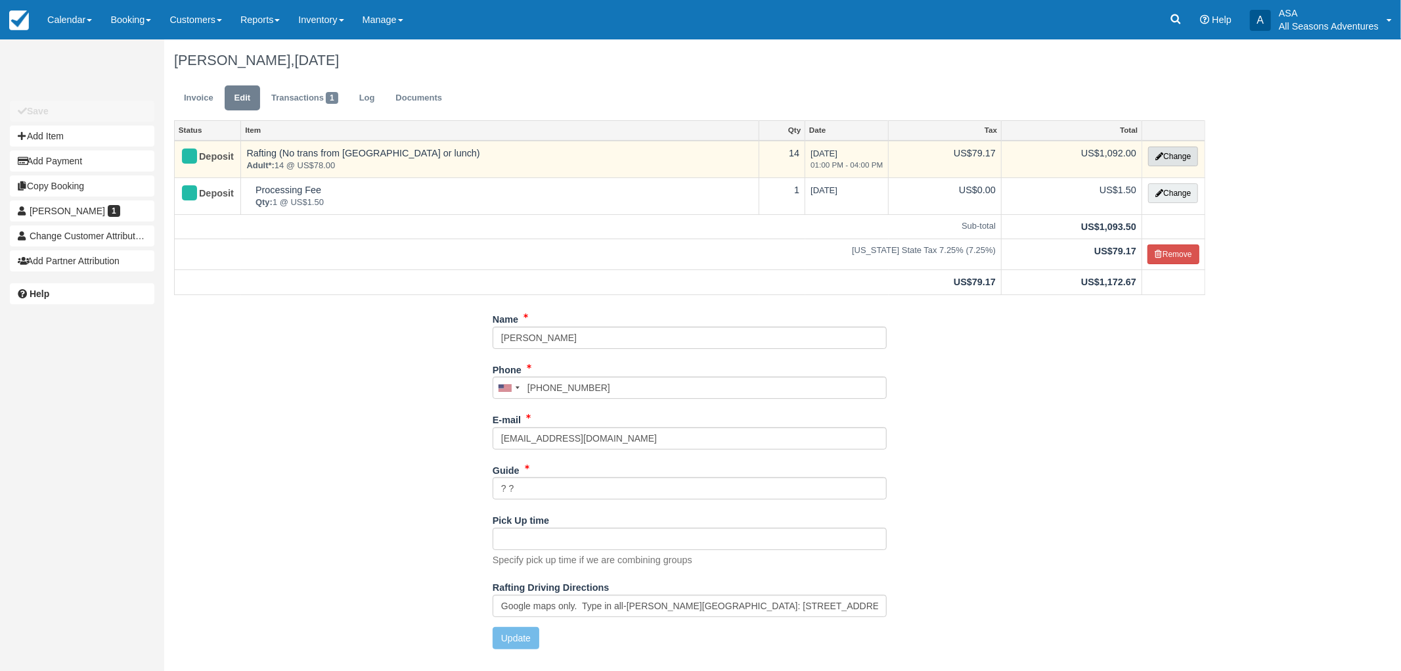
click at [1186, 154] on button "Change" at bounding box center [1173, 156] width 50 height 20
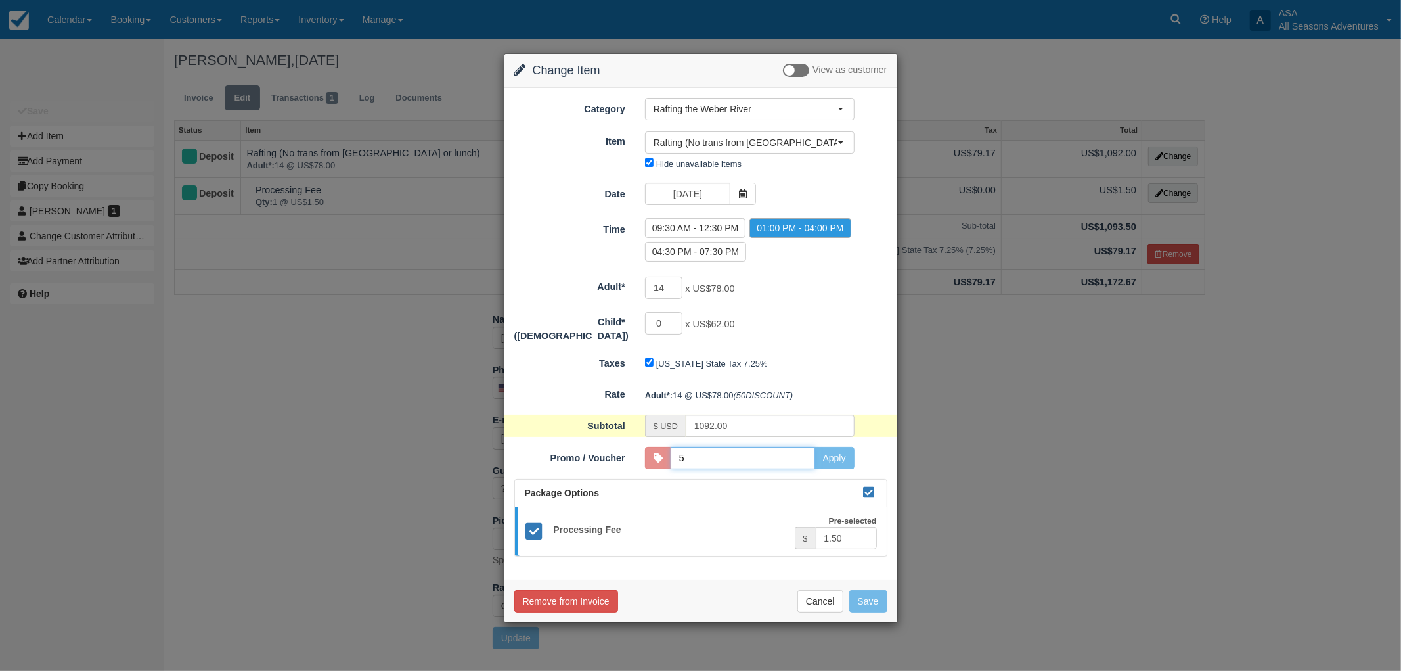
click at [767, 456] on input "5" at bounding box center [743, 458] width 145 height 22
click at [797, 451] on input "Promo / Voucher" at bounding box center [743, 458] width 145 height 22
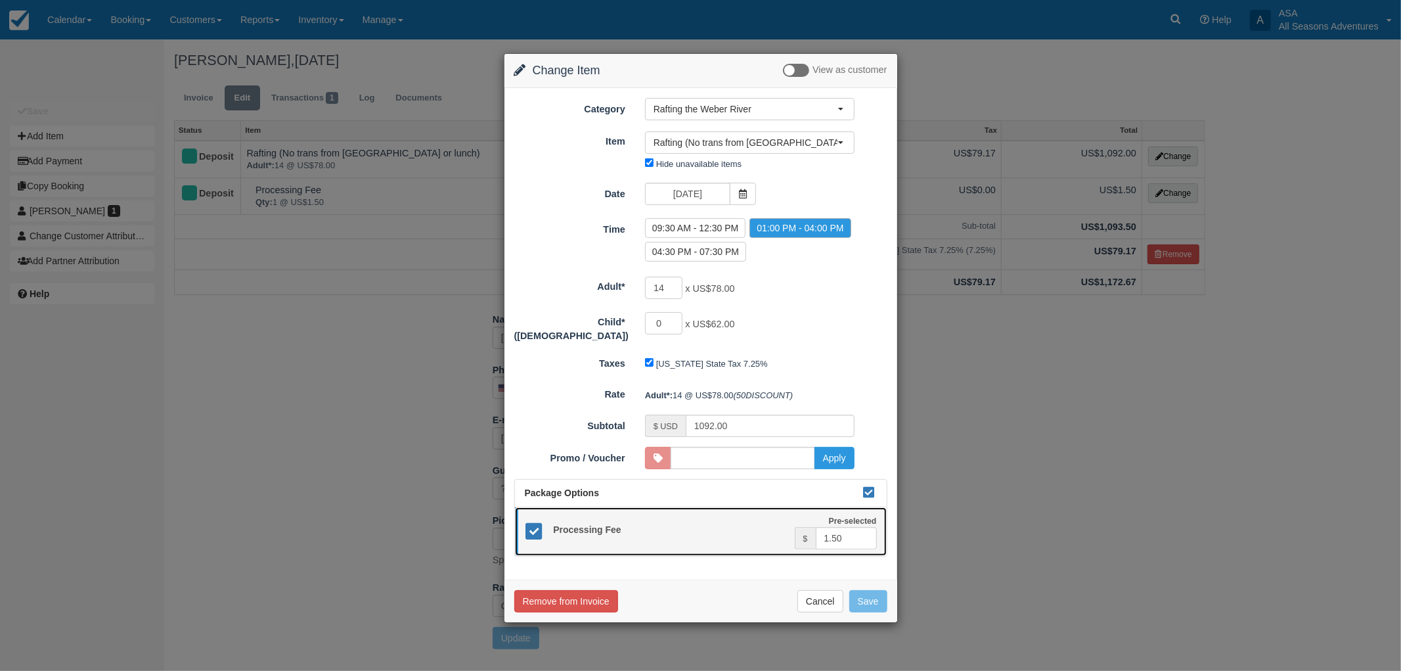
click at [717, 547] on link "Pre-selected Processing Fee Pre-selected $ 1.50" at bounding box center [701, 531] width 372 height 49
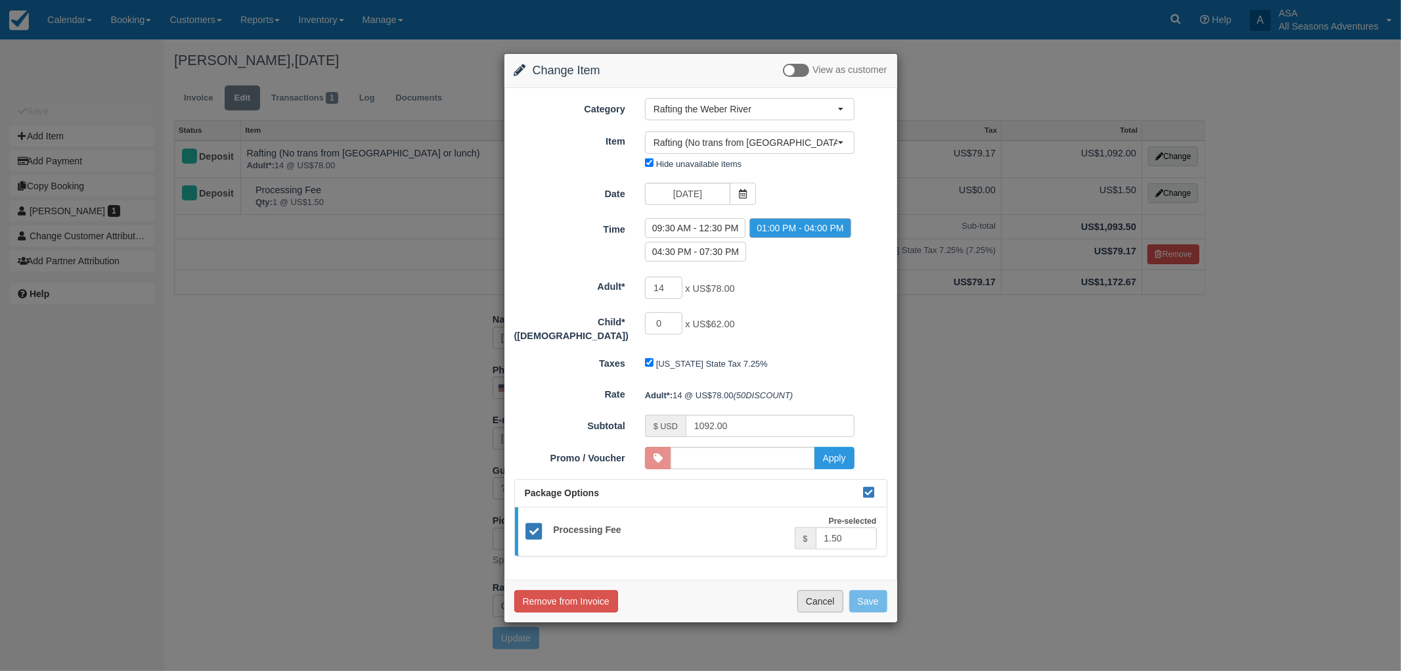
click at [832, 593] on button "Cancel" at bounding box center [820, 601] width 46 height 22
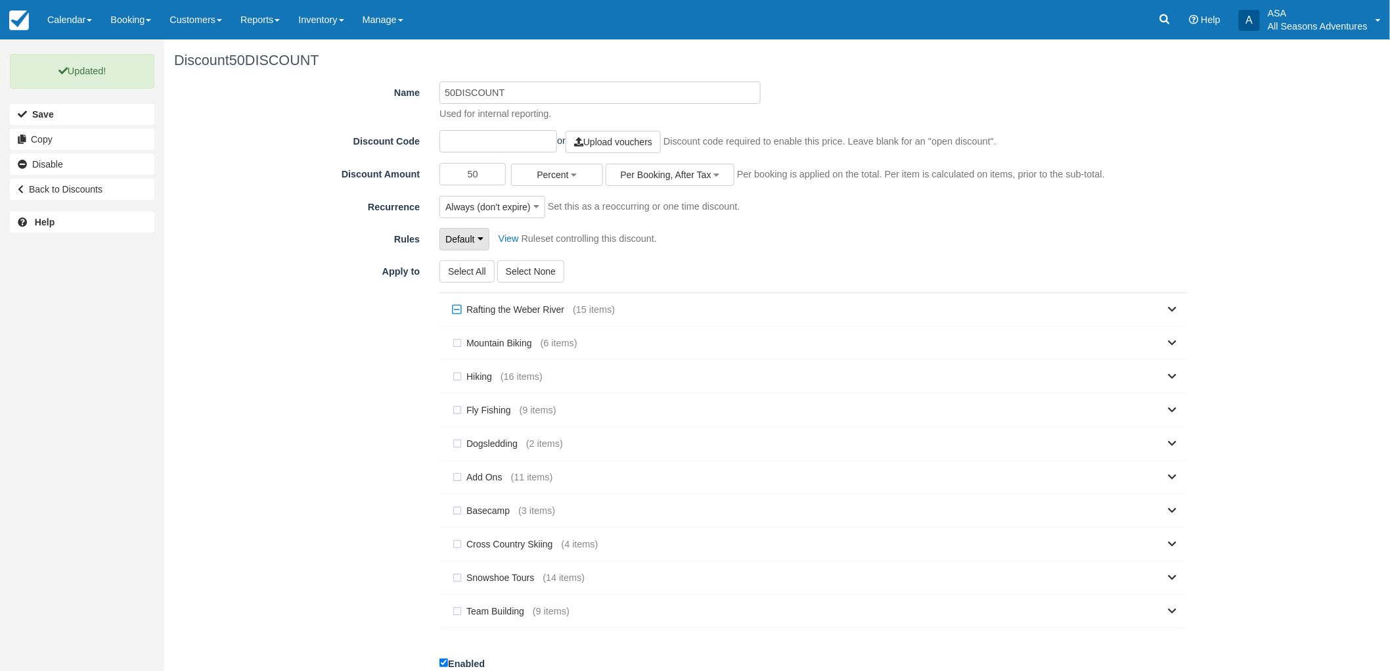
click at [478, 240] on icon "button" at bounding box center [481, 238] width 6 height 9
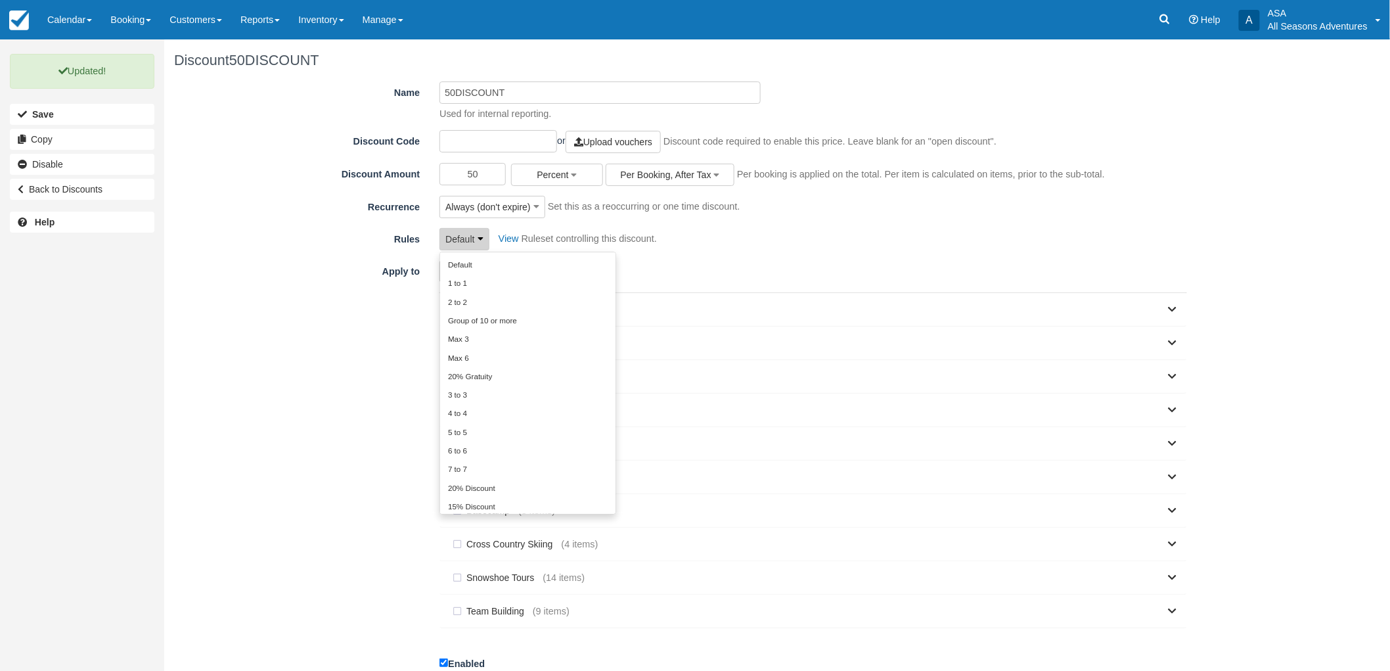
click at [478, 240] on icon "button" at bounding box center [481, 238] width 6 height 9
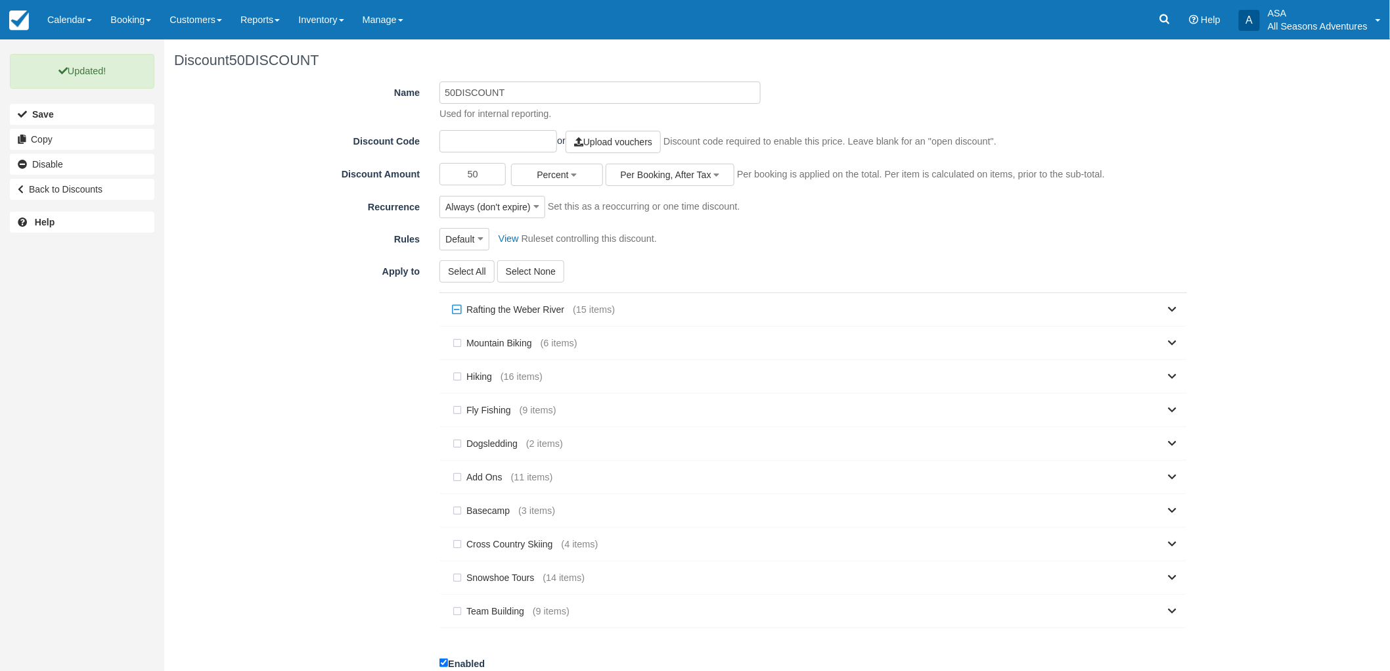
click at [470, 141] on input "text" at bounding box center [498, 141] width 118 height 22
type input "50DISCOUNT"
click at [276, 220] on div "Name 50DISCOUNT Used for internal reporting. Discount Code 50DISCOUNT or Upload…" at bounding box center [685, 396] width 1023 height 631
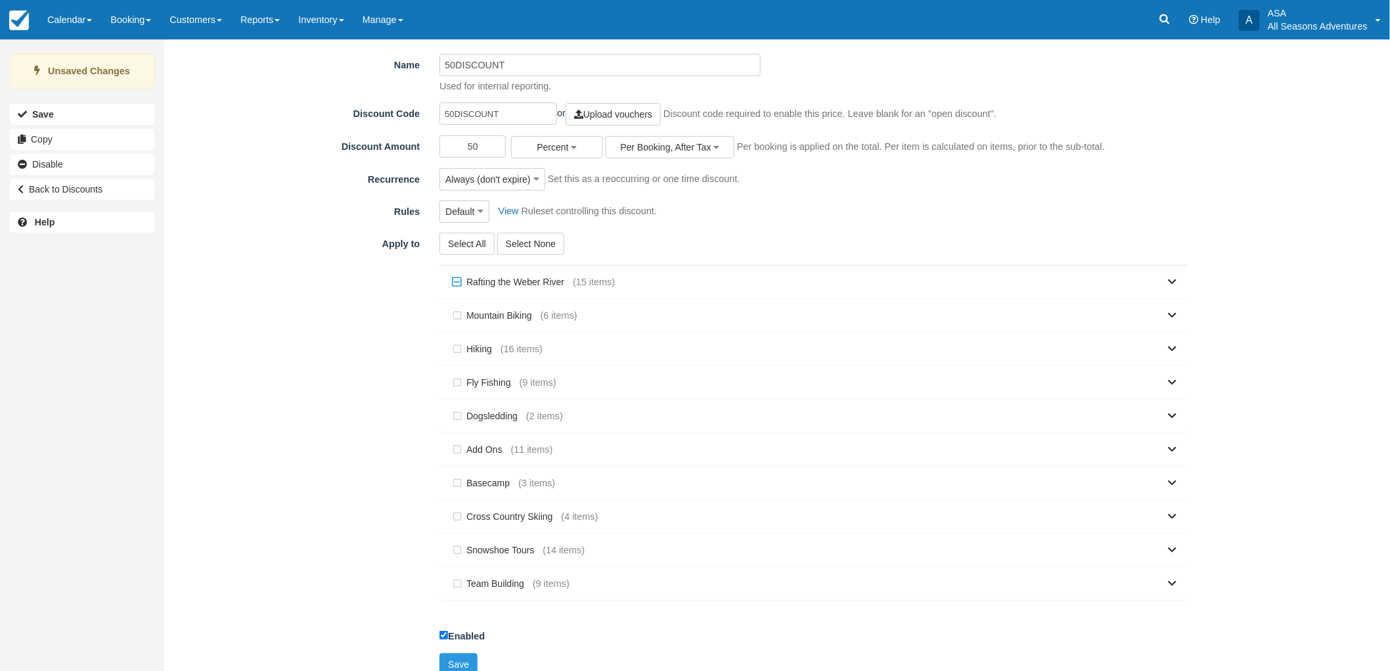
scroll to position [43, 0]
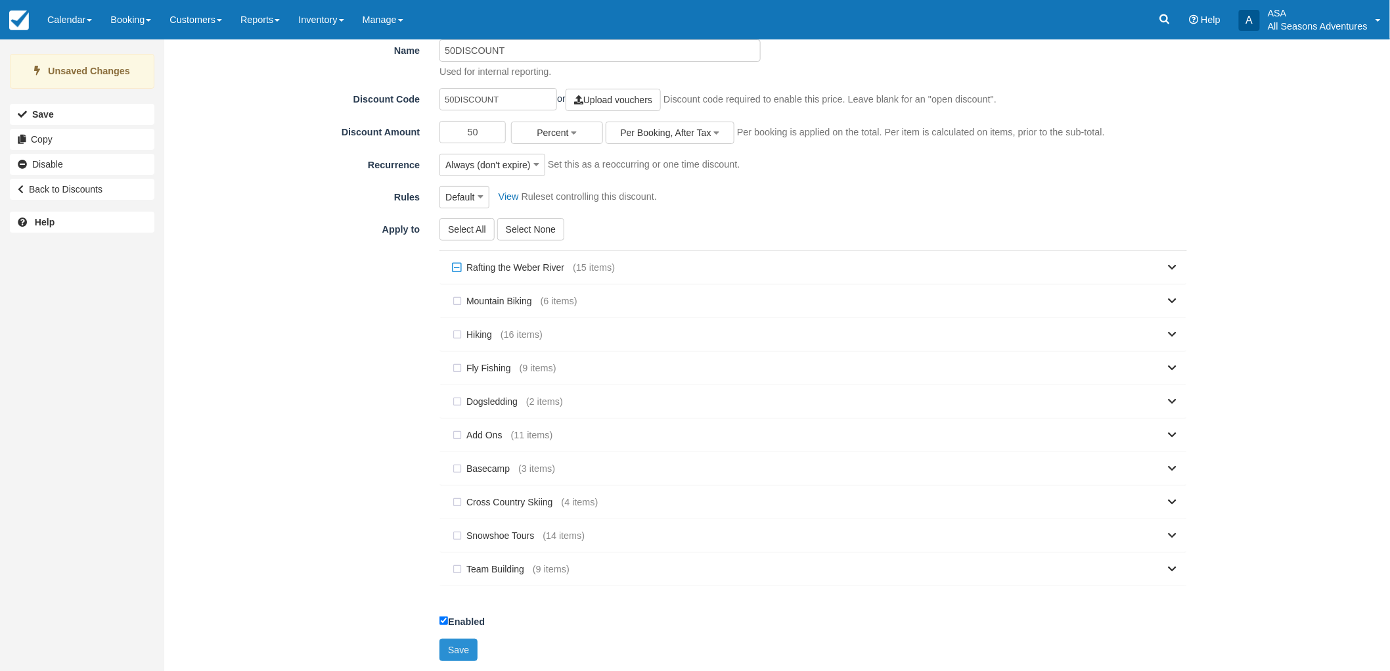
click at [455, 653] on button "Save" at bounding box center [458, 649] width 38 height 22
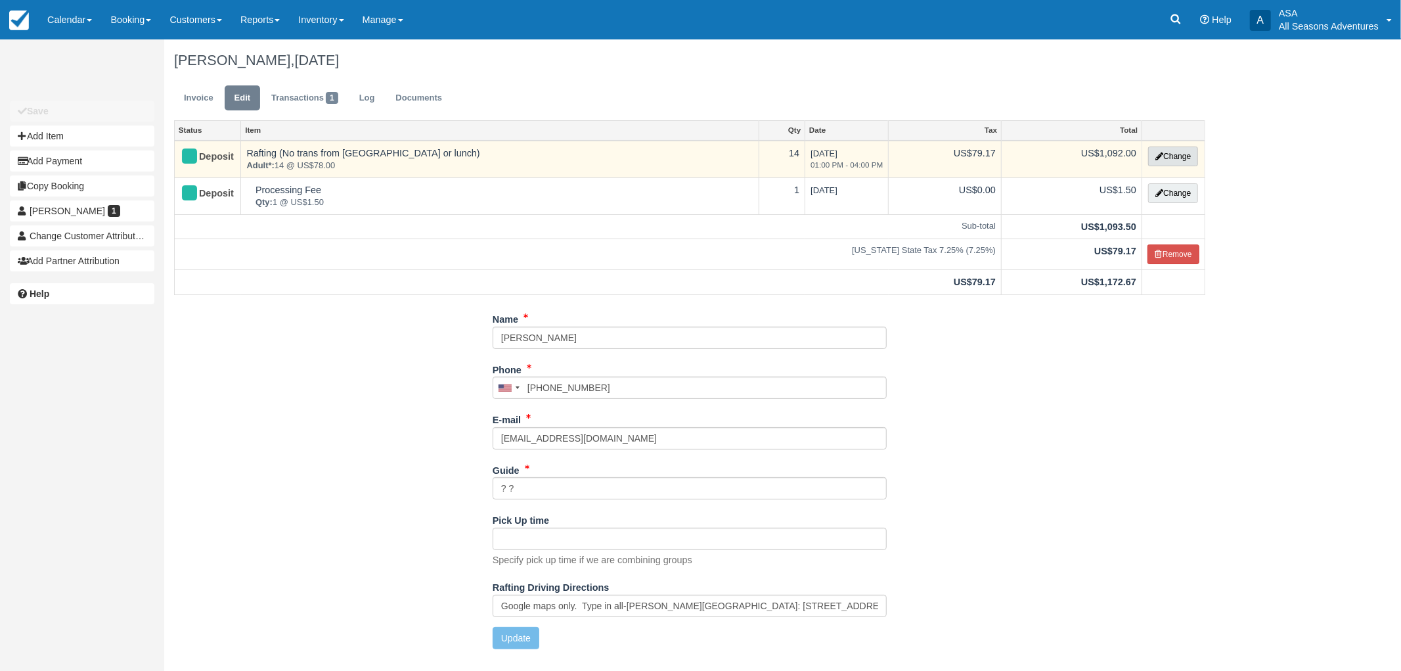
click at [1155, 148] on button "Change" at bounding box center [1173, 156] width 50 height 20
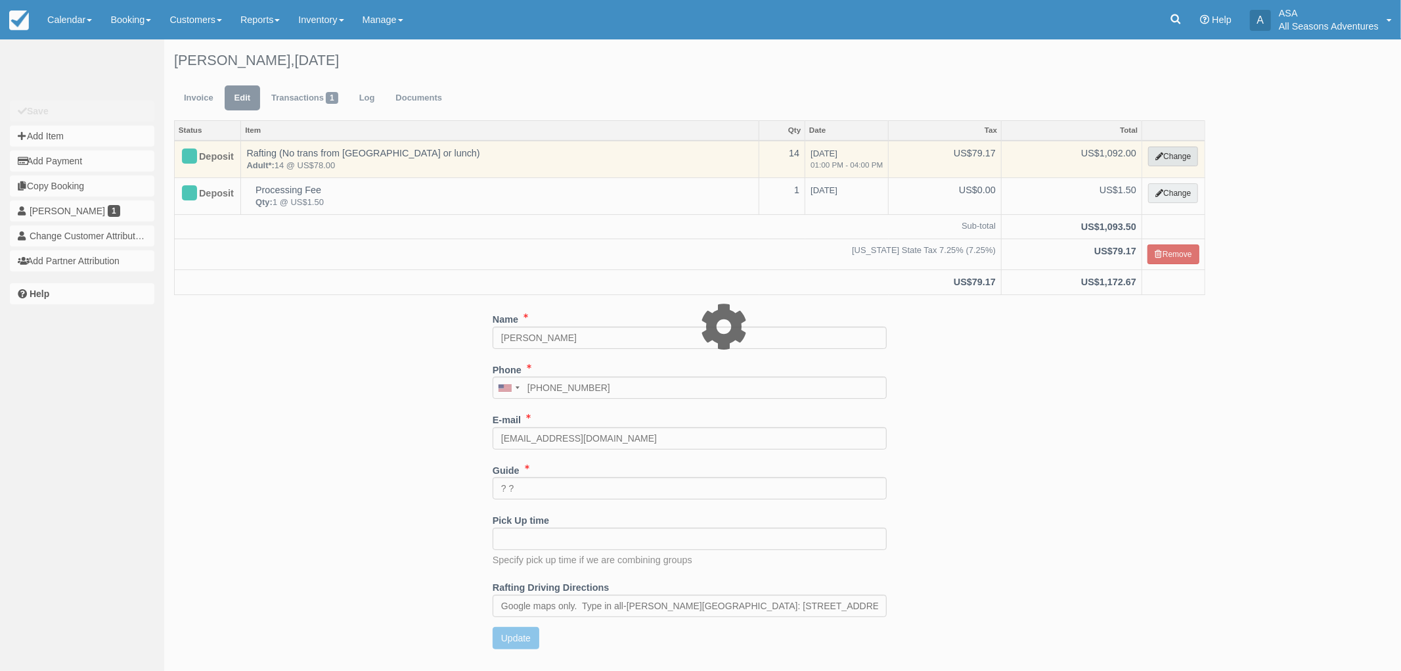
type input "1092.00"
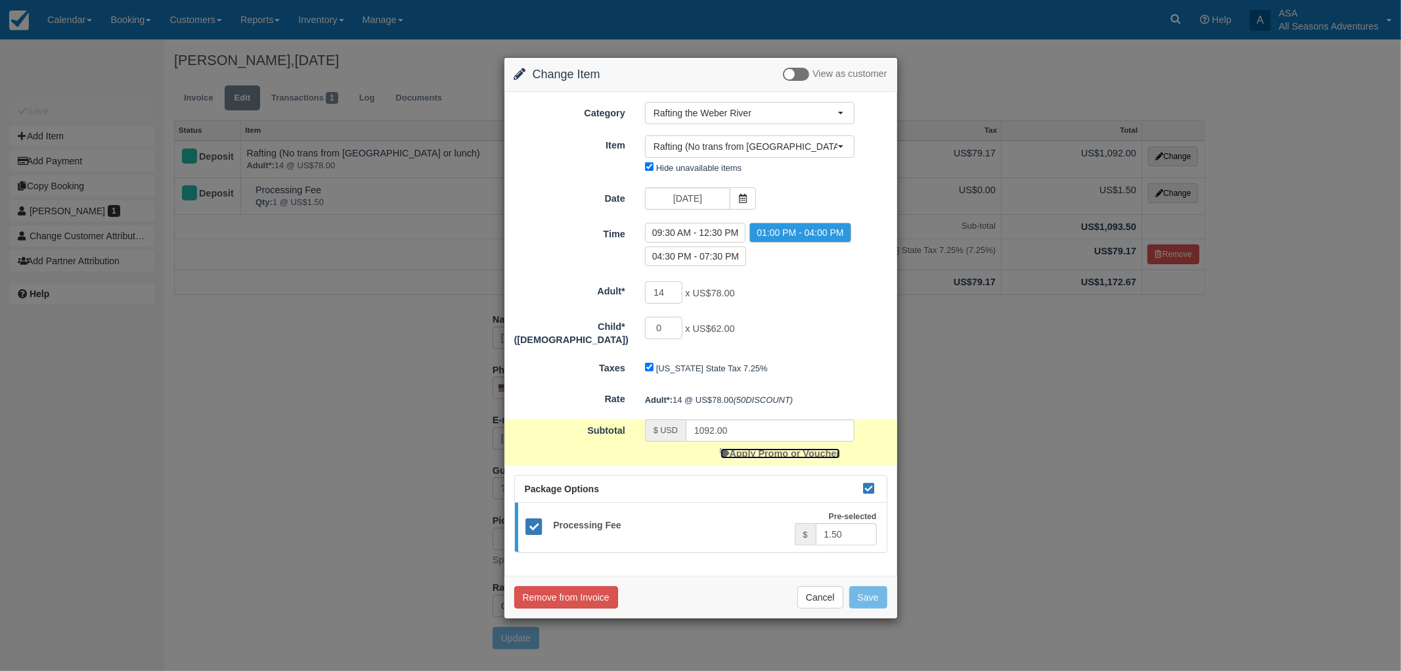
click at [782, 448] on link "Apply Promo or Voucher" at bounding box center [781, 453] width 120 height 11
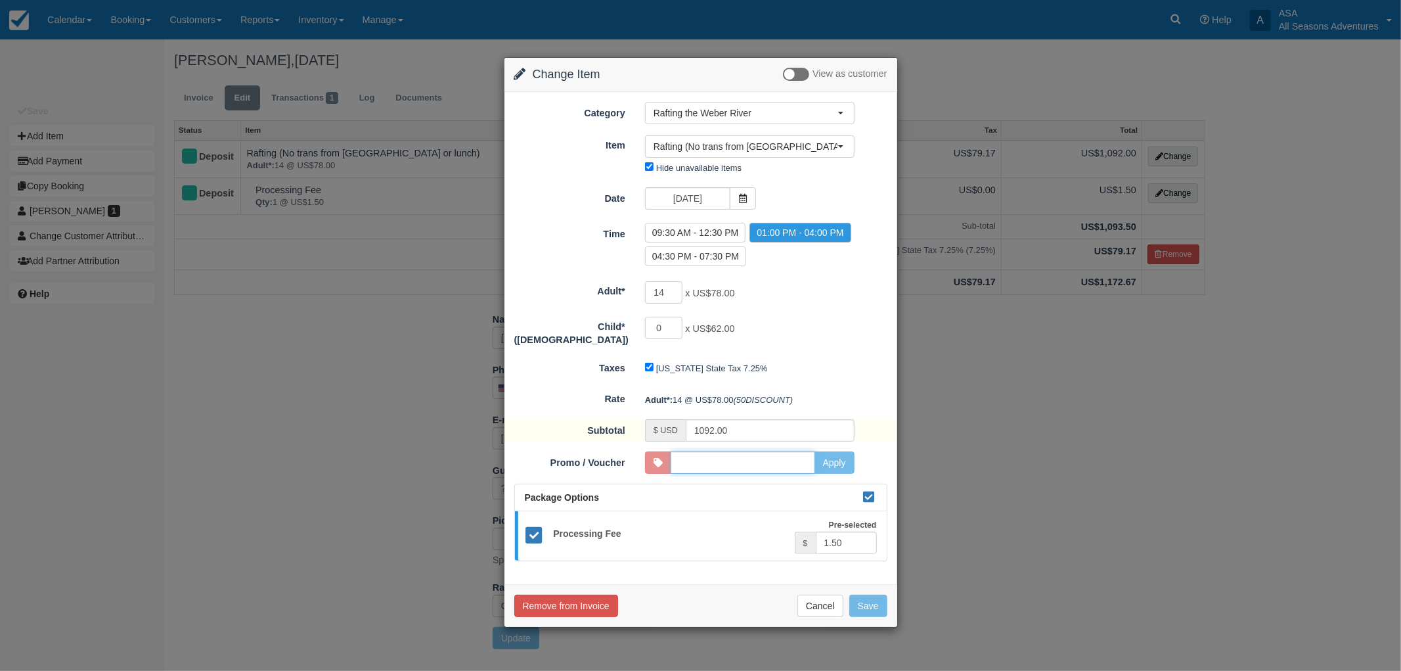
click at [797, 460] on input "Promo / Voucher" at bounding box center [743, 462] width 145 height 22
type input "5"
click at [824, 600] on button "Cancel" at bounding box center [820, 605] width 46 height 22
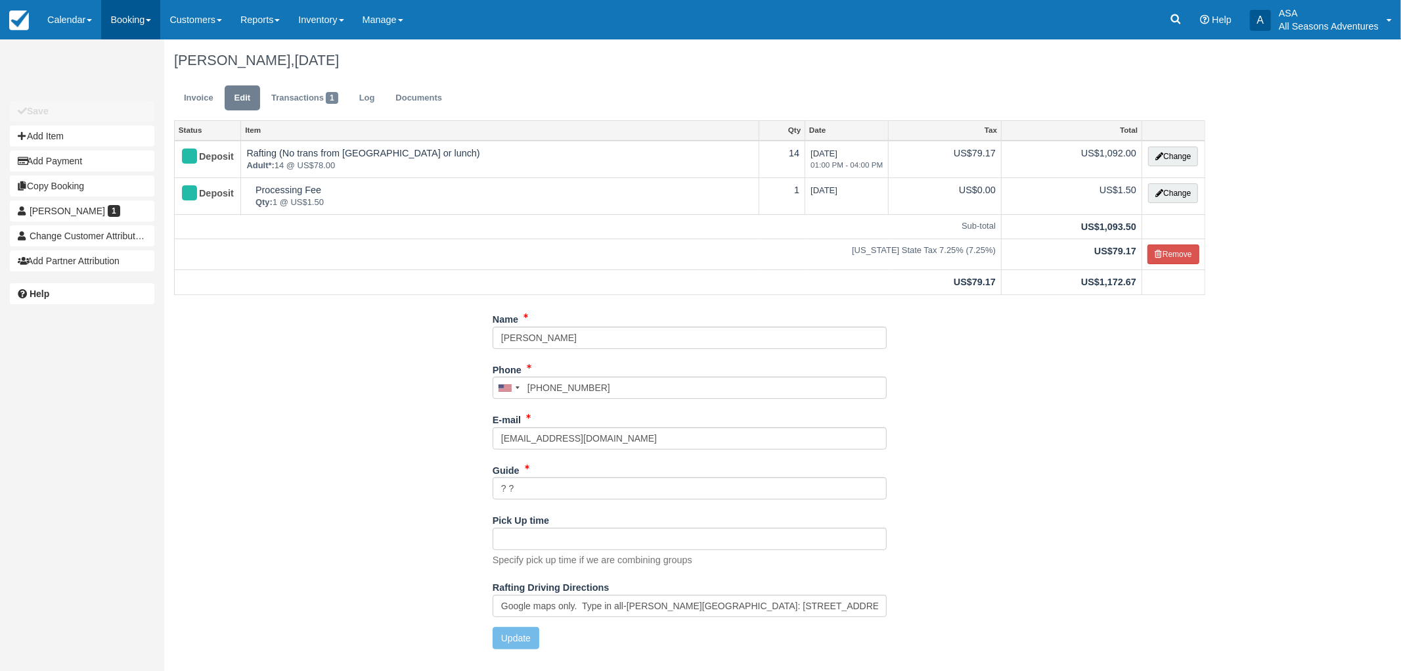
click at [129, 24] on link "Booking" at bounding box center [130, 19] width 59 height 39
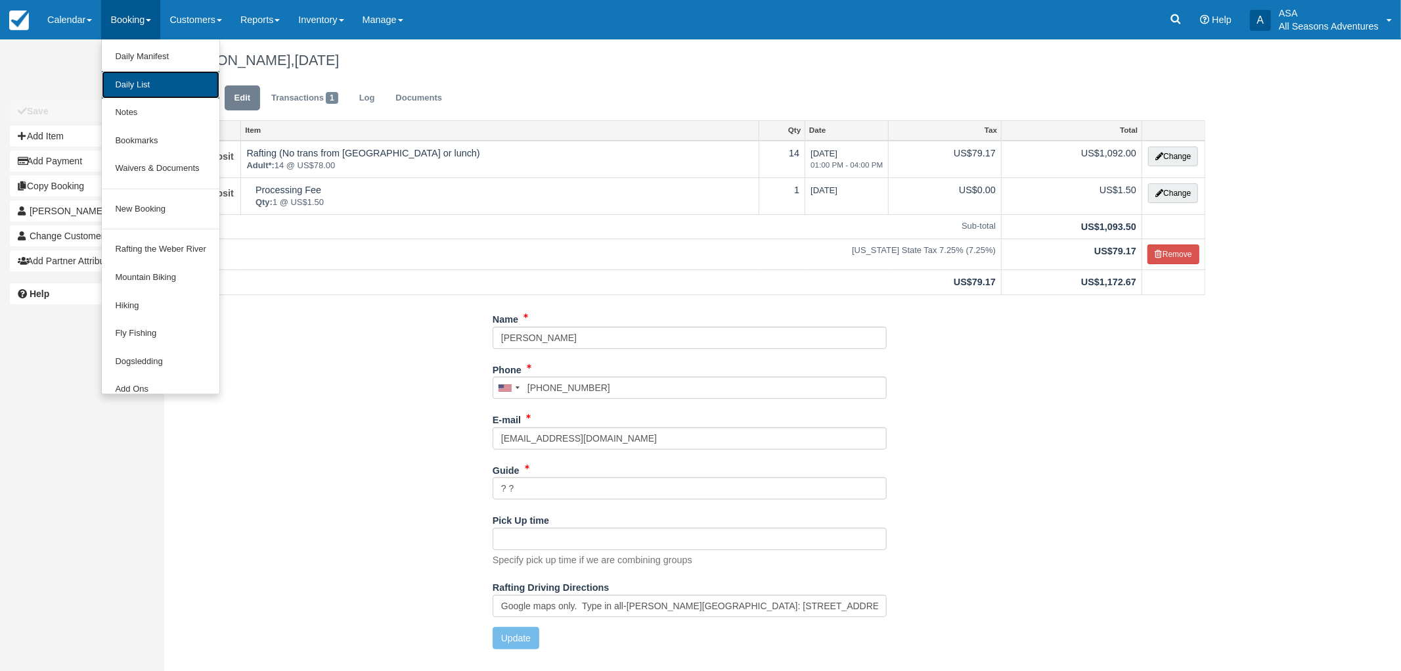
click at [139, 83] on link "Daily List" at bounding box center [161, 85] width 118 height 28
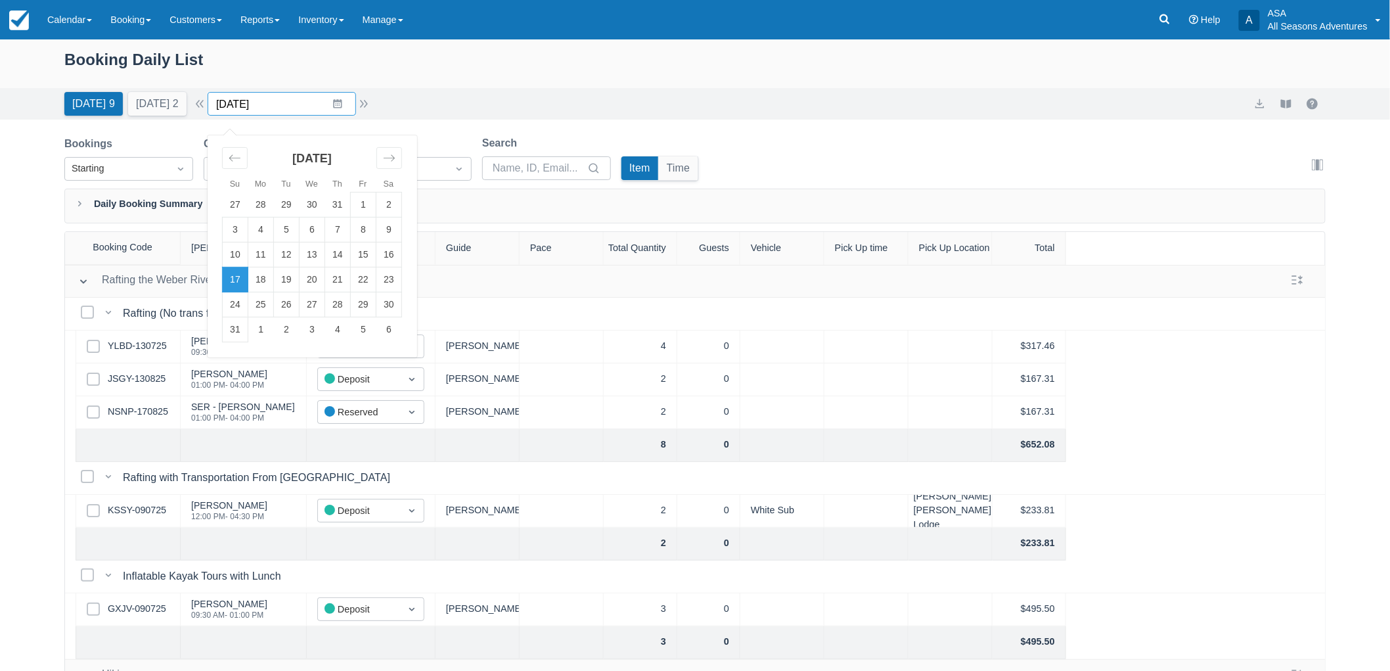
click at [348, 104] on input "[DATE]" at bounding box center [282, 104] width 148 height 24
click at [392, 279] on td "23" at bounding box center [389, 279] width 26 height 25
type input "[DATE]"
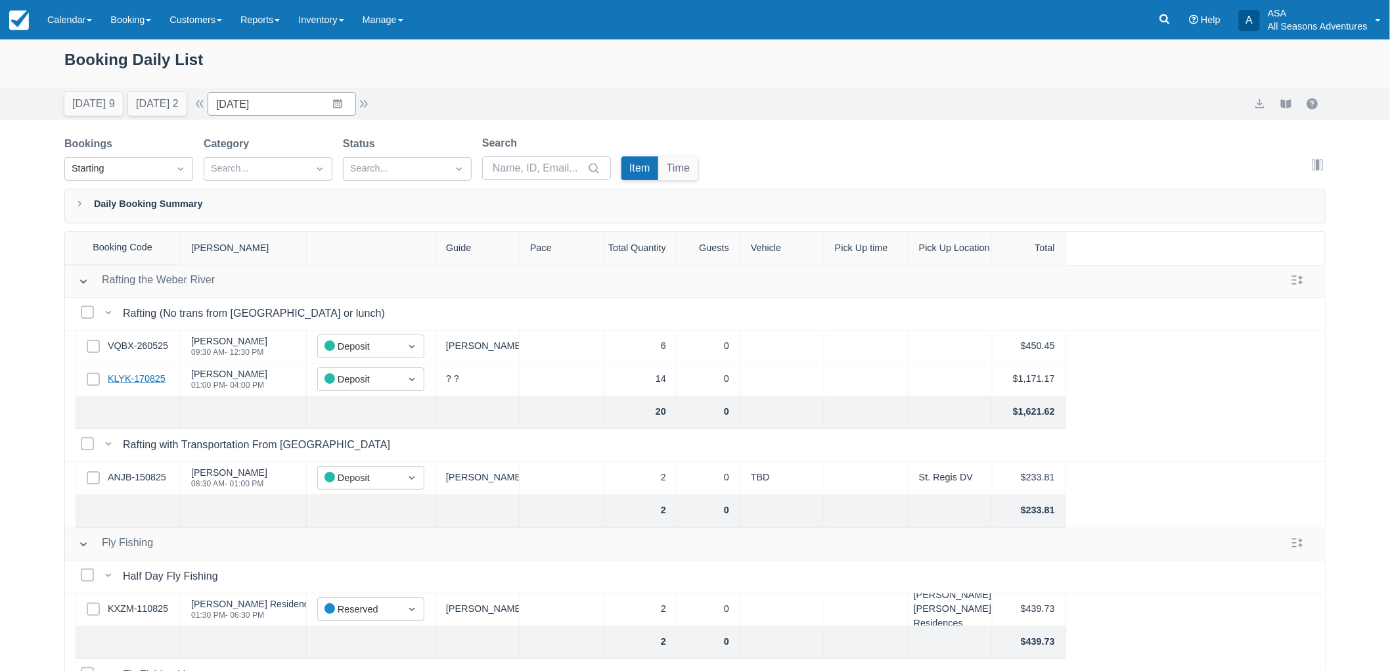
click at [140, 379] on link "KLYK-170825" at bounding box center [137, 379] width 58 height 14
click at [489, 81] on div "Booking Daily List" at bounding box center [694, 66] width 1261 height 38
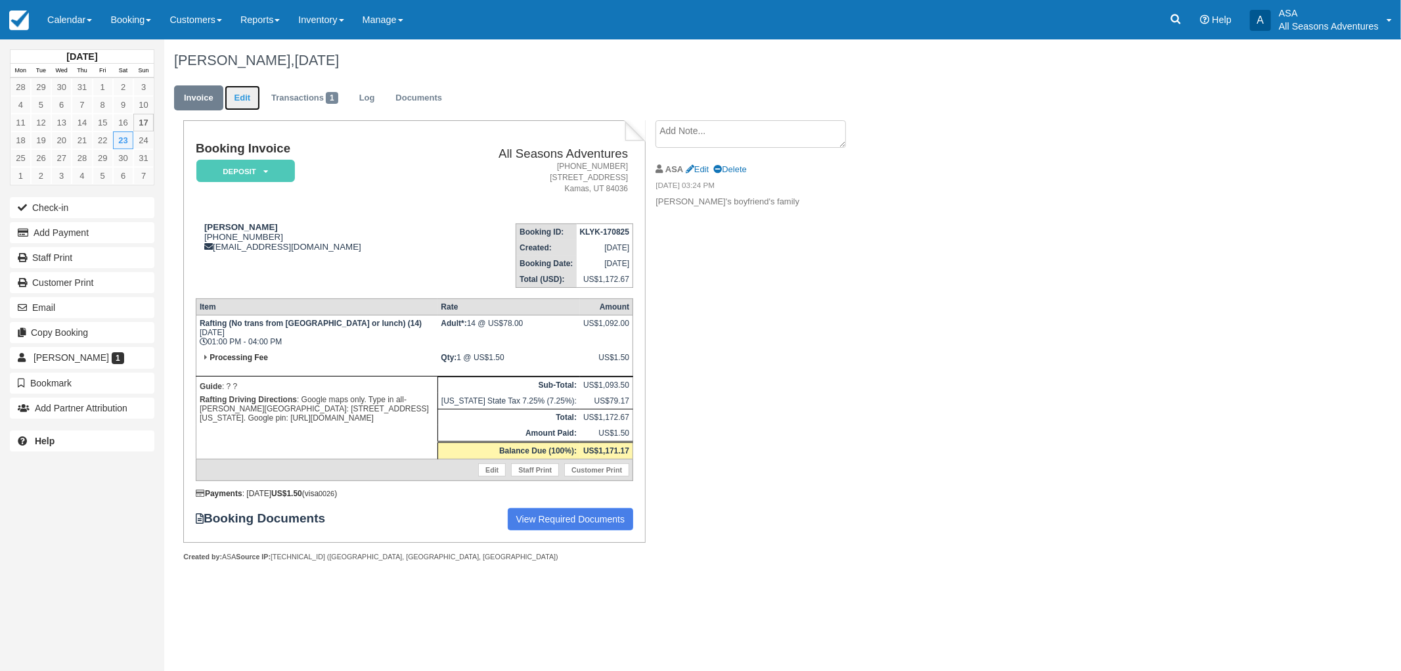
click at [244, 99] on link "Edit" at bounding box center [242, 98] width 35 height 26
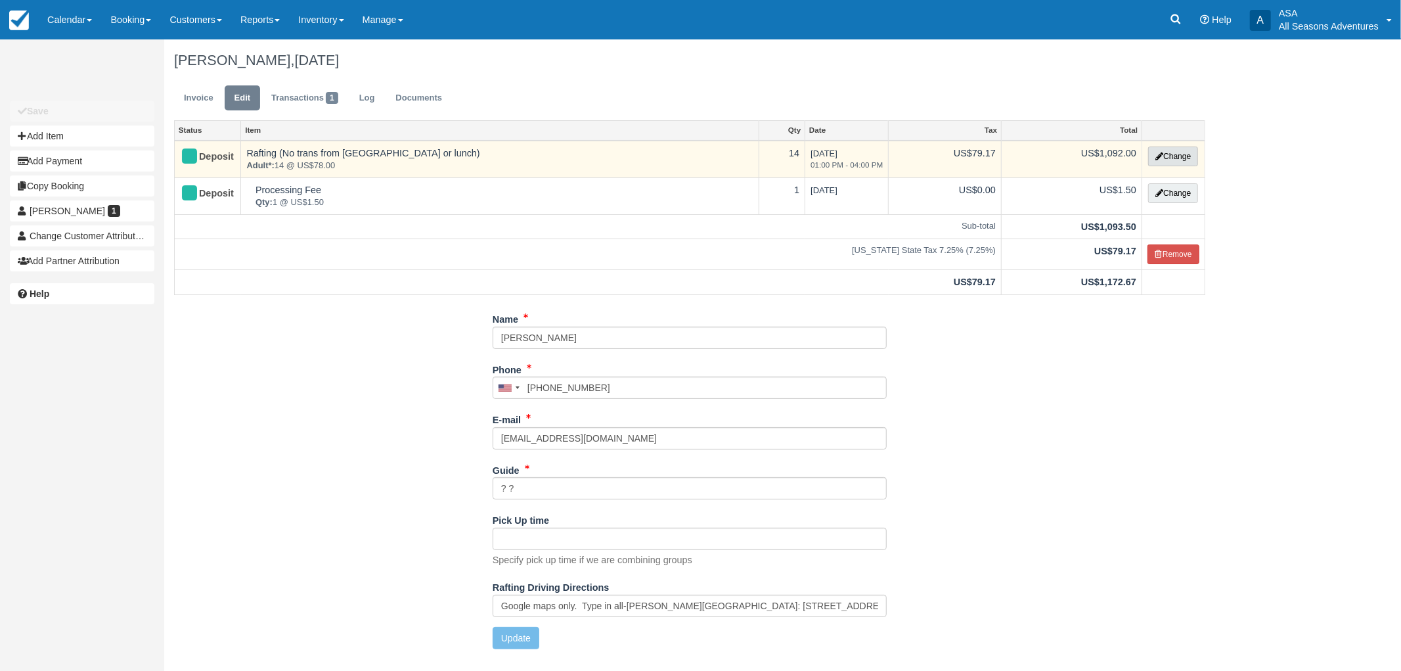
click at [1163, 150] on button "Change" at bounding box center [1173, 156] width 50 height 20
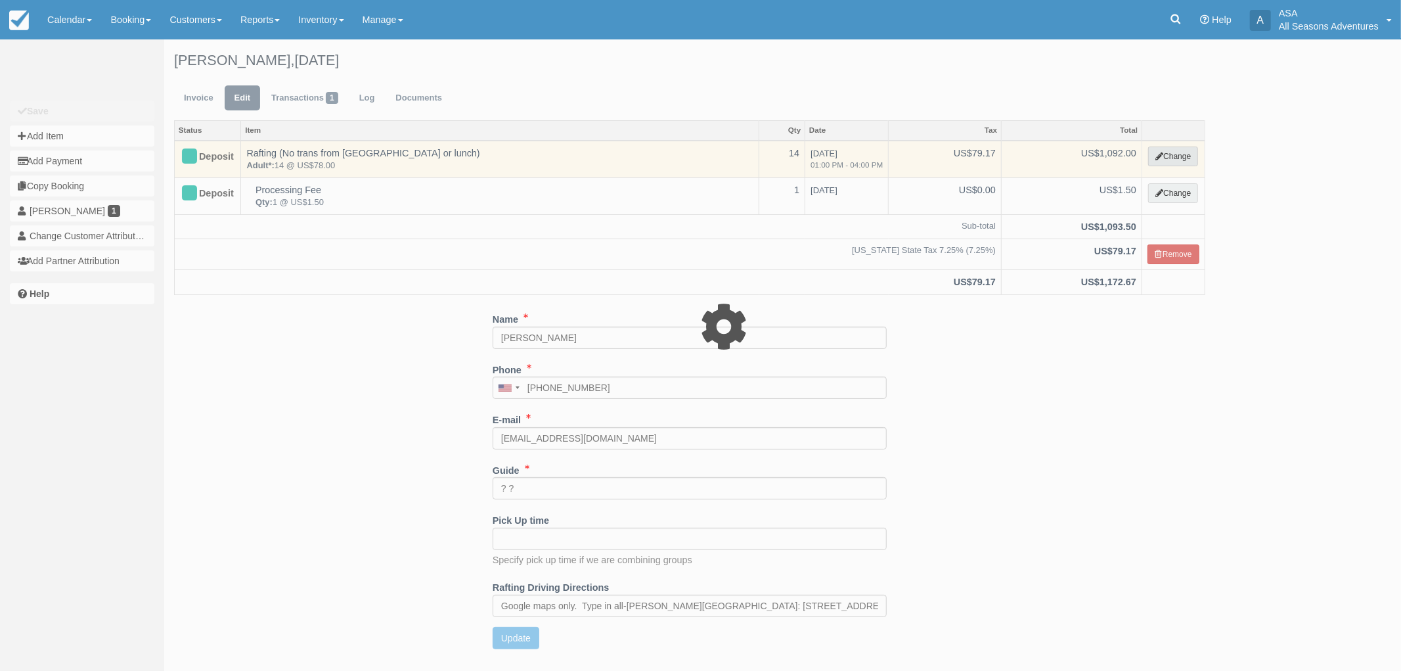
type input "1092.00"
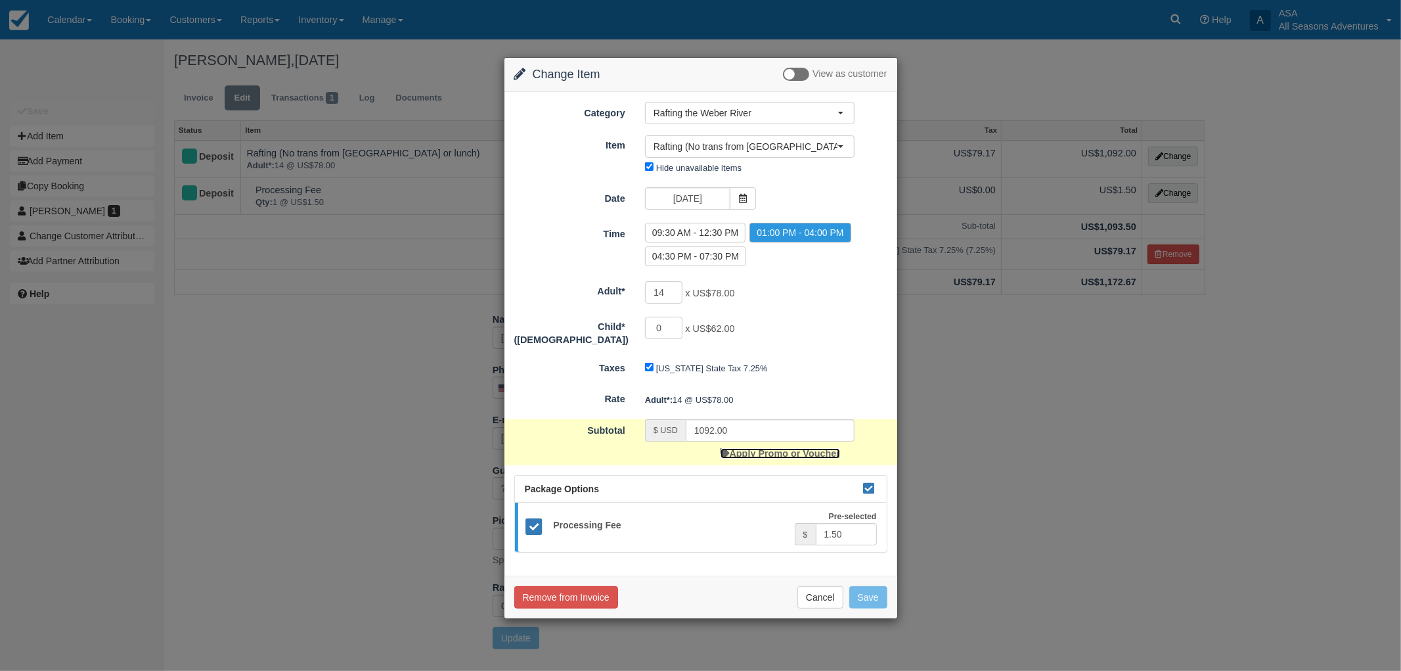
click at [800, 448] on link "Apply Promo or Voucher" at bounding box center [781, 453] width 120 height 11
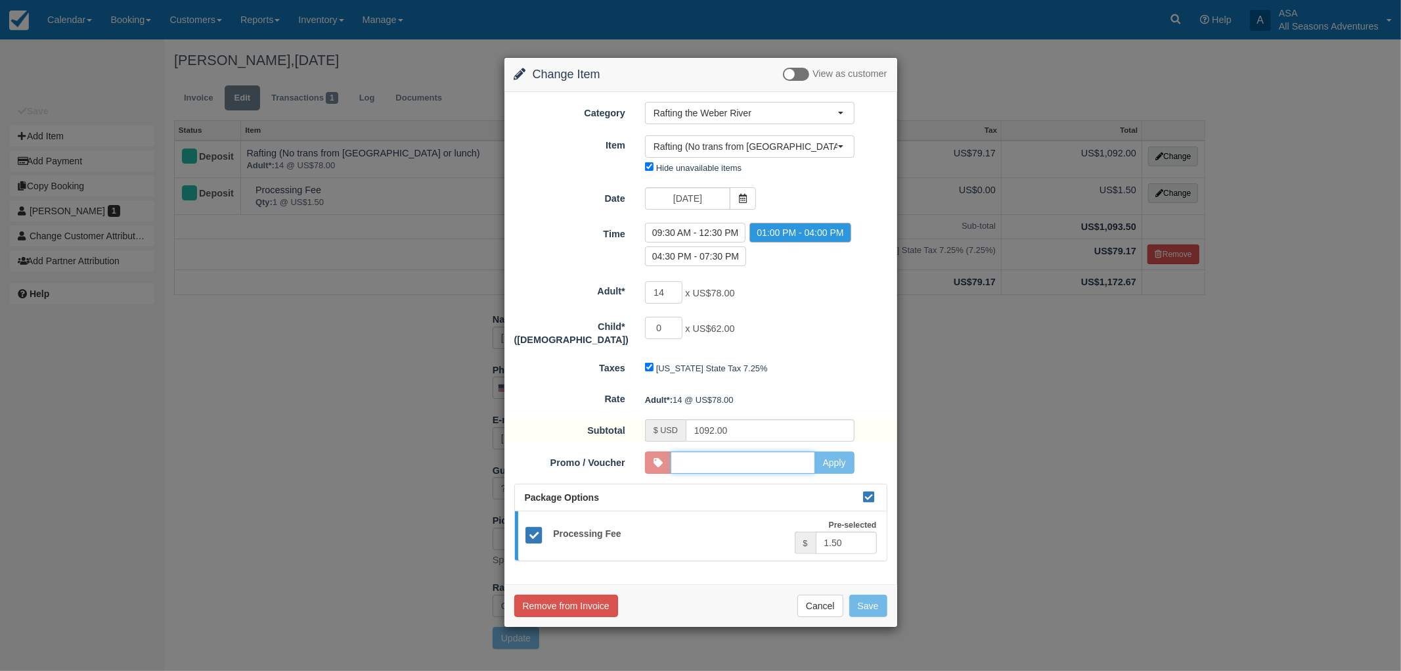
click at [792, 451] on input "Promo / Voucher" at bounding box center [743, 462] width 145 height 22
type input "50DISCOUNT"
click at [847, 464] on button "Apply" at bounding box center [835, 462] width 40 height 22
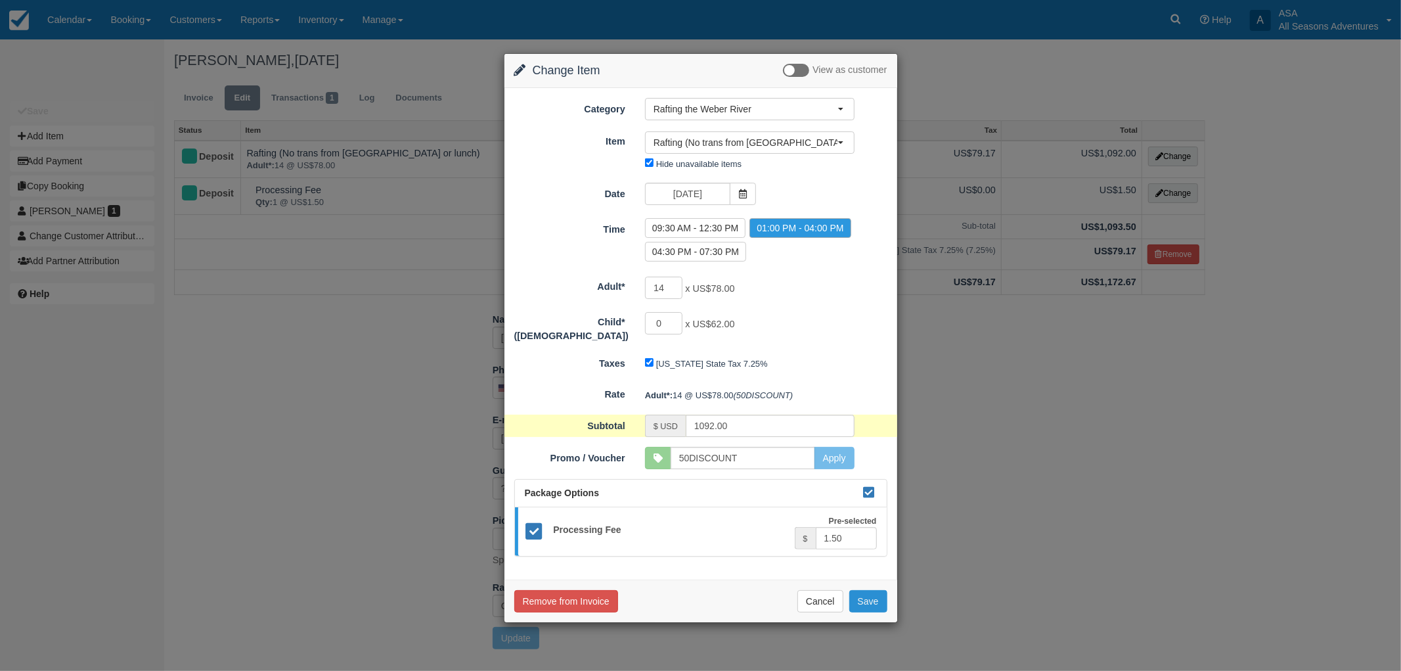
click at [880, 596] on button "Save" at bounding box center [868, 601] width 38 height 22
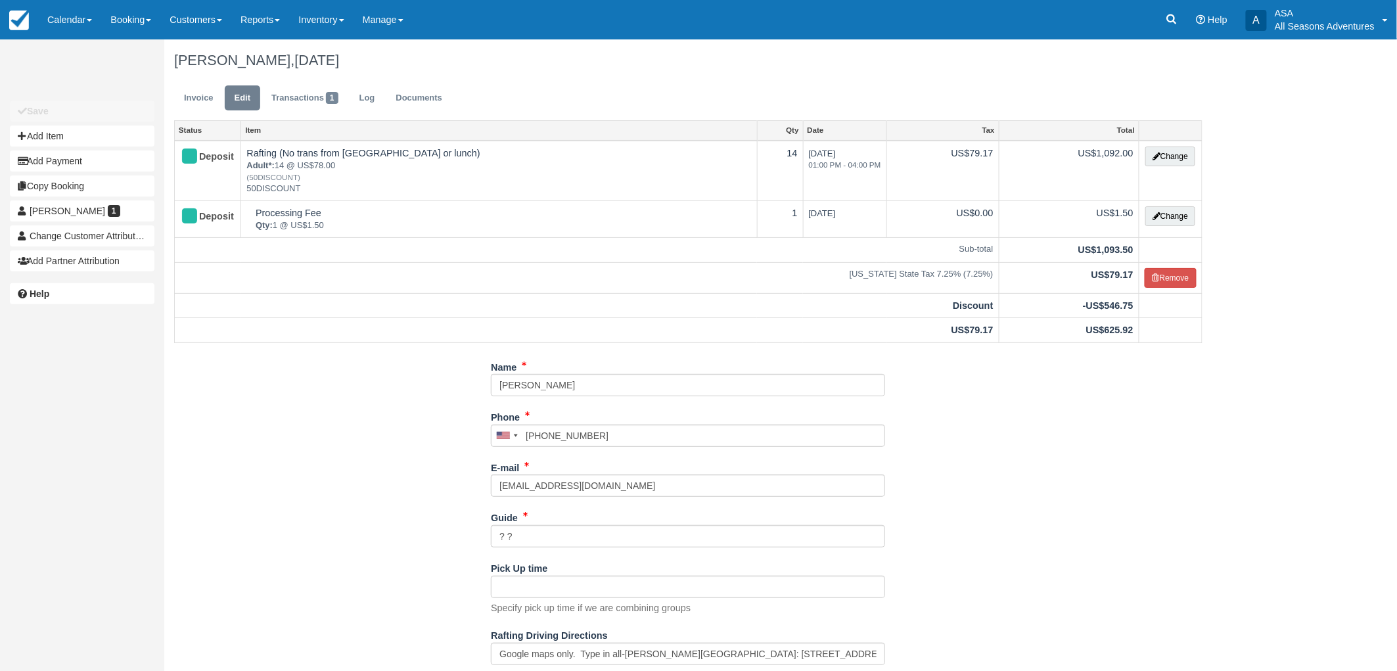
click at [1009, 488] on div "Name [PERSON_NAME] Phone [GEOGRAPHIC_DATA] +1 [GEOGRAPHIC_DATA] +1 [GEOGRAPHIC_…" at bounding box center [688, 531] width 1048 height 351
click at [204, 102] on link "Invoice" at bounding box center [198, 98] width 49 height 26
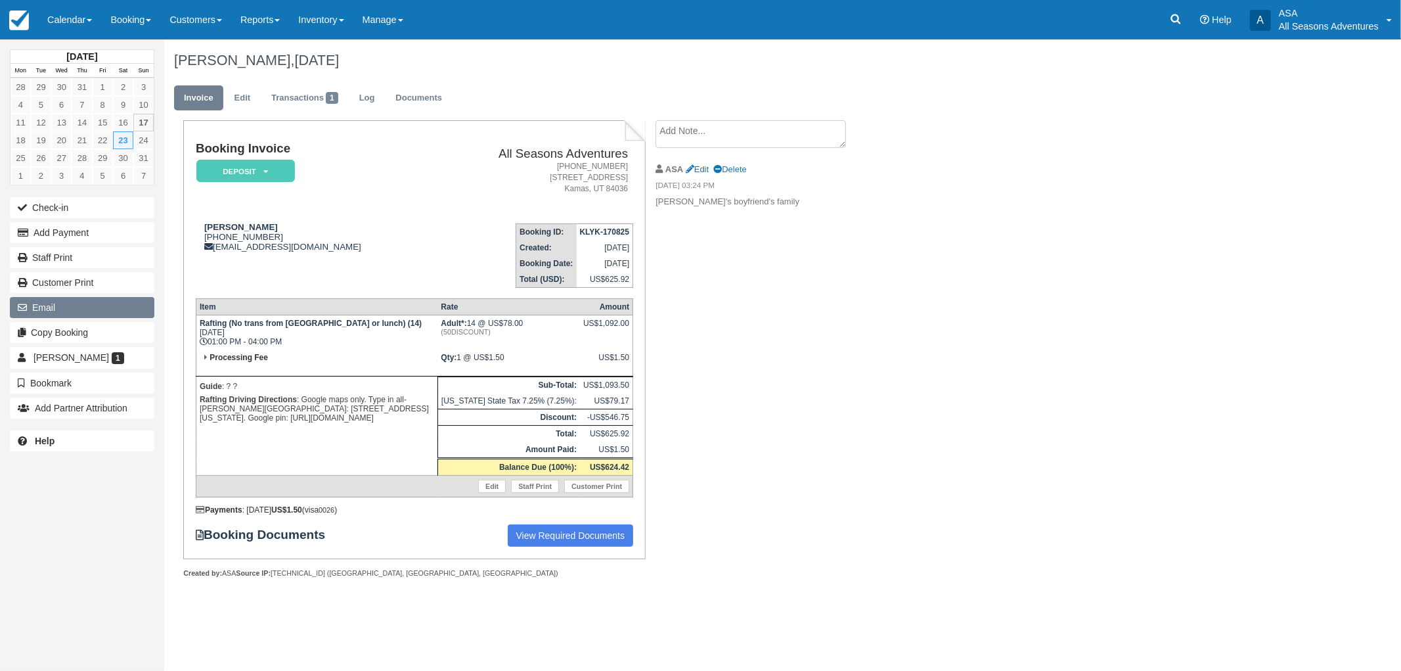
click at [141, 309] on button "Email" at bounding box center [82, 307] width 145 height 21
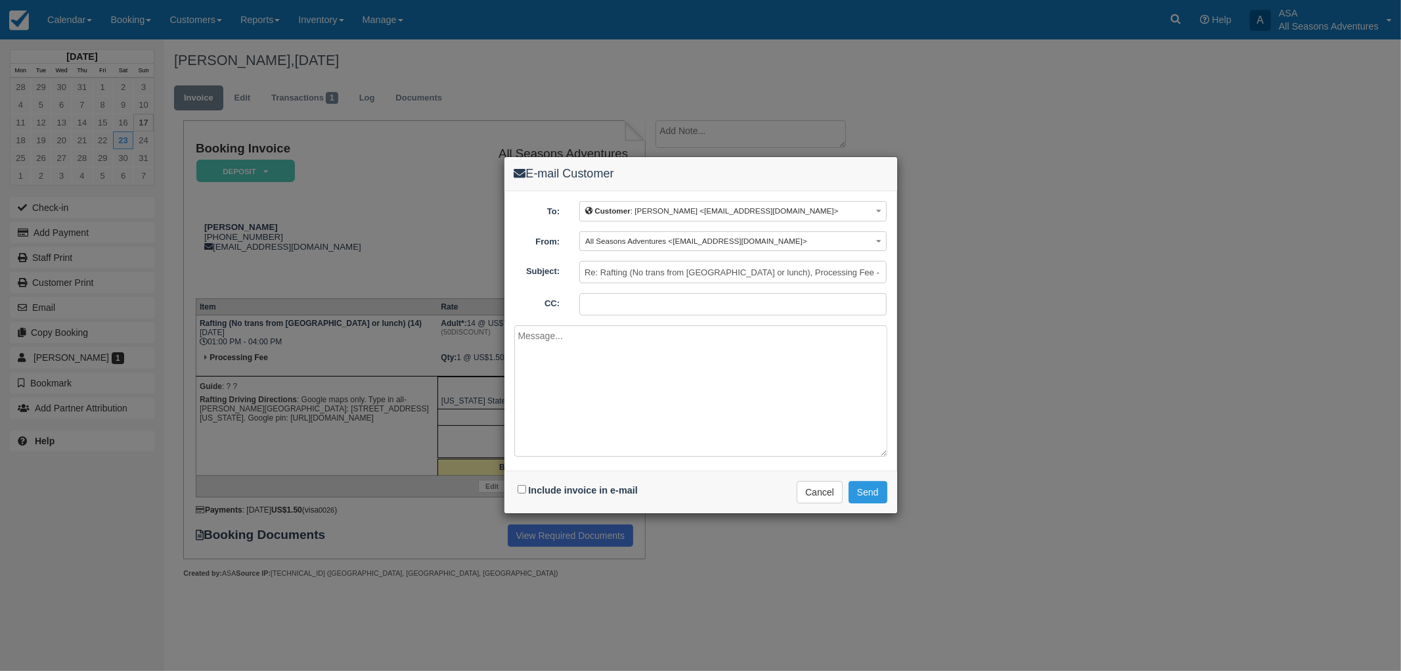
click at [570, 476] on div "Include invoice in e-mail Delivering e-mail ... Cancel Send" at bounding box center [700, 491] width 393 height 43
click at [573, 483] on div "Include invoice in e-mail" at bounding box center [579, 490] width 130 height 19
click at [577, 485] on label "Include invoice in e-mail" at bounding box center [583, 490] width 109 height 11
click at [526, 485] on input "Include invoice in e-mail" at bounding box center [522, 489] width 9 height 9
checkbox input "true"
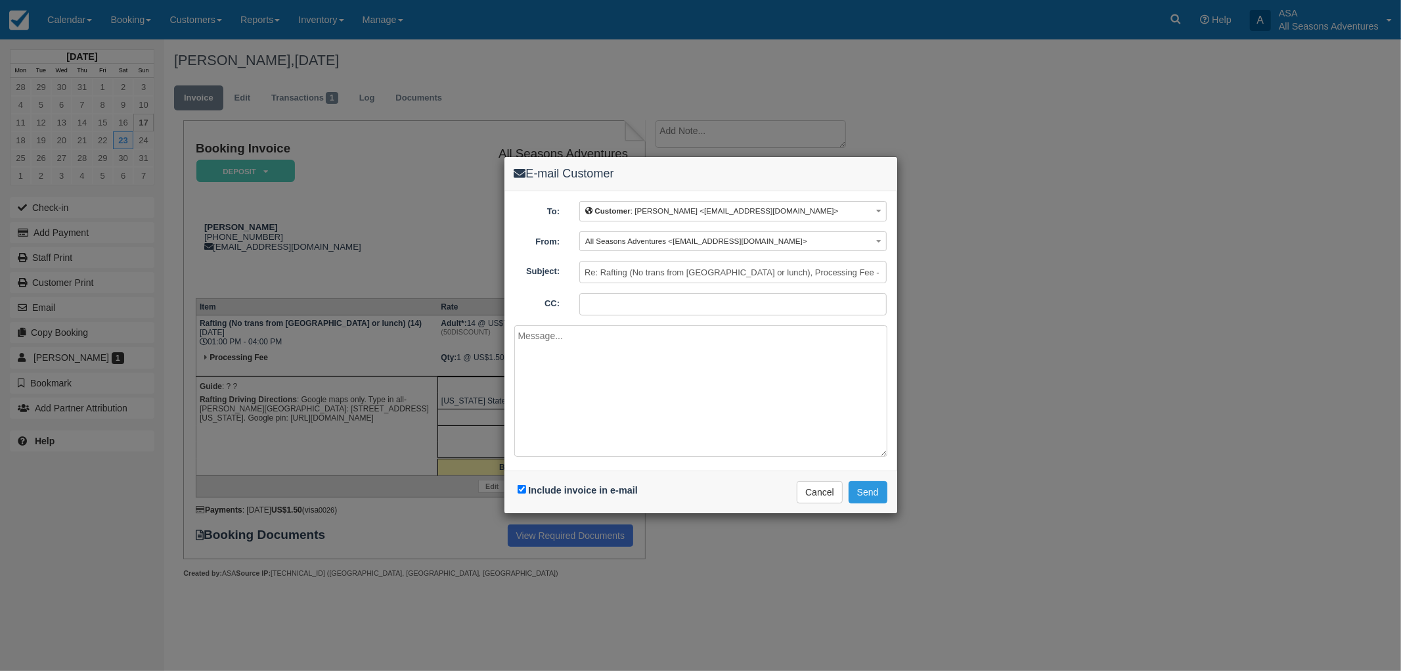
click at [606, 406] on textarea at bounding box center [700, 390] width 373 height 131
click at [838, 359] on textarea "Hi Stacey, Here is your updated invoice. Please make sure to tips your guides w…" at bounding box center [700, 390] width 373 height 131
click at [606, 401] on textarea "Hi Stacey, Here is your updated invoice. Please make sure to tips your guides w…" at bounding box center [700, 390] width 373 height 131
click at [855, 351] on textarea "Hi Stacey, Here is your updated invoice. Please make sure to tips your guides w…" at bounding box center [700, 390] width 373 height 131
click at [849, 365] on textarea "Hi Stacey, Here is your updated invoice. Please make sure to tips your guides w…" at bounding box center [700, 390] width 373 height 131
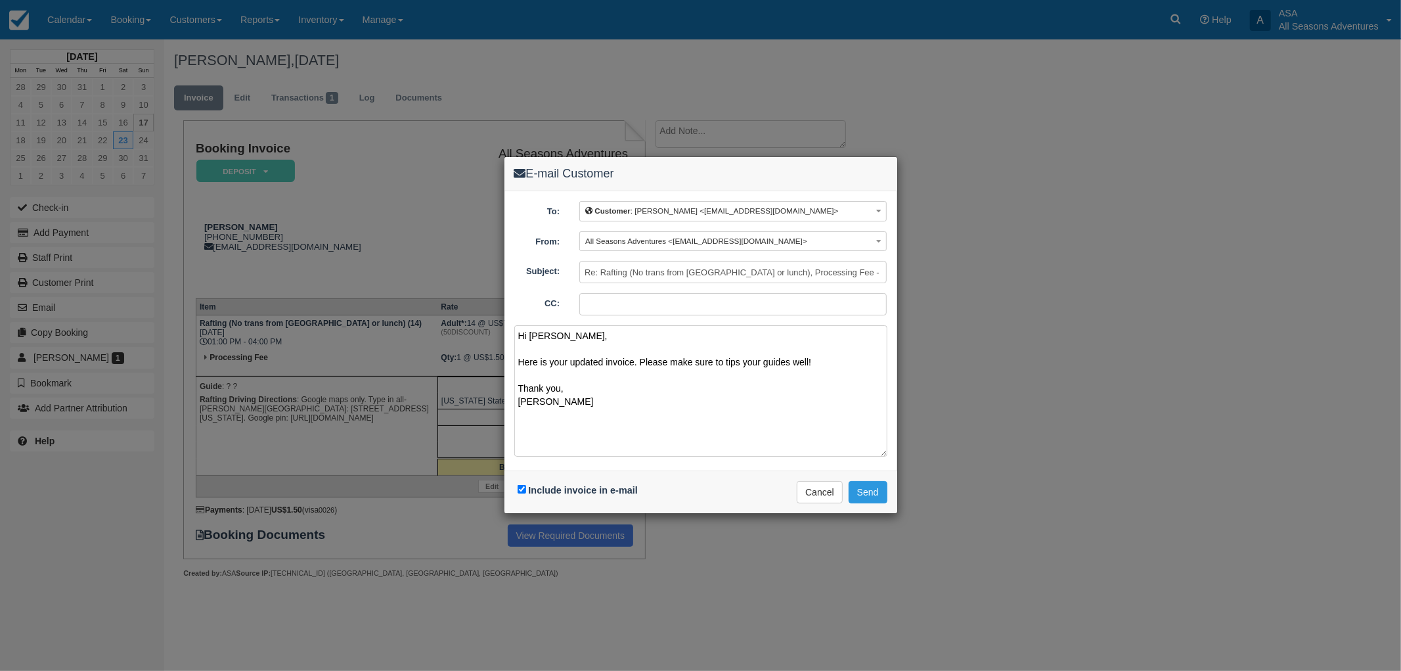
click at [636, 367] on textarea "Hi Stacey, Here is your updated invoice. Please make sure to tips your guides w…" at bounding box center [700, 390] width 373 height 131
click at [625, 373] on textarea "Hi Stacey, Here is your updated invoice with that 50% (!) discount. Please make…" at bounding box center [700, 390] width 373 height 131
type textarea "Hi Stacey, Here is your updated invoice with that 50% (!) discount. Please make…"
click at [874, 497] on button "Send" at bounding box center [868, 492] width 39 height 22
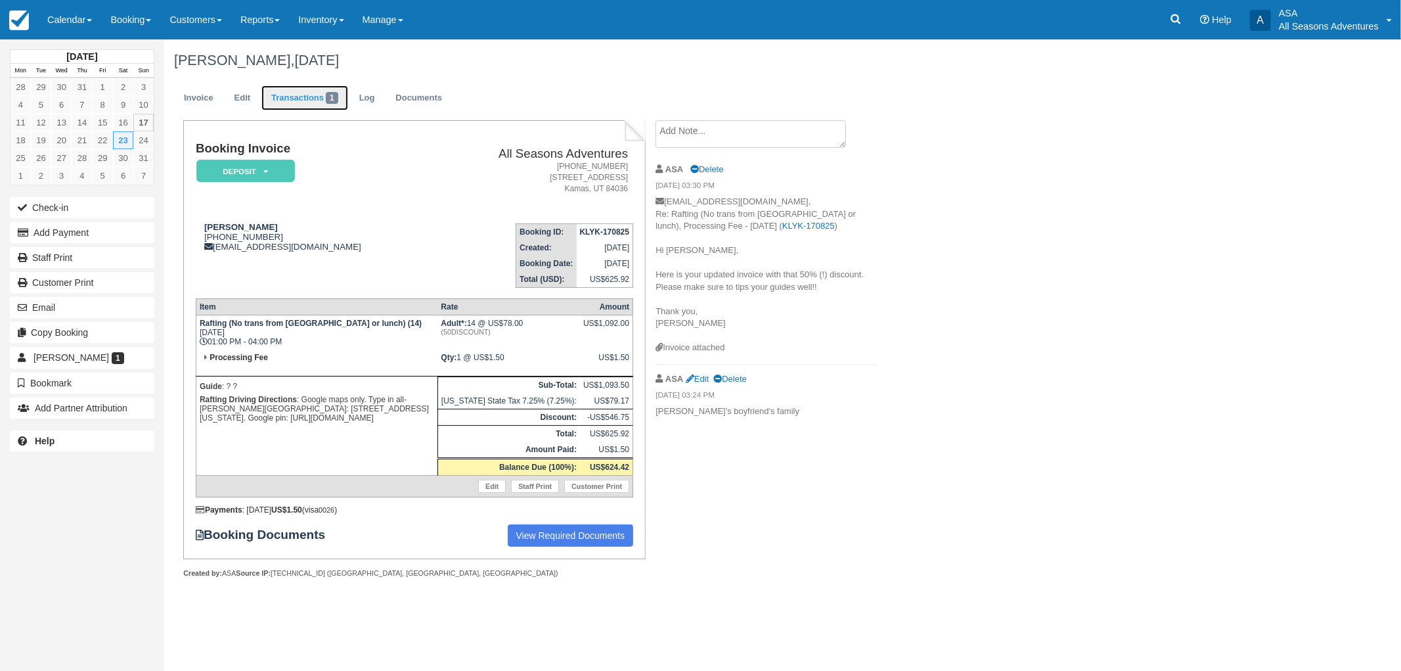
click at [268, 99] on link "Transactions 1" at bounding box center [304, 98] width 87 height 26
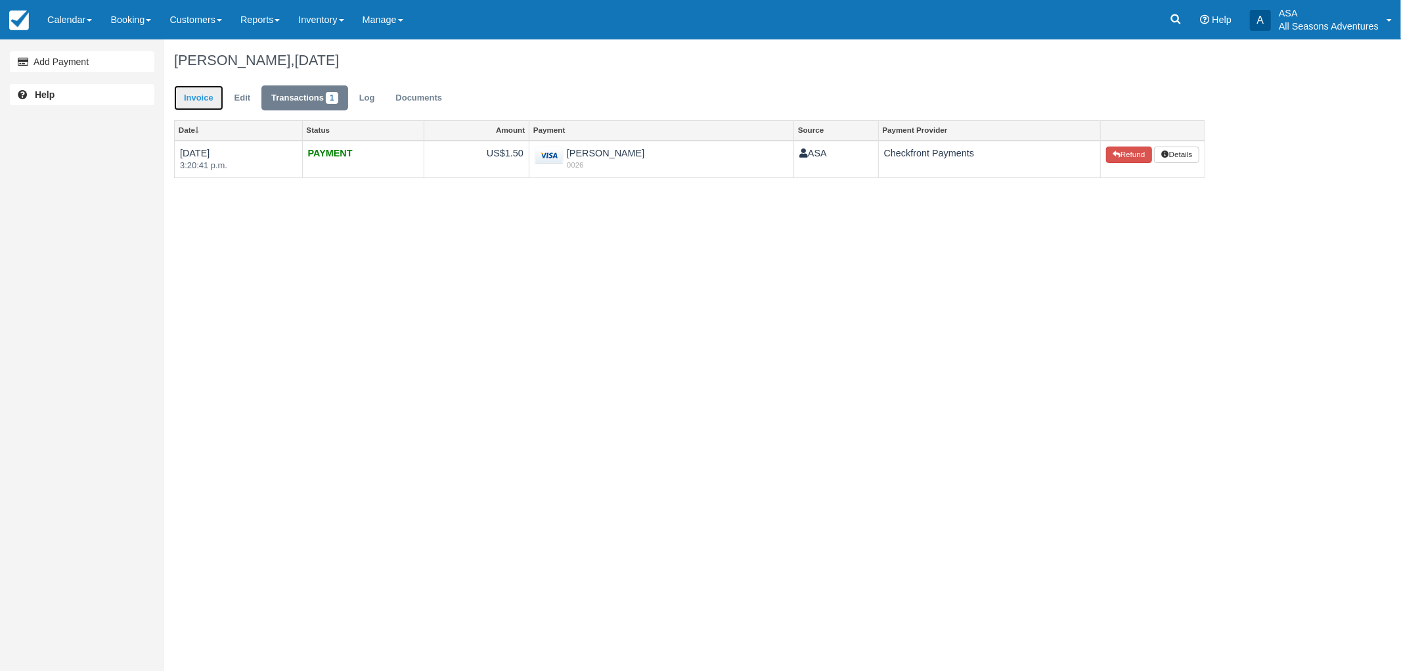
click at [206, 95] on link "Invoice" at bounding box center [198, 98] width 49 height 26
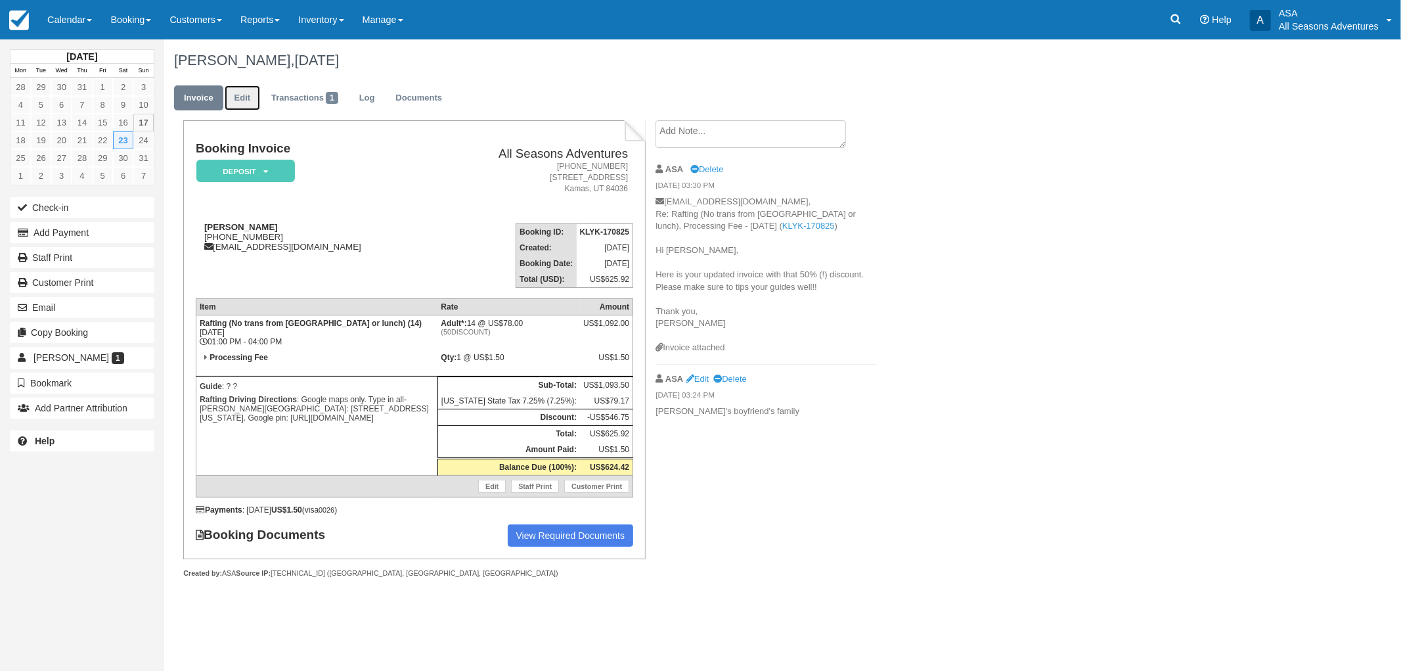
click at [227, 95] on link "Edit" at bounding box center [242, 98] width 35 height 26
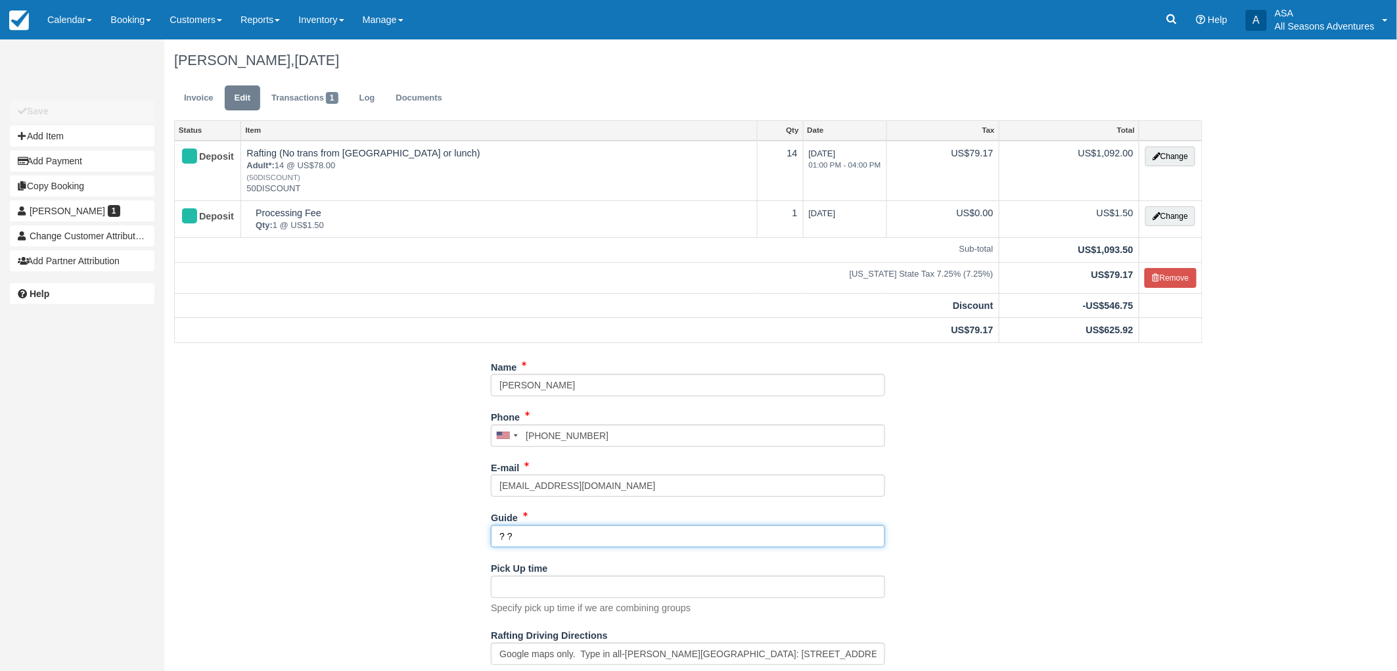
drag, startPoint x: 559, startPoint y: 539, endPoint x: 300, endPoint y: 516, distance: 260.5
click at [300, 516] on div "Name Stacey Farquharson Phone United States +1 Canada +1 United Kingdom +44 Afg…" at bounding box center [688, 531] width 1048 height 351
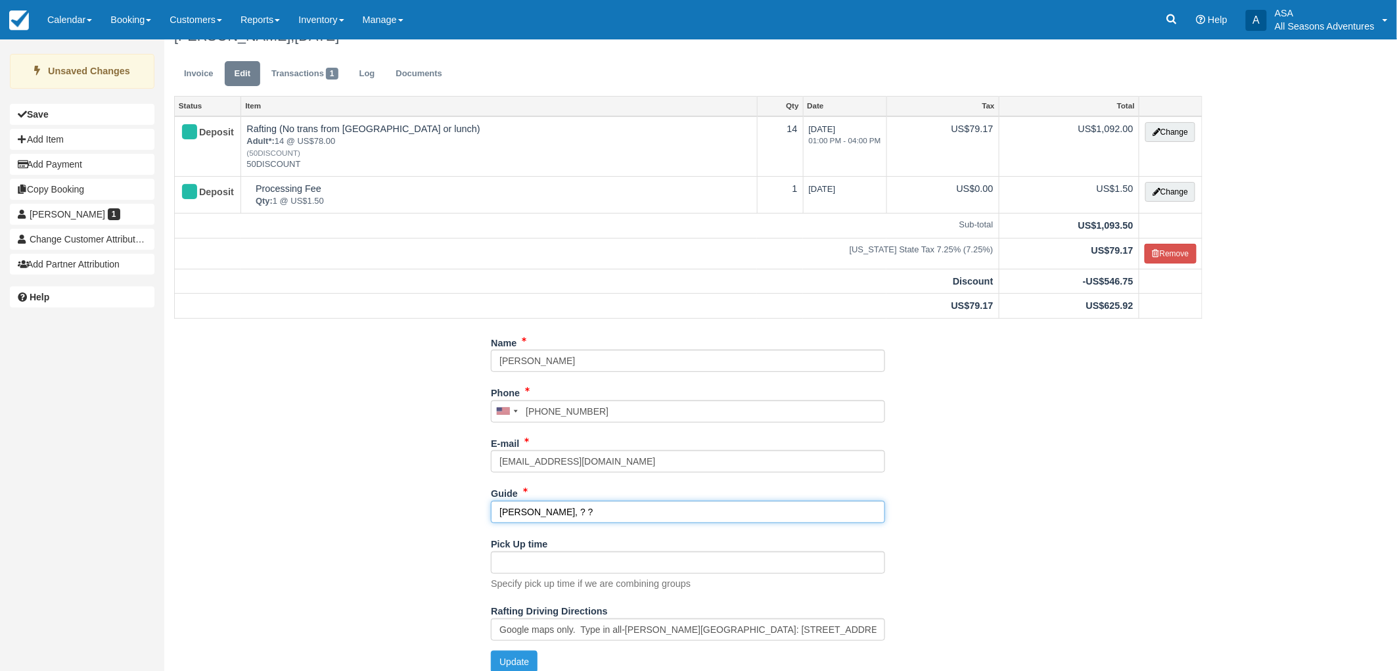
scroll to position [35, 0]
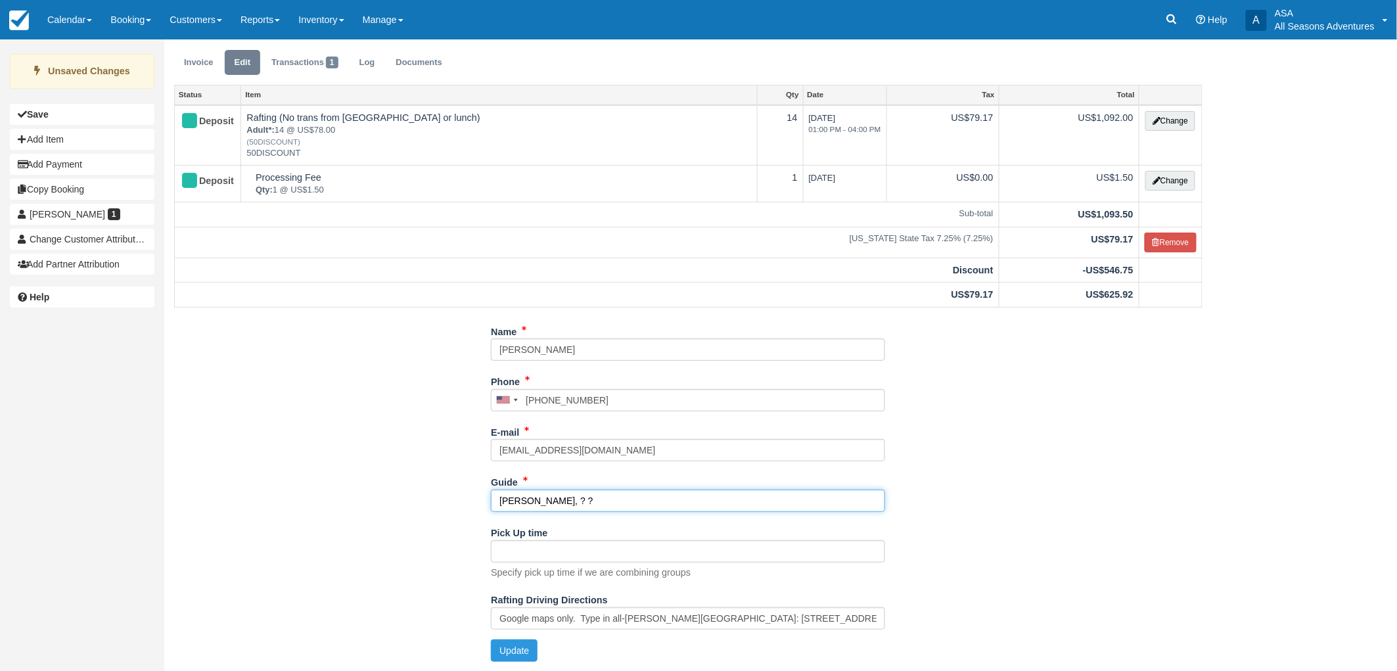
type input "Mitch, ? ?"
click at [300, 516] on div "Name Stacey Farquharson Phone United States +1 Canada +1 United Kingdom +44 Afg…" at bounding box center [688, 496] width 1048 height 351
click at [522, 654] on button "Update" at bounding box center [514, 650] width 47 height 22
type input "+14359012291"
click at [560, 503] on input "Mitch, ? ?" at bounding box center [688, 500] width 394 height 22
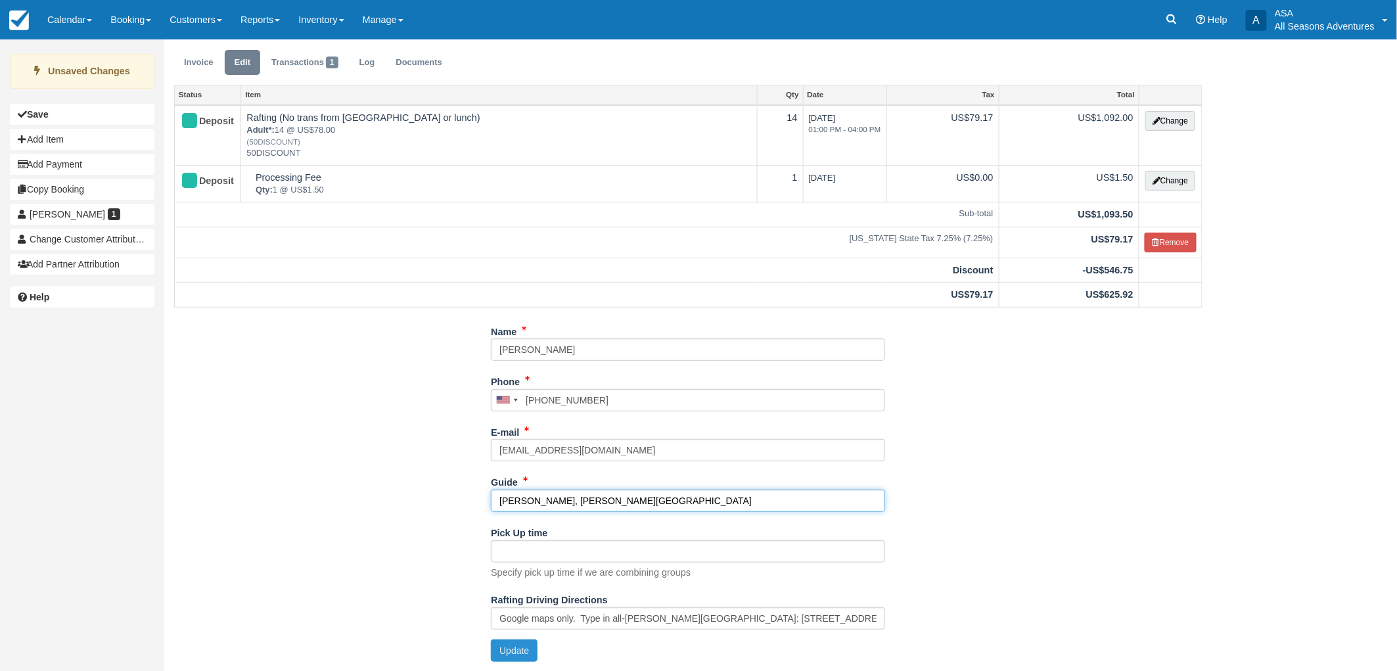
type input "Mitch, Gaege, Bethany"
click at [517, 647] on button "Update" at bounding box center [514, 650] width 47 height 22
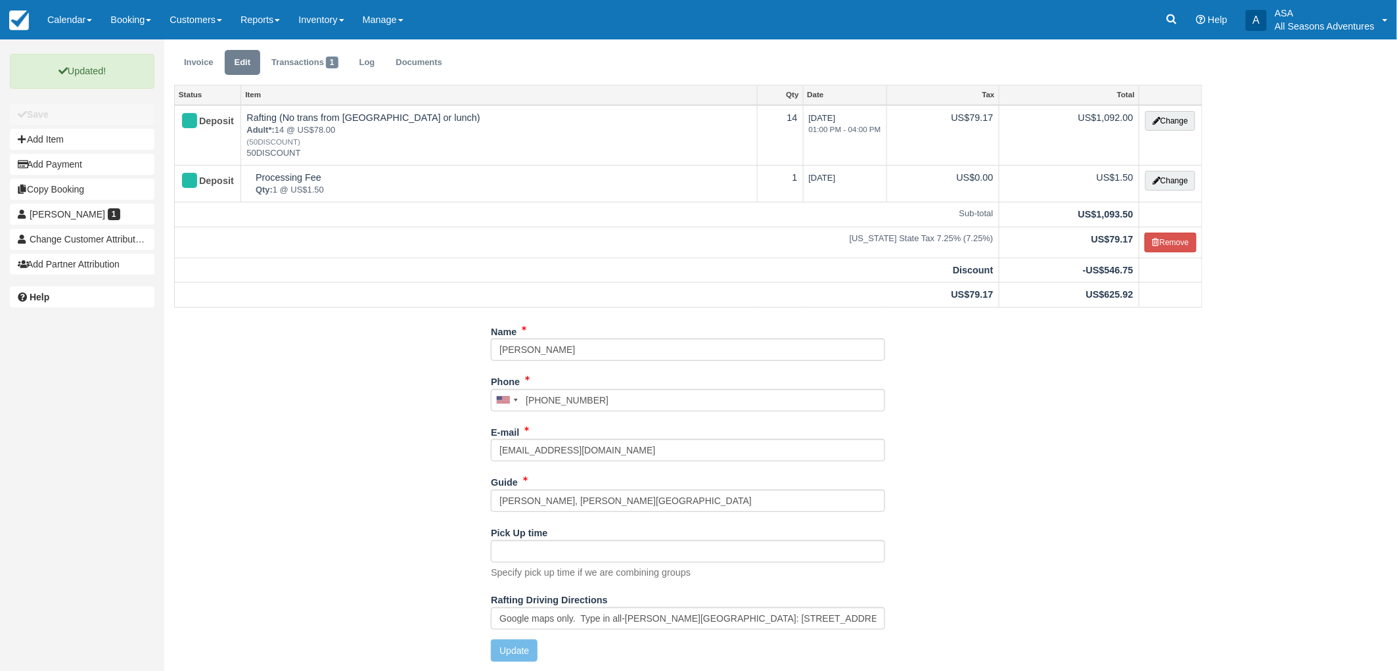
click at [370, 501] on div "Name Stacey Farquharson Phone United States +1 Canada +1 United Kingdom +44 Afg…" at bounding box center [688, 496] width 1048 height 351
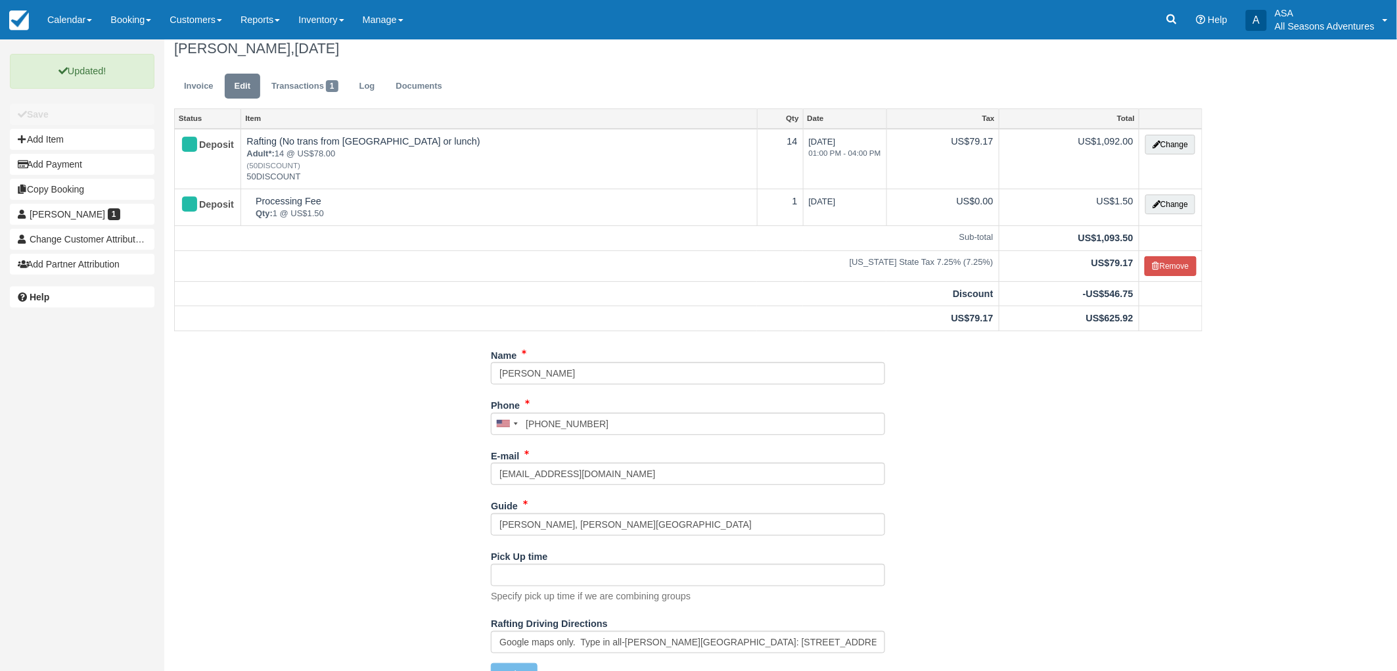
scroll to position [0, 0]
